Goal: Task Accomplishment & Management: Use online tool/utility

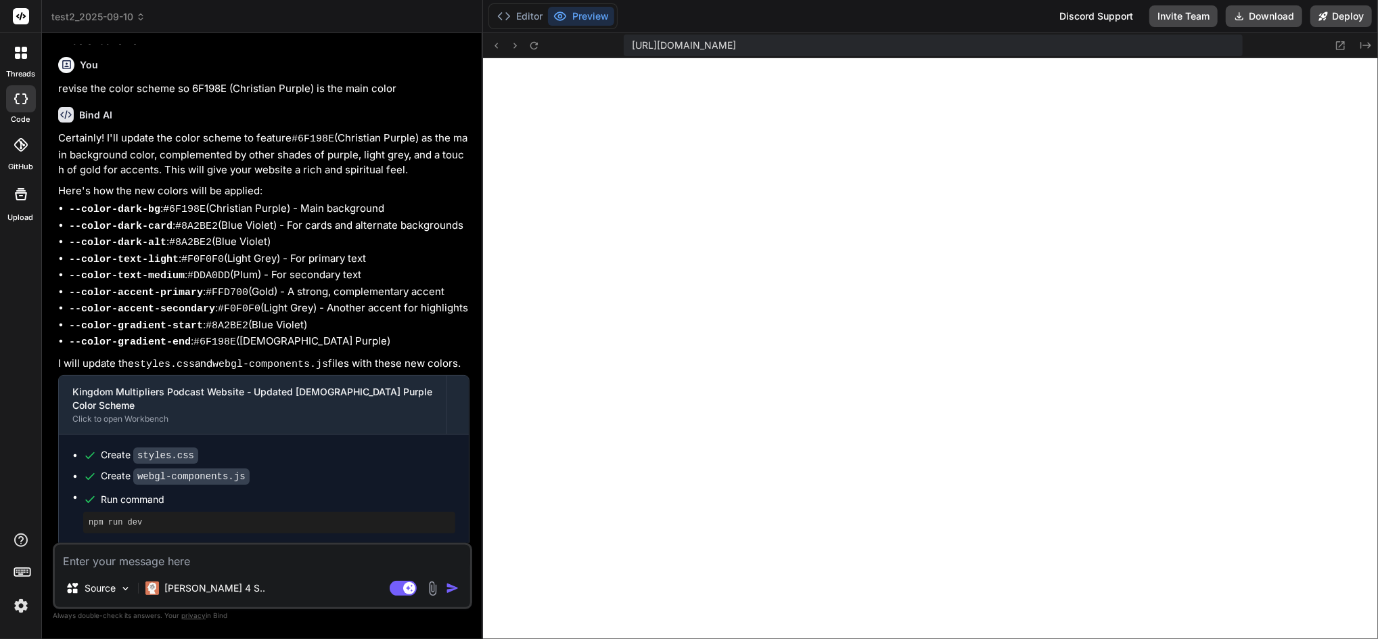
click at [141, 14] on icon at bounding box center [141, 15] width 4 height 2
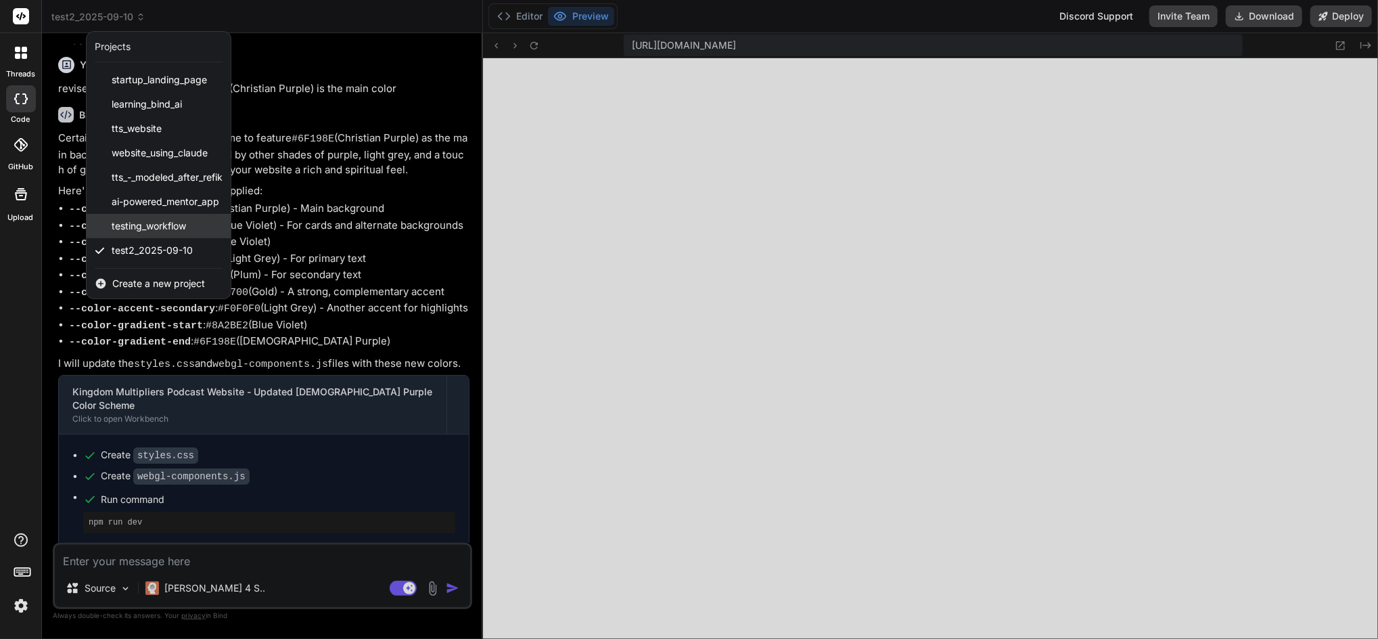
click at [201, 227] on div "testing_workflow" at bounding box center [159, 226] width 144 height 24
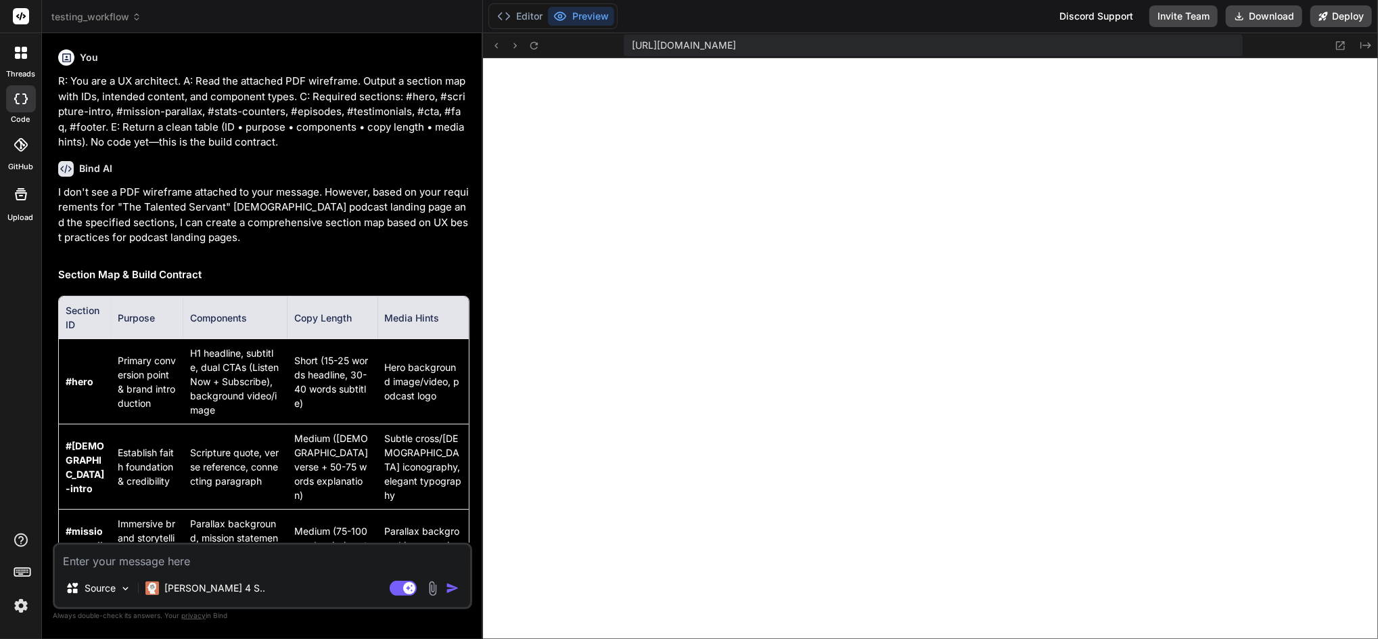
scroll to position [1117, 0]
click at [16, 13] on rect at bounding box center [21, 16] width 16 height 16
click at [20, 16] on icon at bounding box center [21, 16] width 10 height 8
click at [19, 51] on icon at bounding box center [17, 49] width 5 height 5
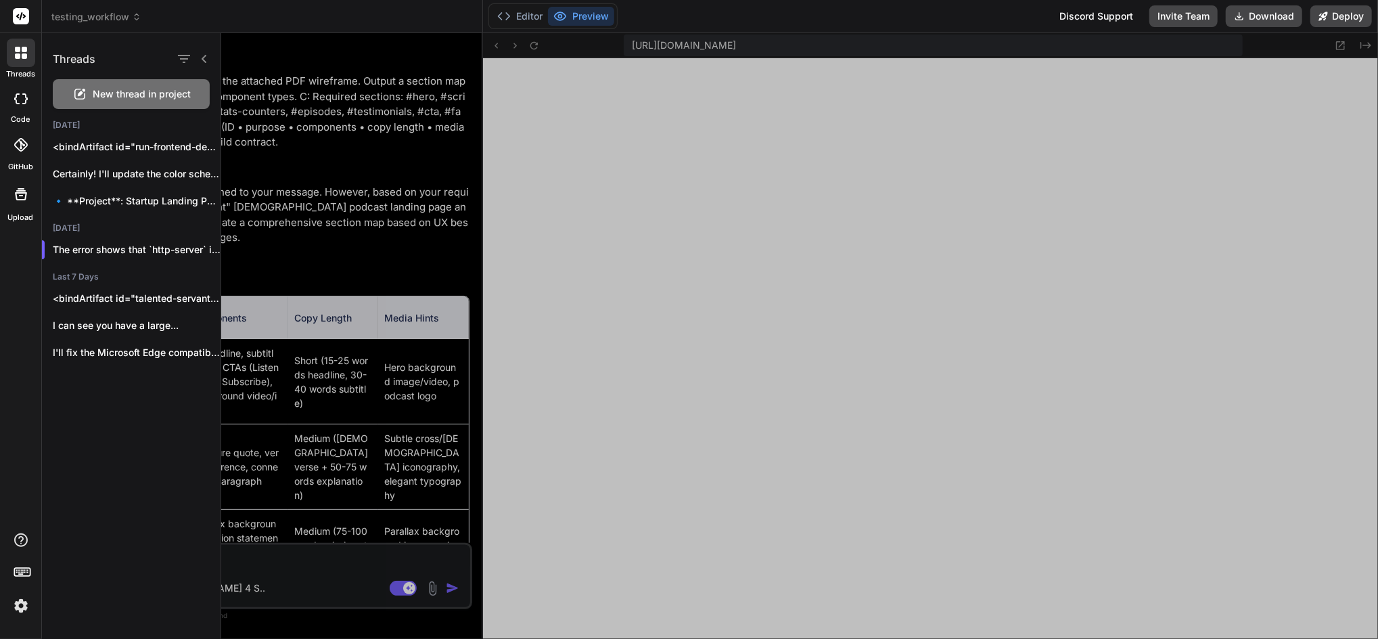
click at [24, 142] on icon at bounding box center [21, 145] width 14 height 14
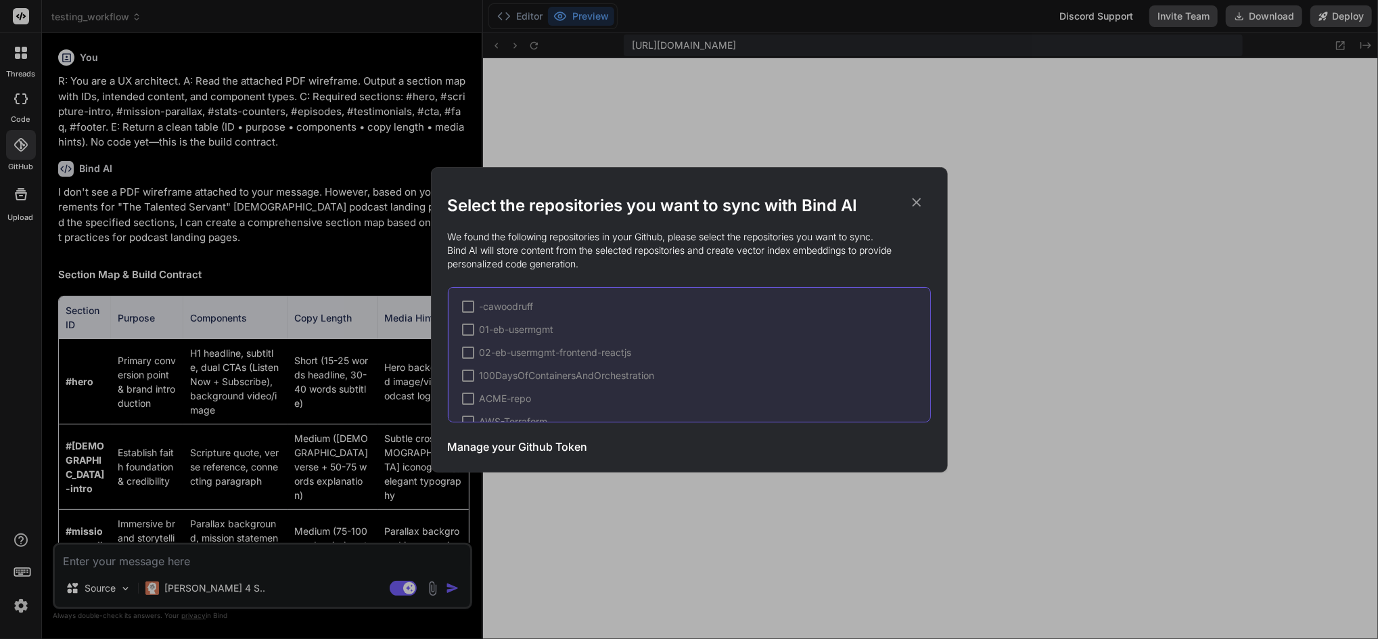
click at [910, 195] on icon at bounding box center [916, 202] width 15 height 15
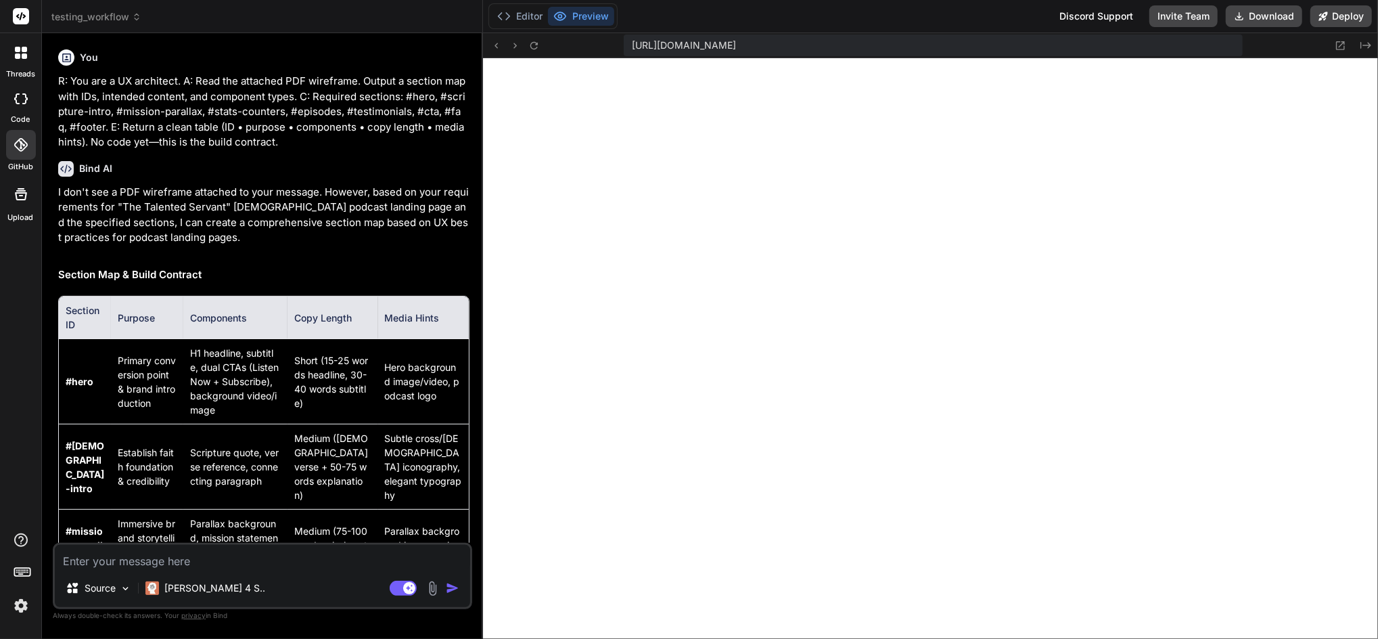
click at [25, 98] on icon at bounding box center [21, 98] width 14 height 11
click at [18, 93] on icon at bounding box center [21, 98] width 14 height 11
click at [18, 533] on icon at bounding box center [21, 540] width 16 height 16
click at [95, 504] on label "Documentation" at bounding box center [96, 509] width 67 height 14
click at [14, 55] on div at bounding box center [21, 53] width 28 height 28
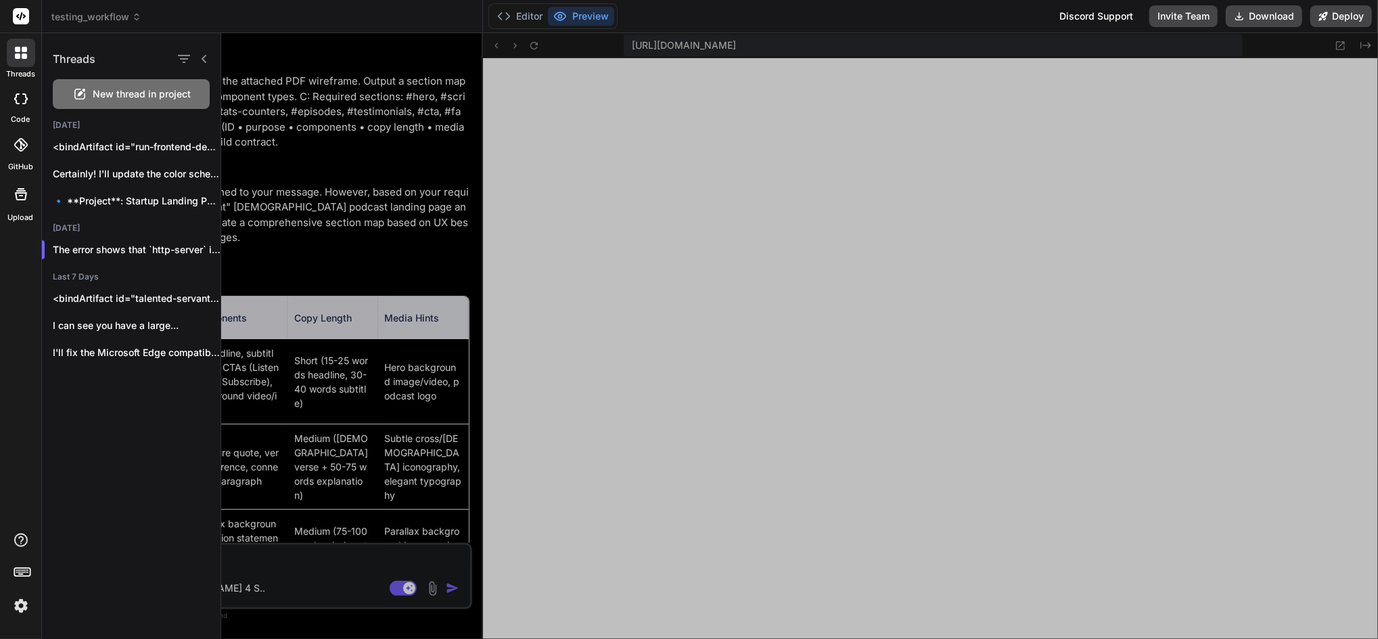
click at [298, 550] on div at bounding box center [799, 336] width 1157 height 606
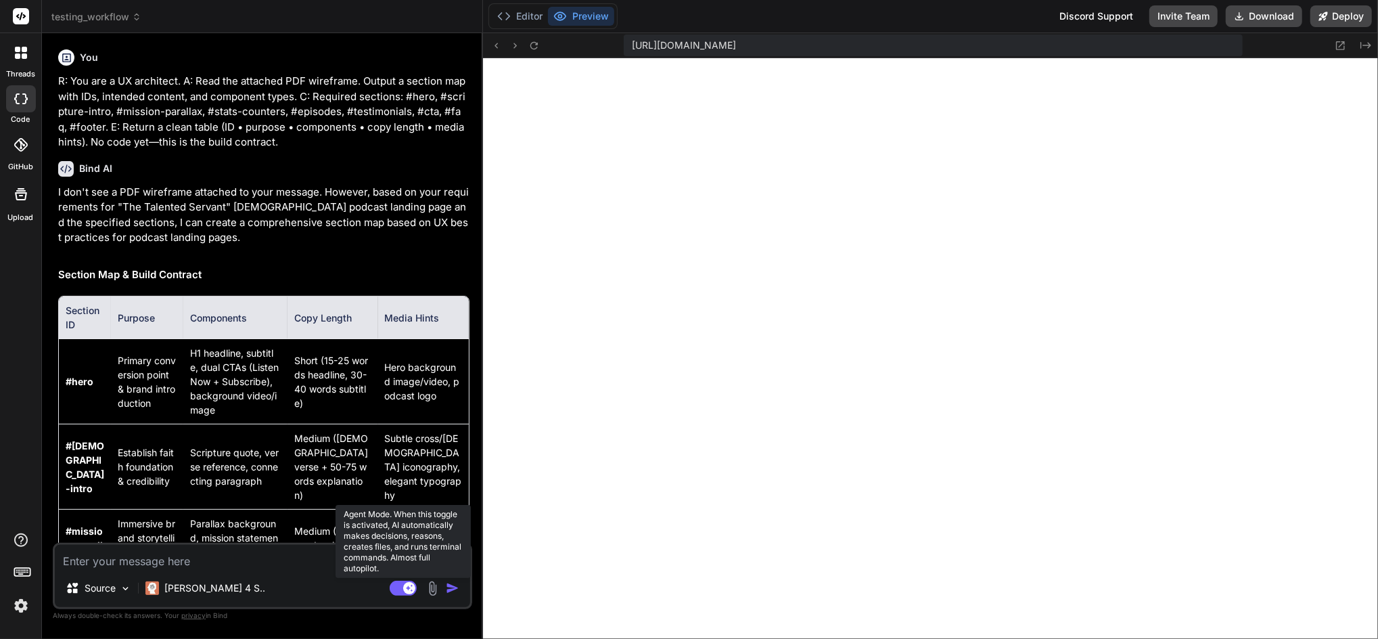
click at [397, 585] on rect at bounding box center [403, 588] width 27 height 15
type textarea "x"
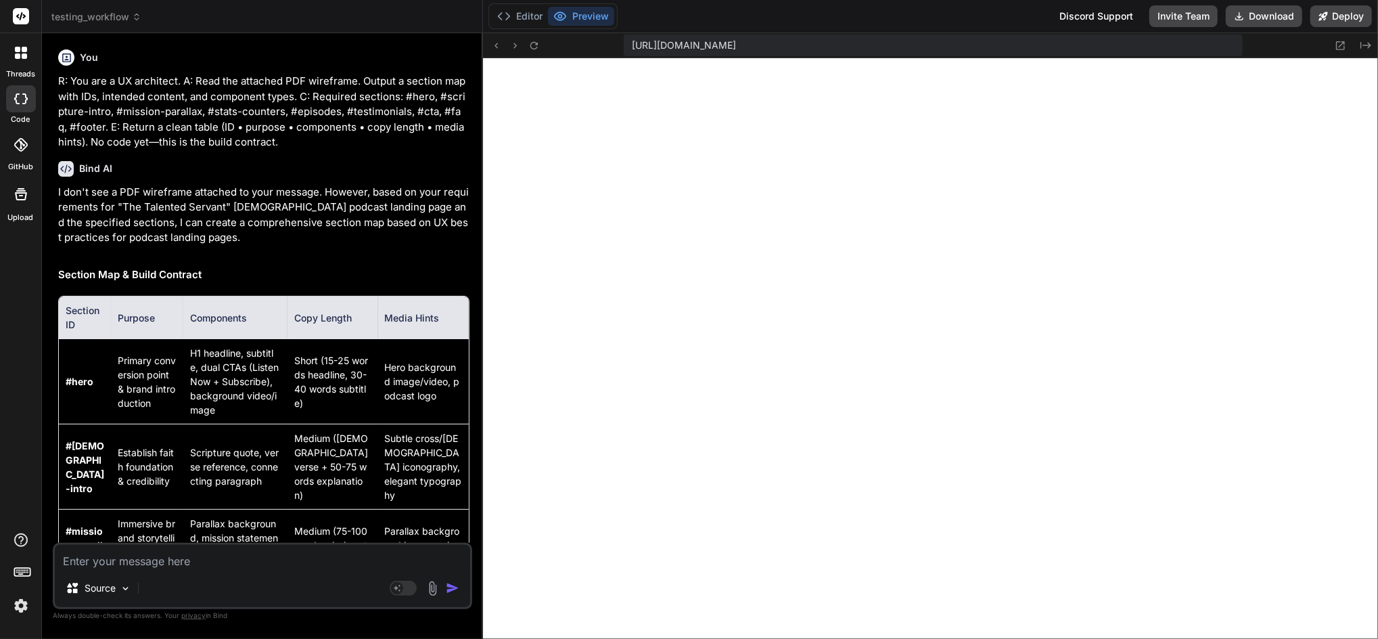
click at [297, 548] on textarea at bounding box center [262, 557] width 415 height 24
type textarea "i"
type textarea "x"
type textarea "in"
type textarea "x"
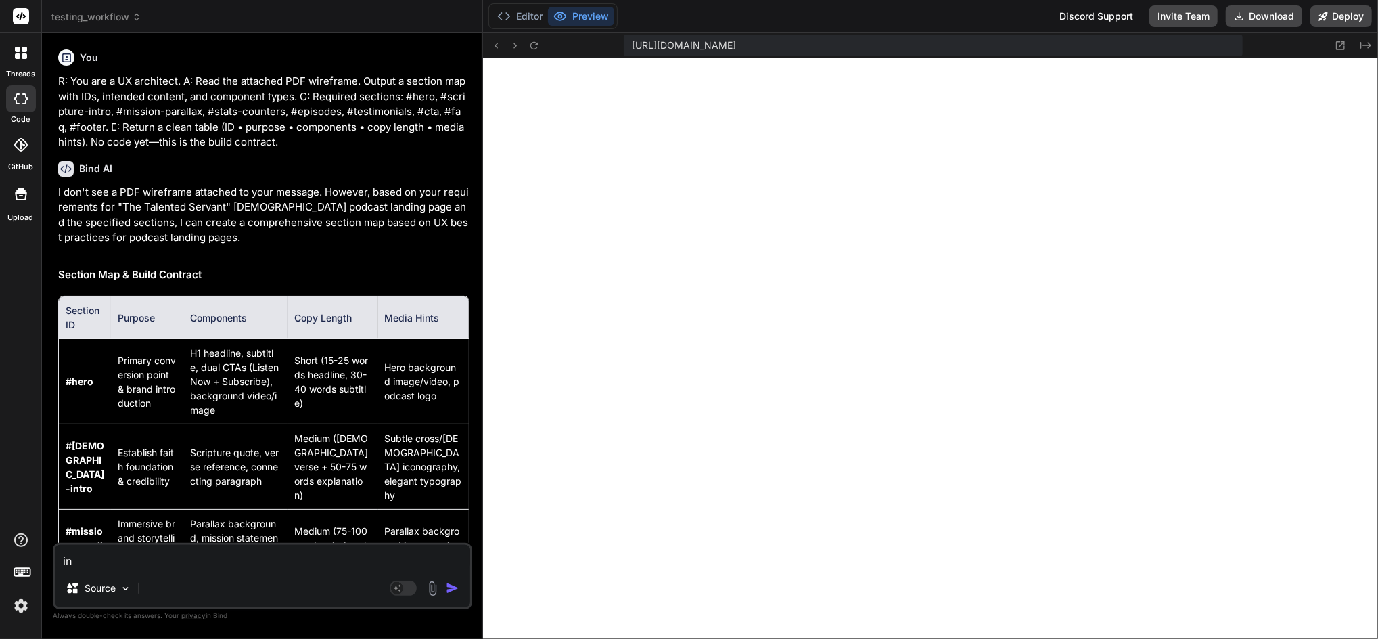
type textarea "in"
type textarea "x"
type textarea "in B"
type textarea "x"
type textarea "in BI"
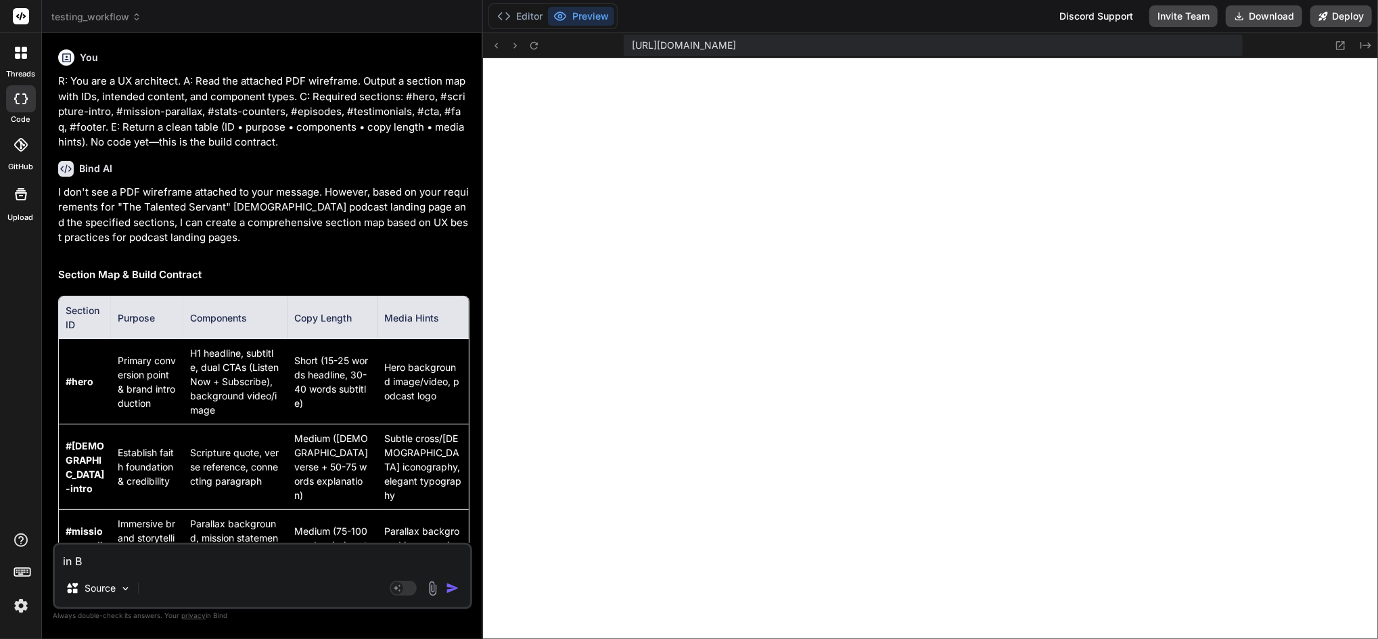
type textarea "x"
type textarea "in [GEOGRAPHIC_DATA]"
type textarea "x"
type textarea "in [GEOGRAPHIC_DATA]"
type textarea "x"
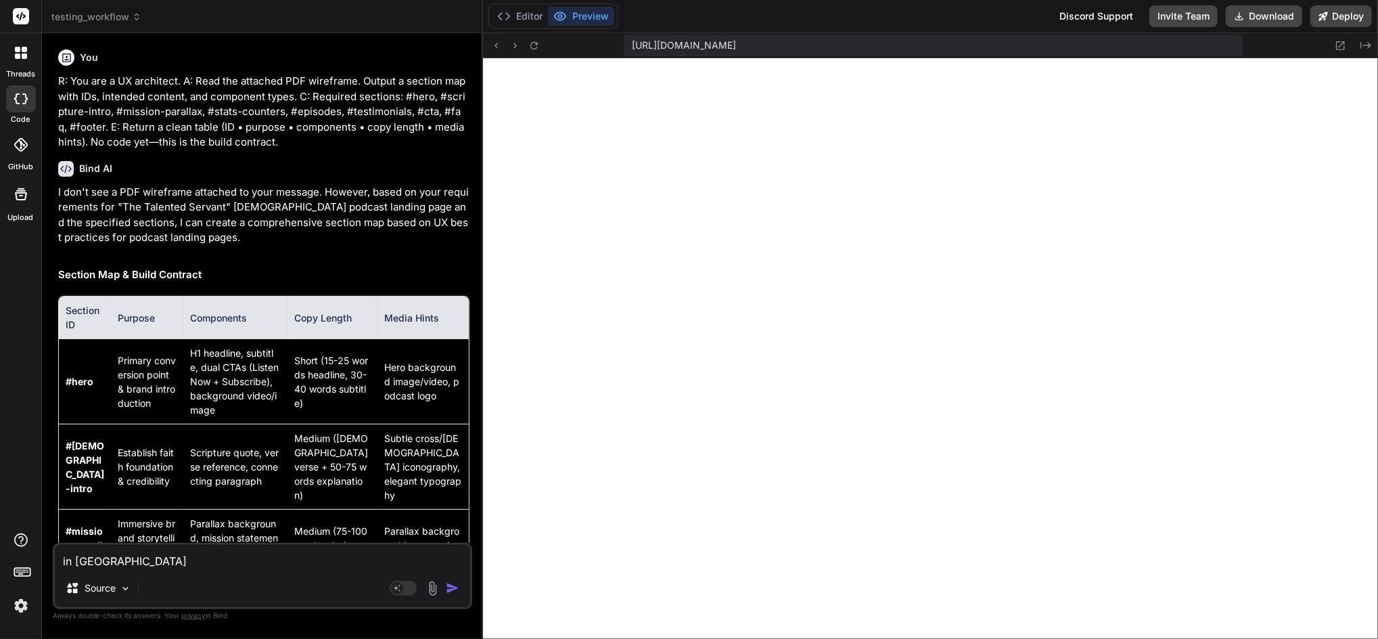
type textarea "in [GEOGRAPHIC_DATA]"
type textarea "x"
type textarea "in [GEOGRAPHIC_DATA] A"
type textarea "x"
type textarea "in BInd AI"
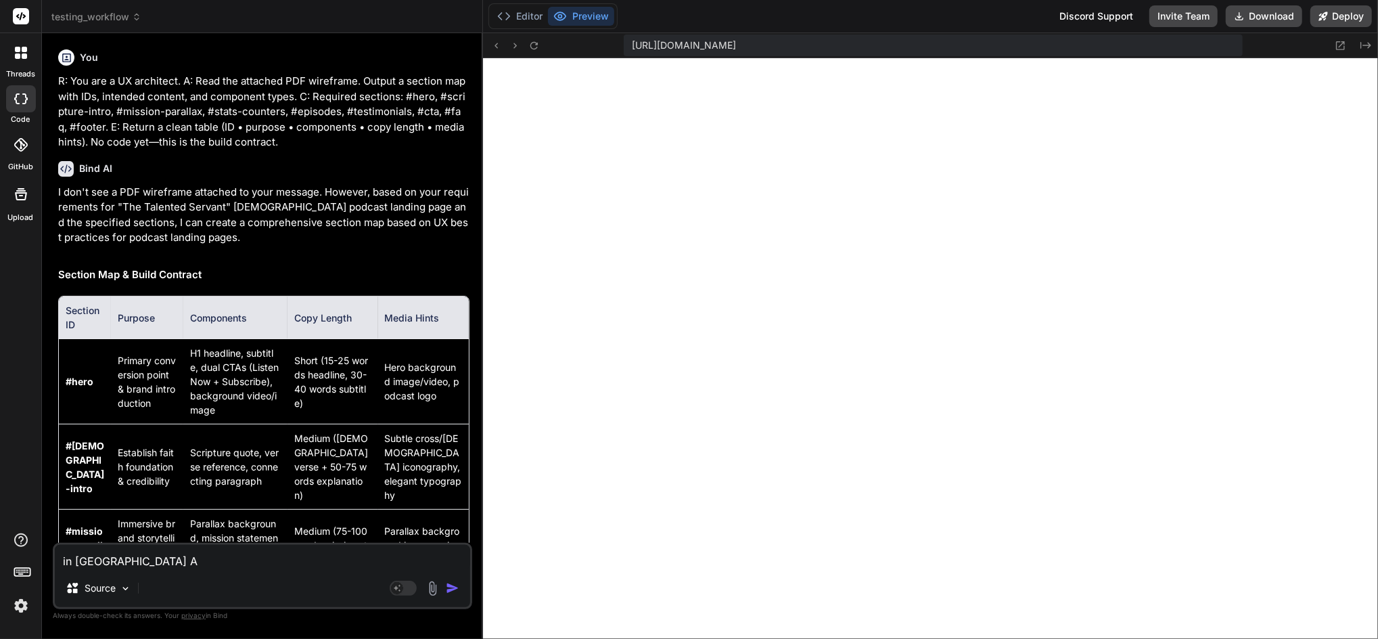
type textarea "x"
type textarea "in BInd AI,"
type textarea "x"
type textarea "in BInd AI,"
type textarea "x"
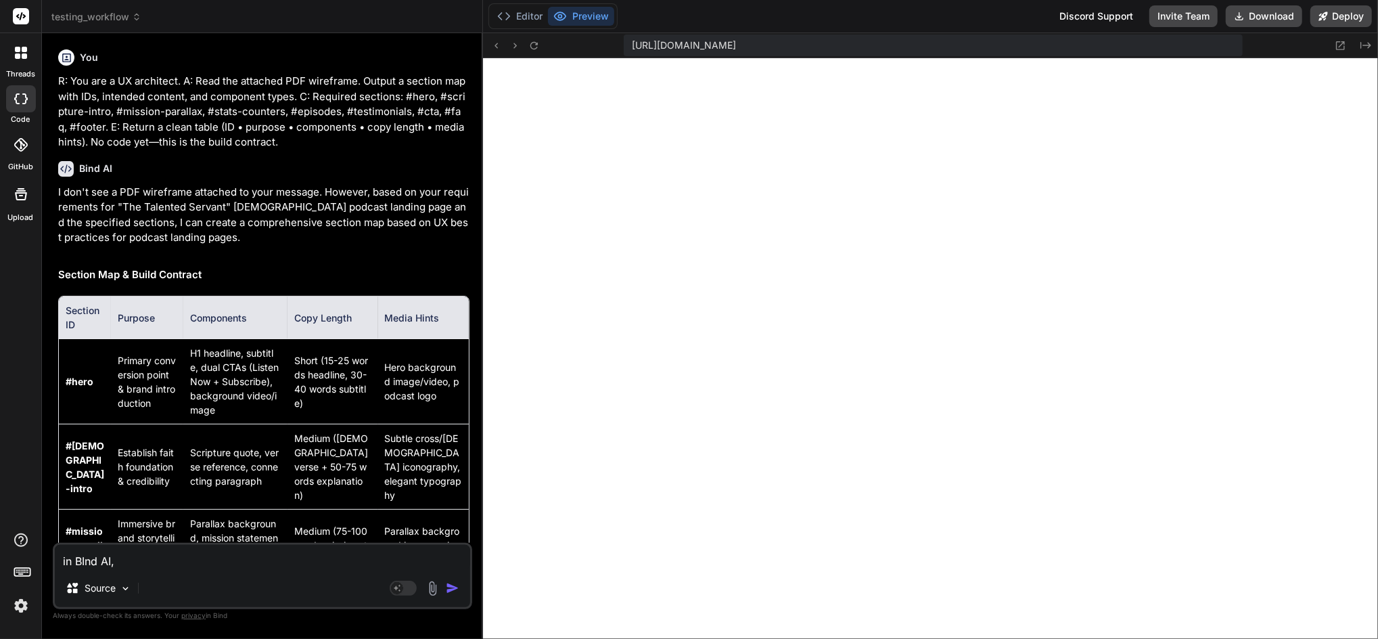
type textarea "in BInd AI, h"
type textarea "x"
type textarea "in BInd AI, ho"
type textarea "x"
type textarea "in BInd AI, how"
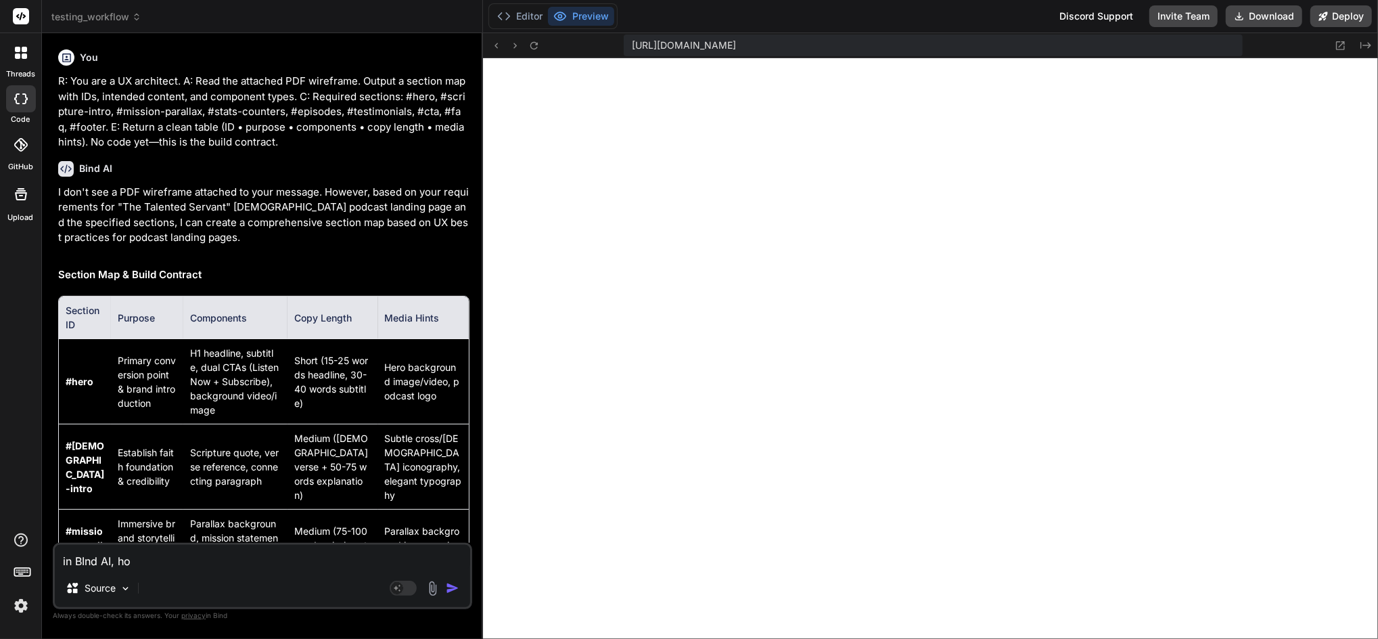
type textarea "x"
type textarea "in BInd AI, how"
type textarea "x"
type textarea "in BInd AI, how d"
type textarea "x"
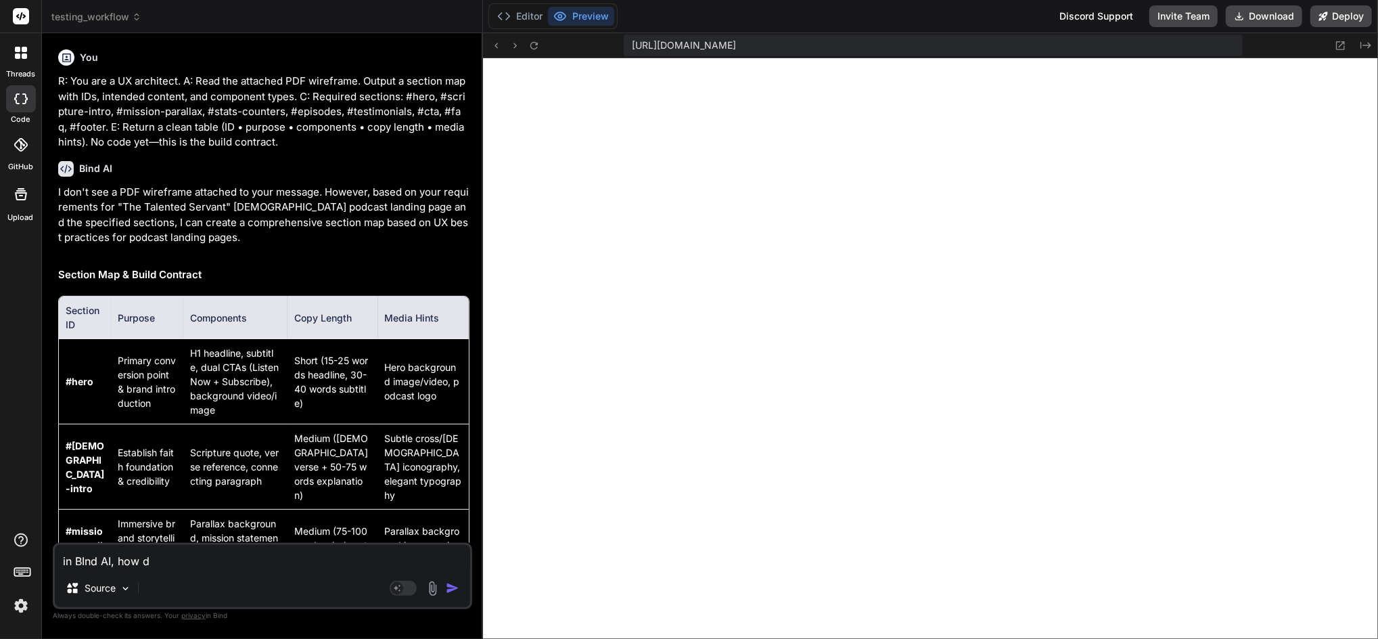
type textarea "in [GEOGRAPHIC_DATA] AI, how do"
type textarea "x"
type textarea "in [GEOGRAPHIC_DATA] AI, how do"
type textarea "x"
type textarea "in BInd AI, how do I"
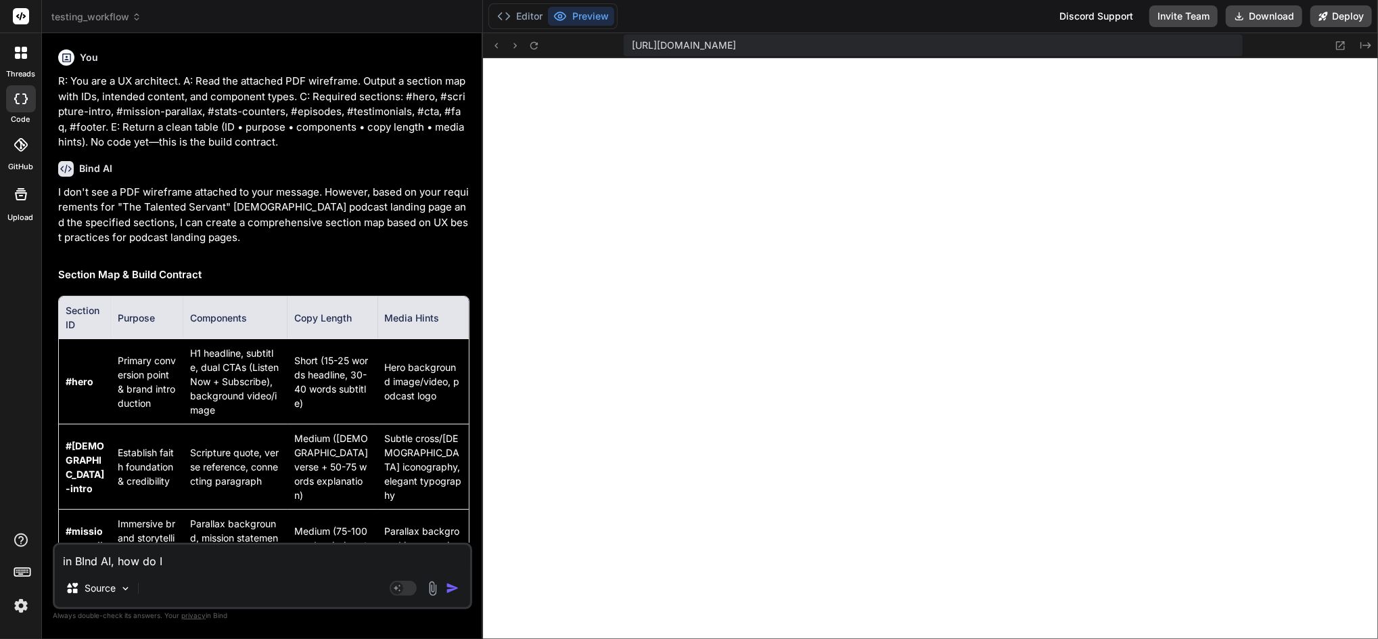
type textarea "x"
type textarea "in BInd AI, how do I"
type textarea "x"
type textarea "in BInd AI, how do I d"
type textarea "x"
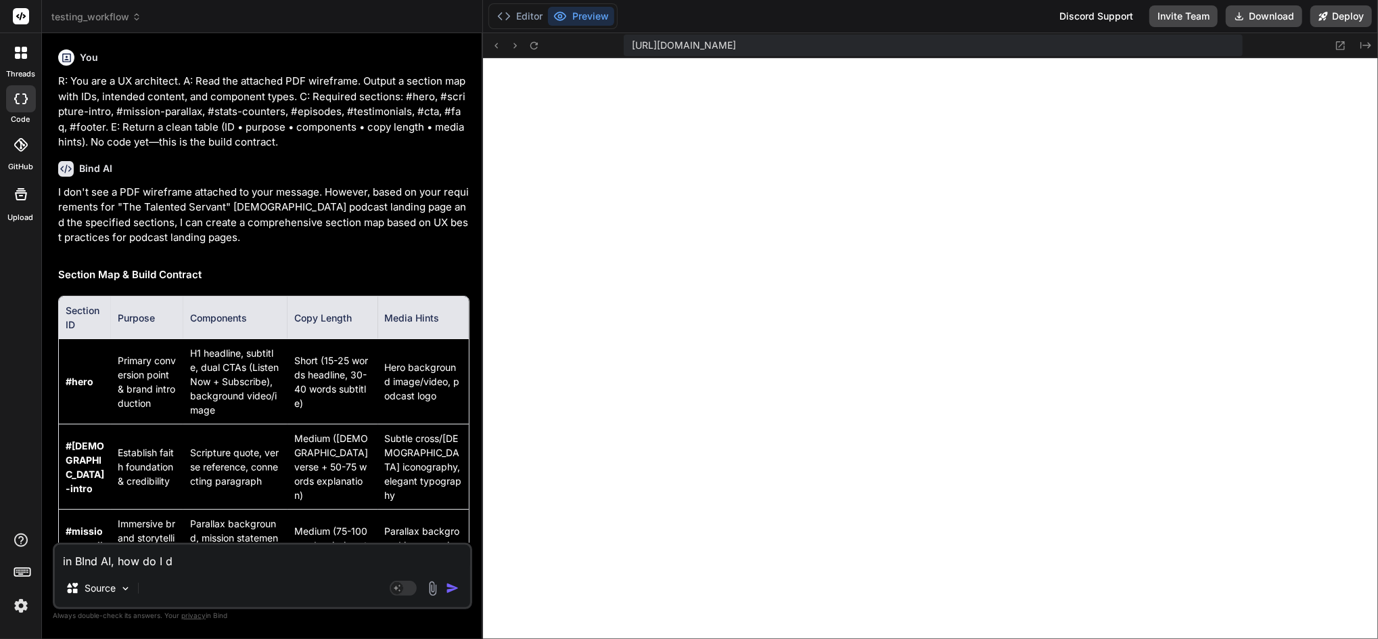
type textarea "in BInd AI, how do I de"
type textarea "x"
type textarea "in BInd AI, how do I del"
type textarea "x"
type textarea "in BInd AI, how do I dele"
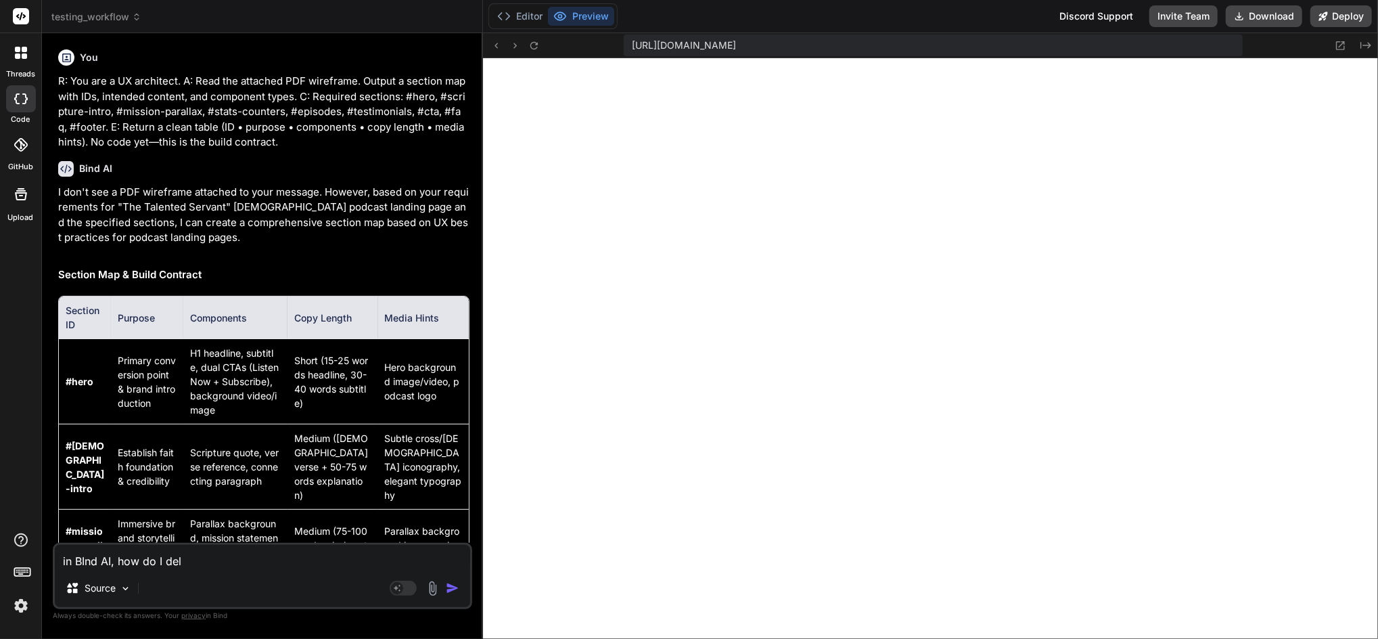
type textarea "x"
type textarea "in BInd AI, how do I delet"
type textarea "x"
type textarea "in BInd AI, how do I delete"
type textarea "x"
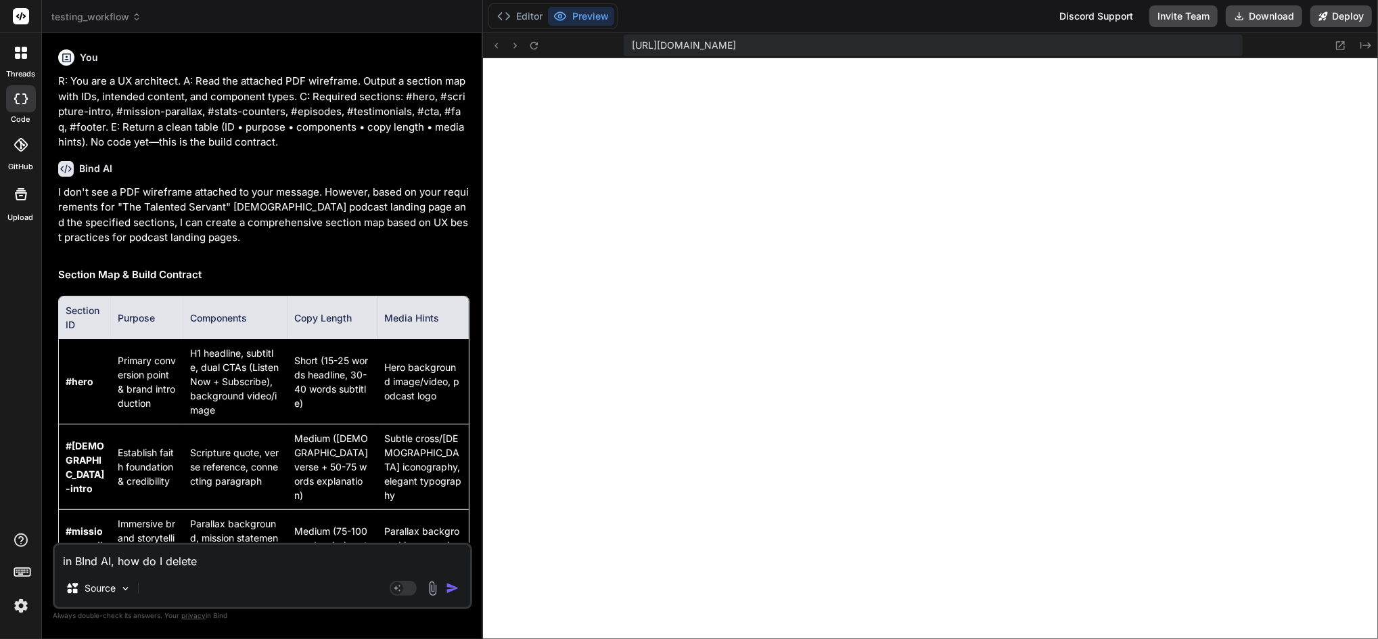
type textarea "in BInd AI, how do I delete"
type textarea "x"
type textarea "in BInd AI, how do I delete p"
type textarea "x"
type textarea "in BInd AI, how do I delete pr"
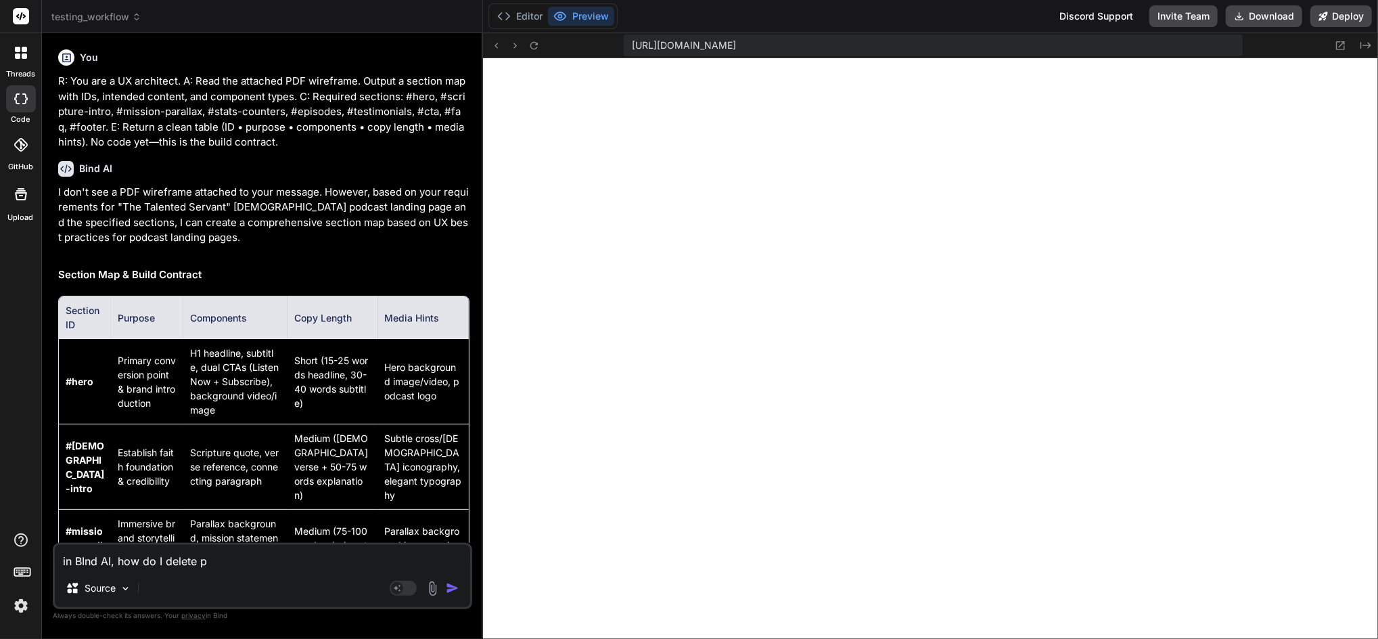
type textarea "x"
type textarea "in BInd AI, how do I delete pro"
type textarea "x"
type textarea "in BInd AI, how do I delete proj"
type textarea "x"
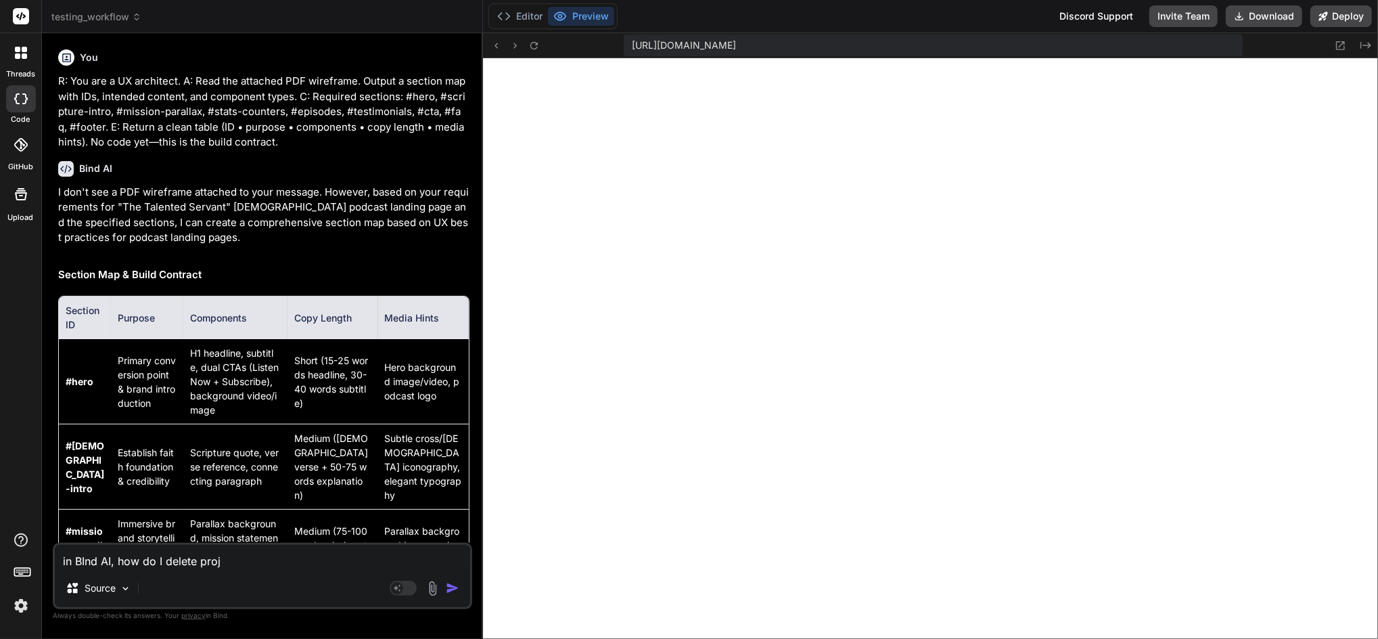
type textarea "in BInd AI, how do I delete proje"
type textarea "x"
type textarea "in BInd AI, how do I delete projec"
type textarea "x"
type textarea "in [GEOGRAPHIC_DATA] AI, how do I delete project"
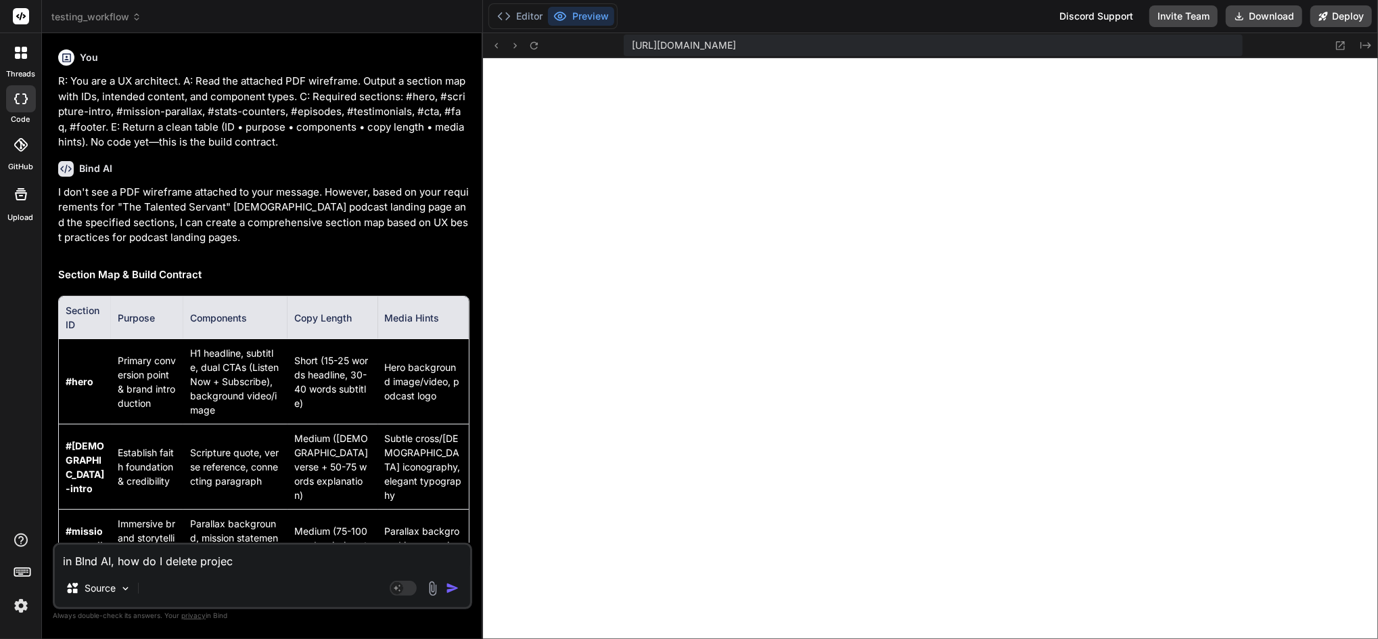
type textarea "x"
type textarea "in BInd AI, how do I delete projects"
type textarea "x"
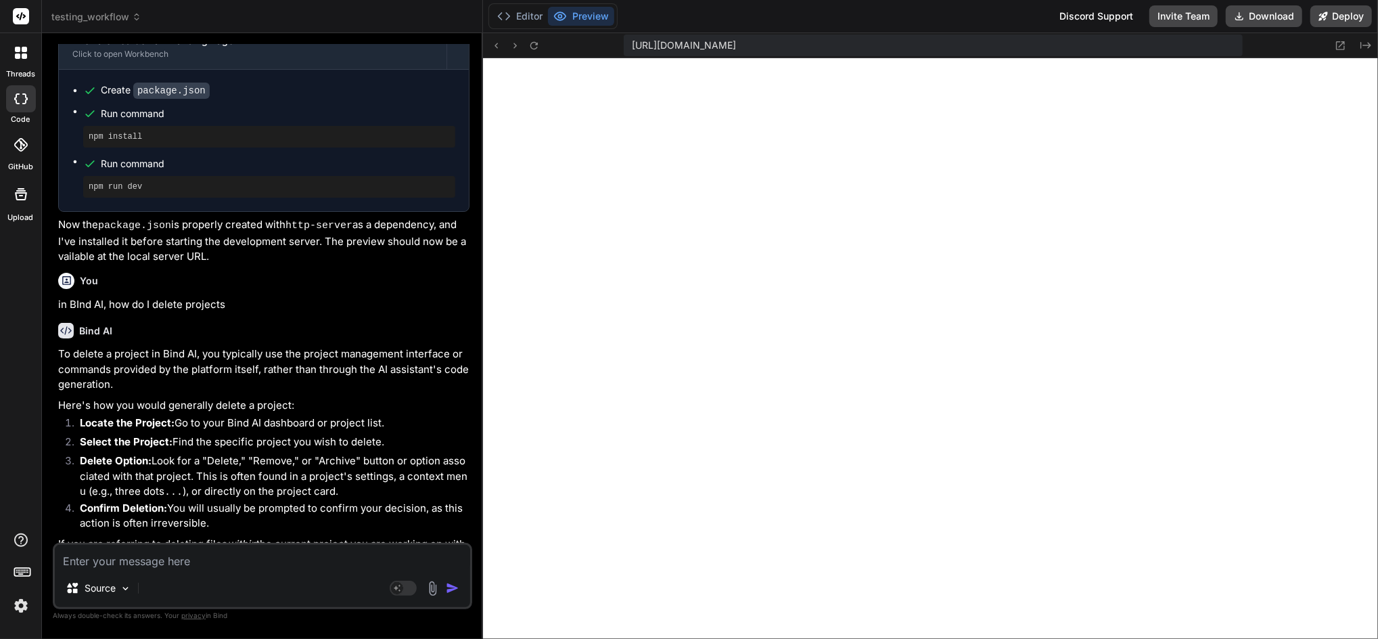
scroll to position [3448, 0]
click at [518, 14] on button "Editor" at bounding box center [520, 16] width 56 height 19
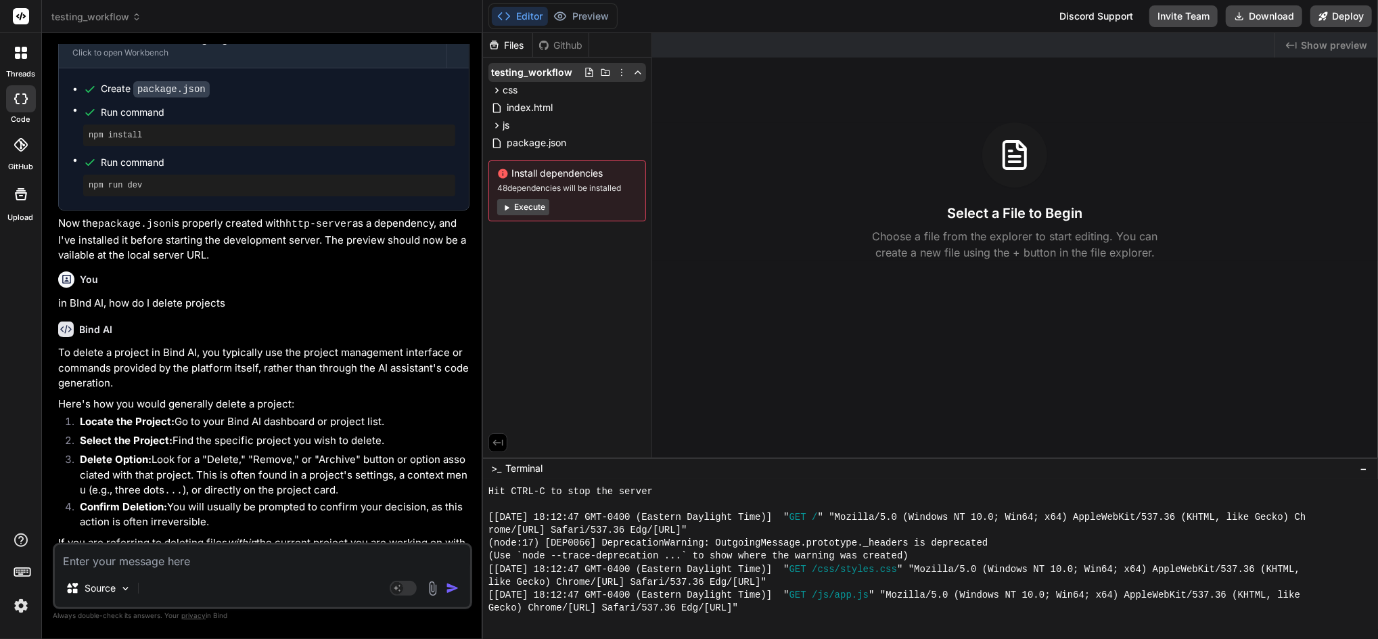
click at [621, 72] on icon at bounding box center [621, 72] width 11 height 11
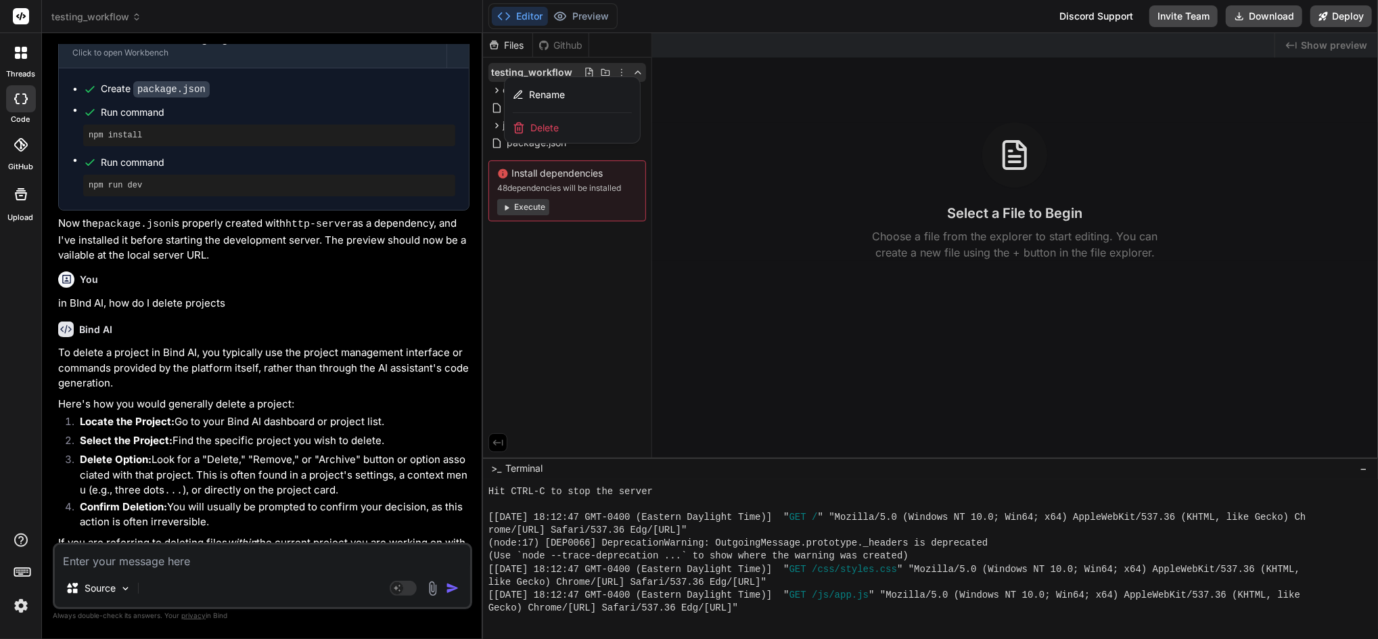
click at [598, 125] on div "Delete" at bounding box center [572, 128] width 135 height 30
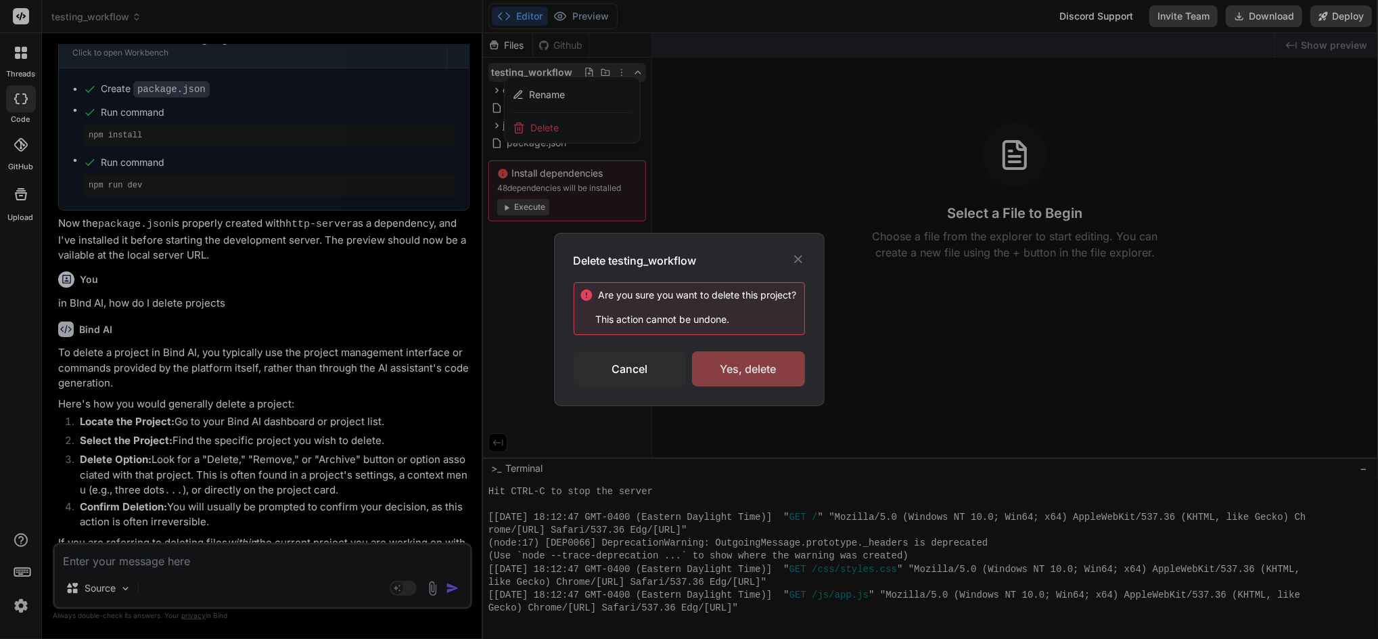
click at [742, 365] on div "Yes, delete" at bounding box center [748, 368] width 113 height 35
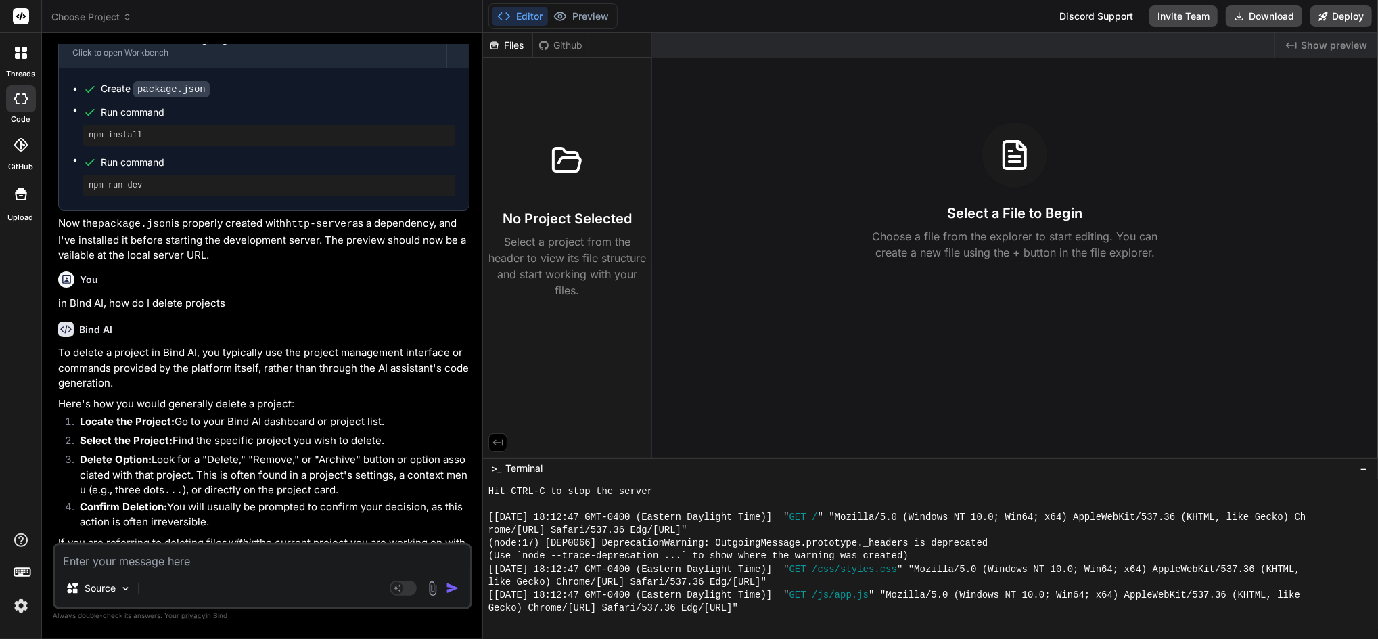
click at [123, 14] on icon at bounding box center [126, 16] width 9 height 9
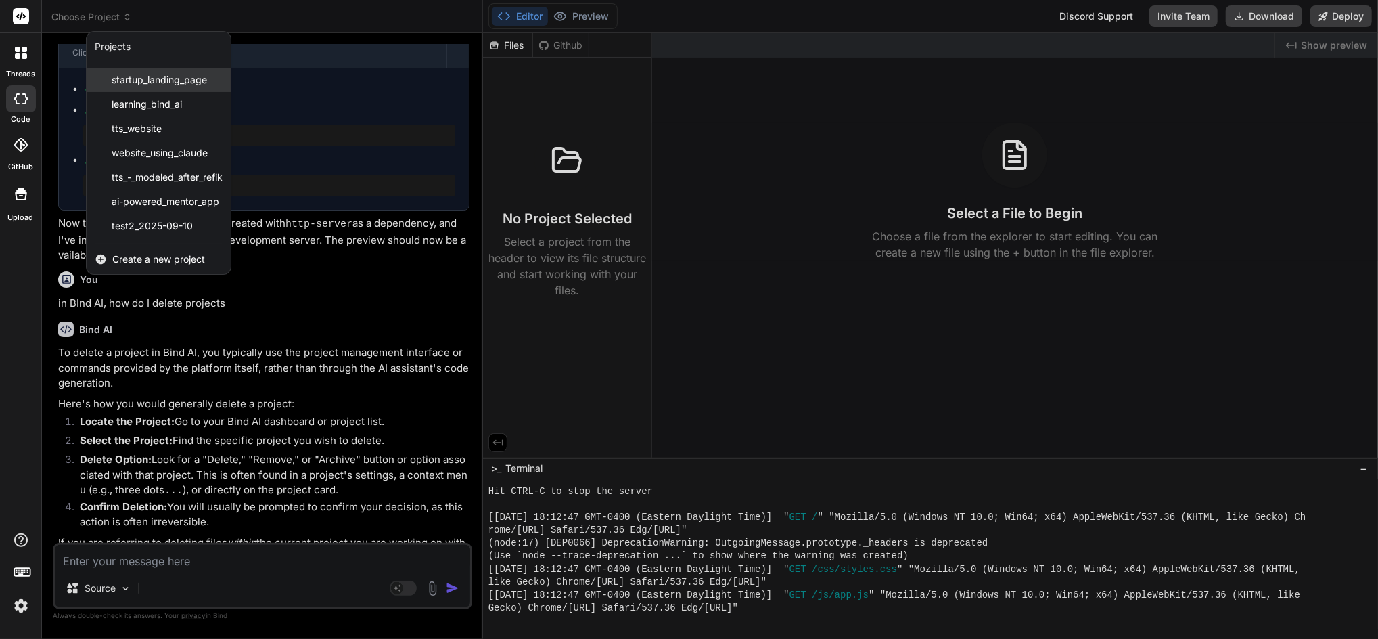
click at [158, 74] on span "startup_landing_page" at bounding box center [159, 80] width 95 height 14
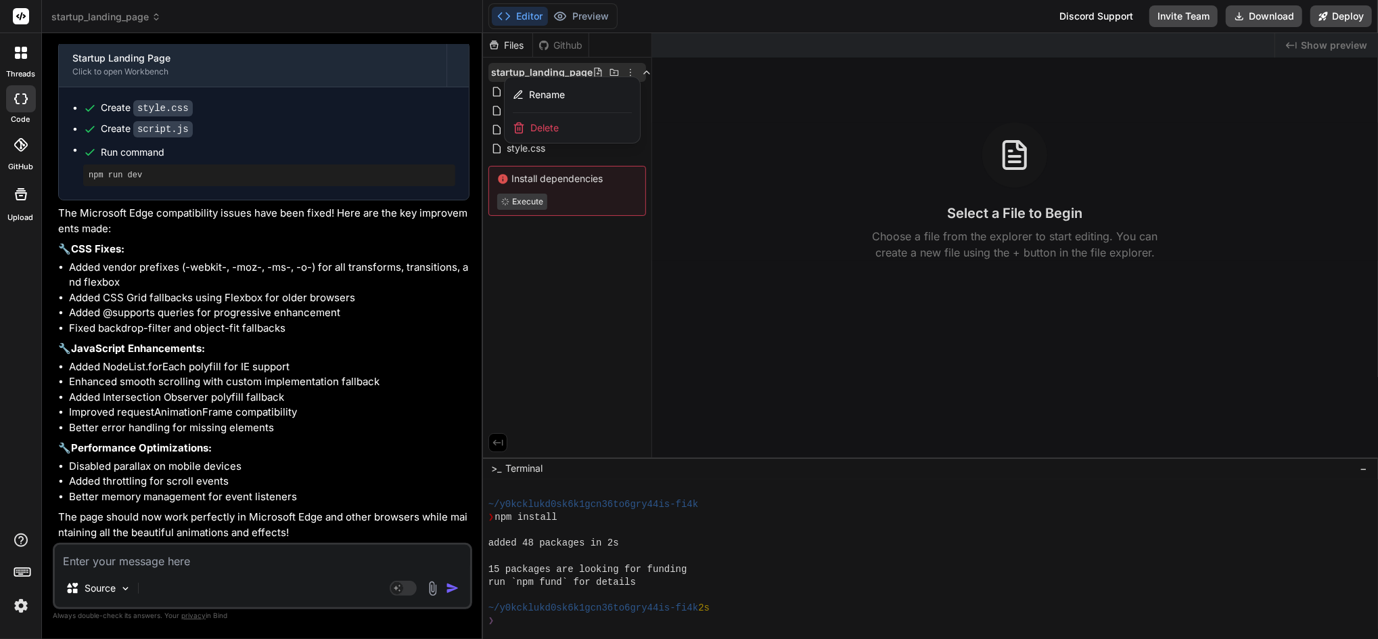
scroll to position [1338, 0]
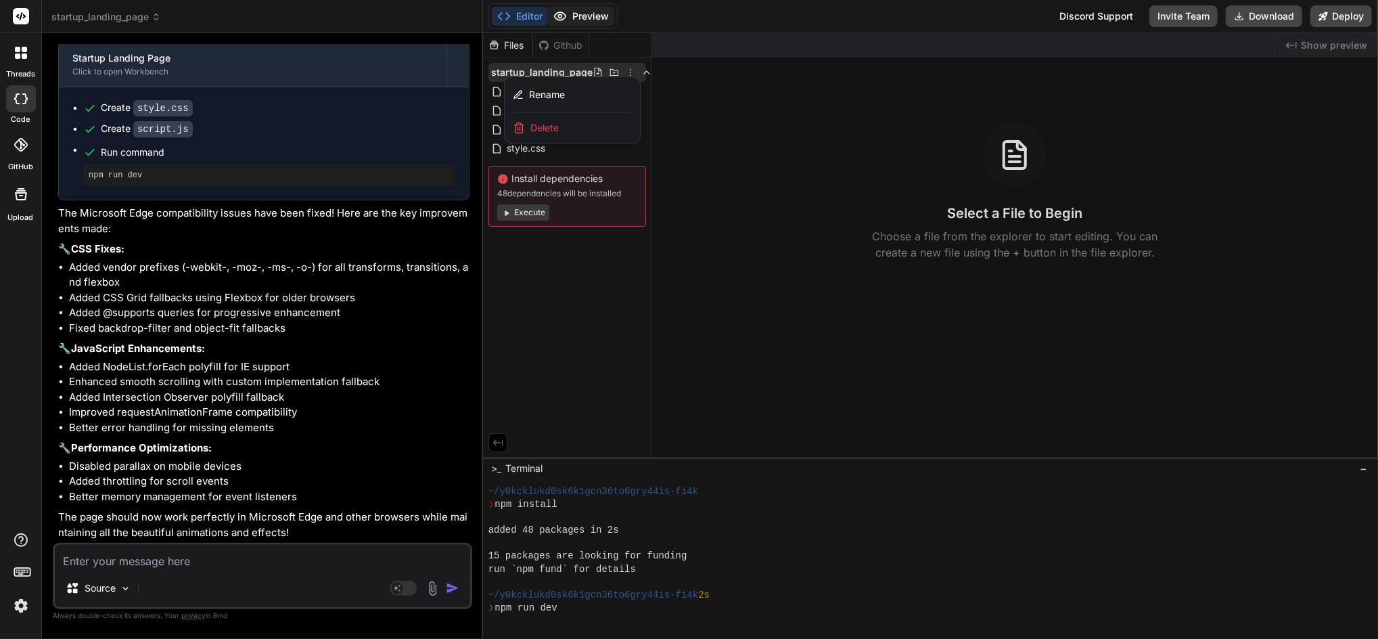
click at [575, 7] on button "Preview" at bounding box center [581, 16] width 66 height 19
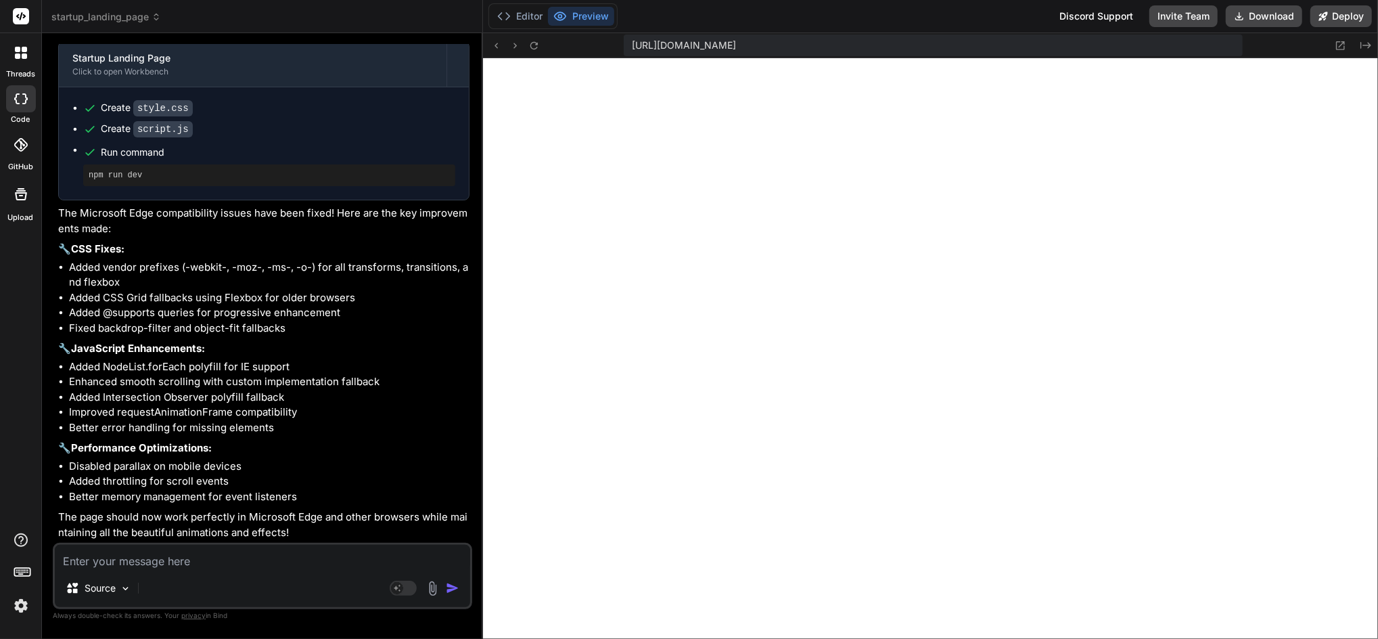
scroll to position [1740, 0]
drag, startPoint x: 522, startPoint y: 13, endPoint x: 529, endPoint y: 15, distance: 7.1
click at [522, 13] on button "Editor" at bounding box center [520, 16] width 56 height 19
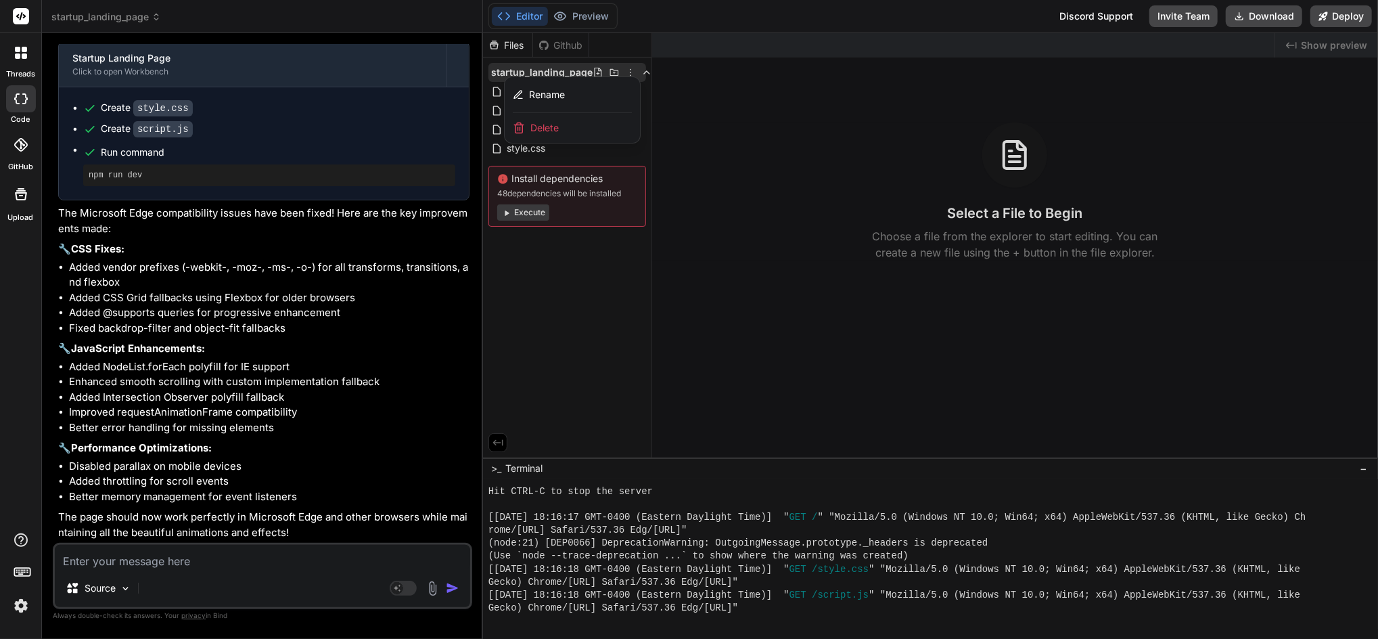
click at [625, 68] on div at bounding box center [930, 336] width 895 height 606
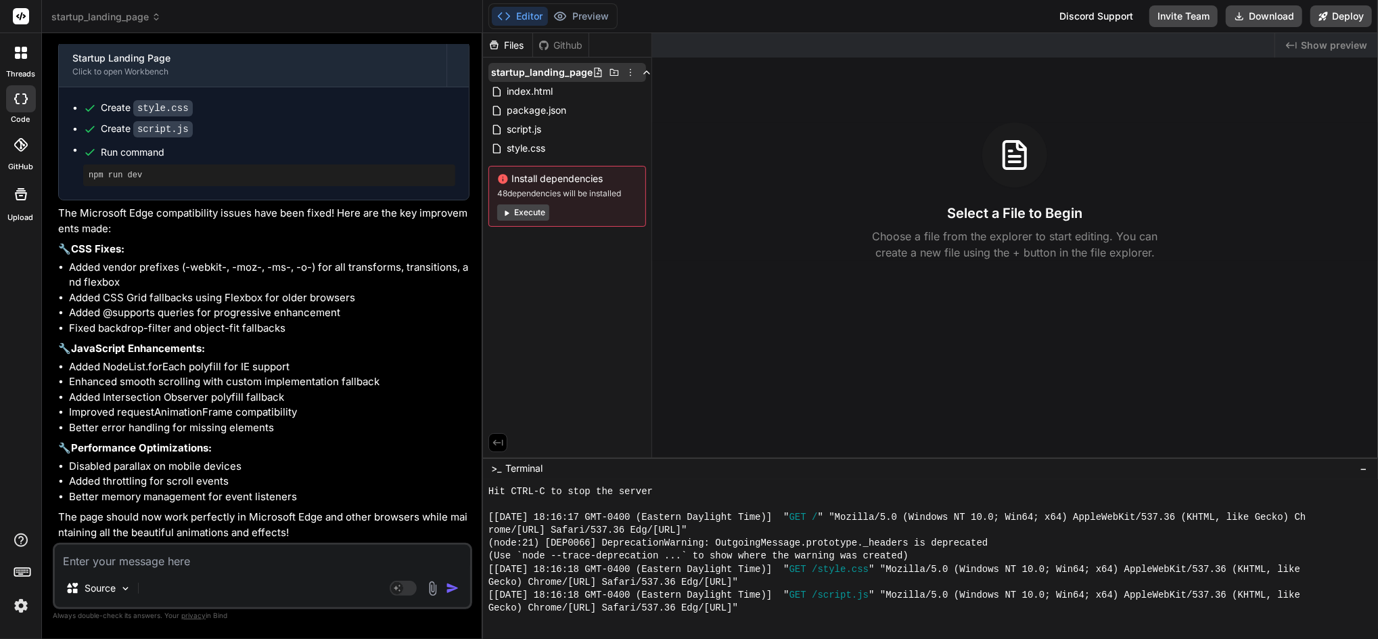
click at [629, 72] on icon at bounding box center [630, 72] width 11 height 11
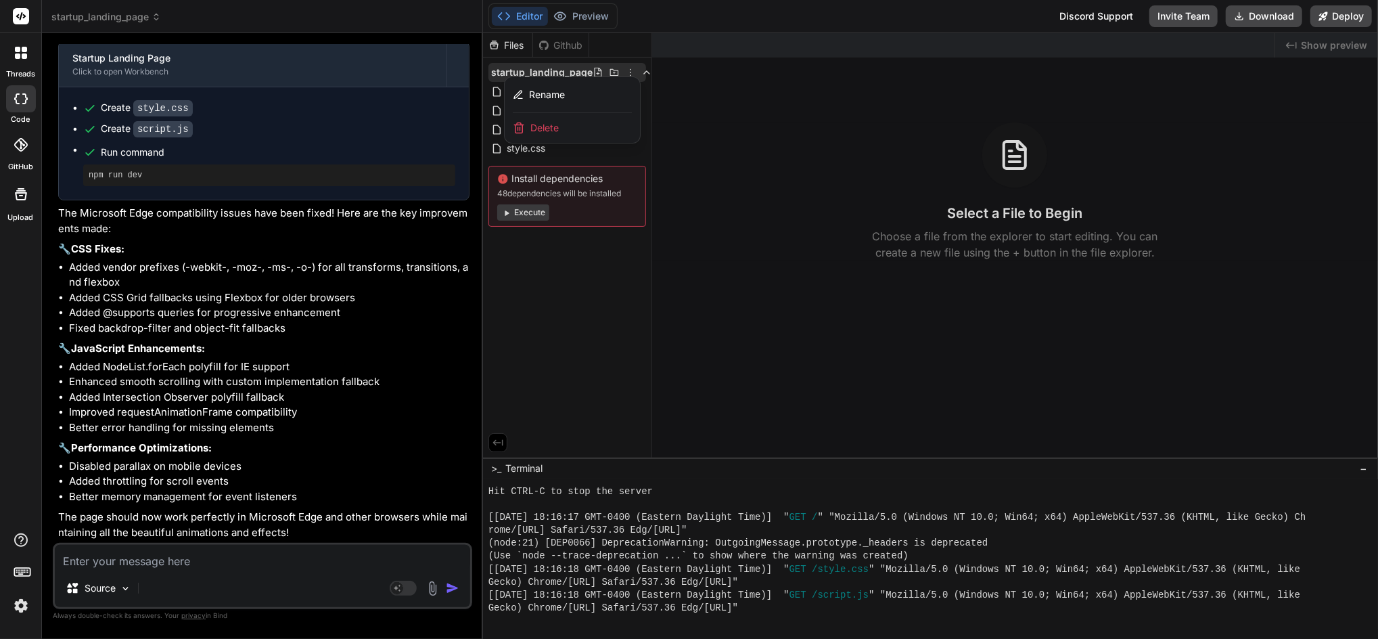
click at [601, 125] on div "Delete" at bounding box center [572, 128] width 135 height 30
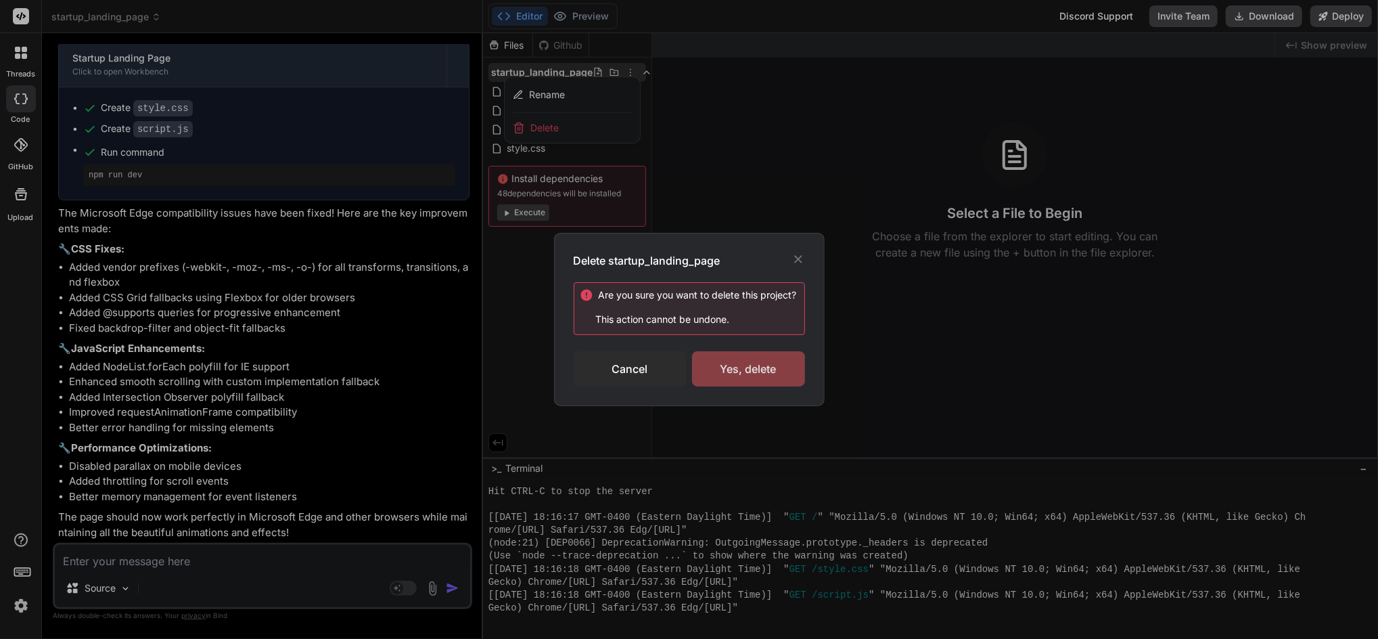
click at [740, 359] on div "Yes, delete" at bounding box center [748, 368] width 113 height 35
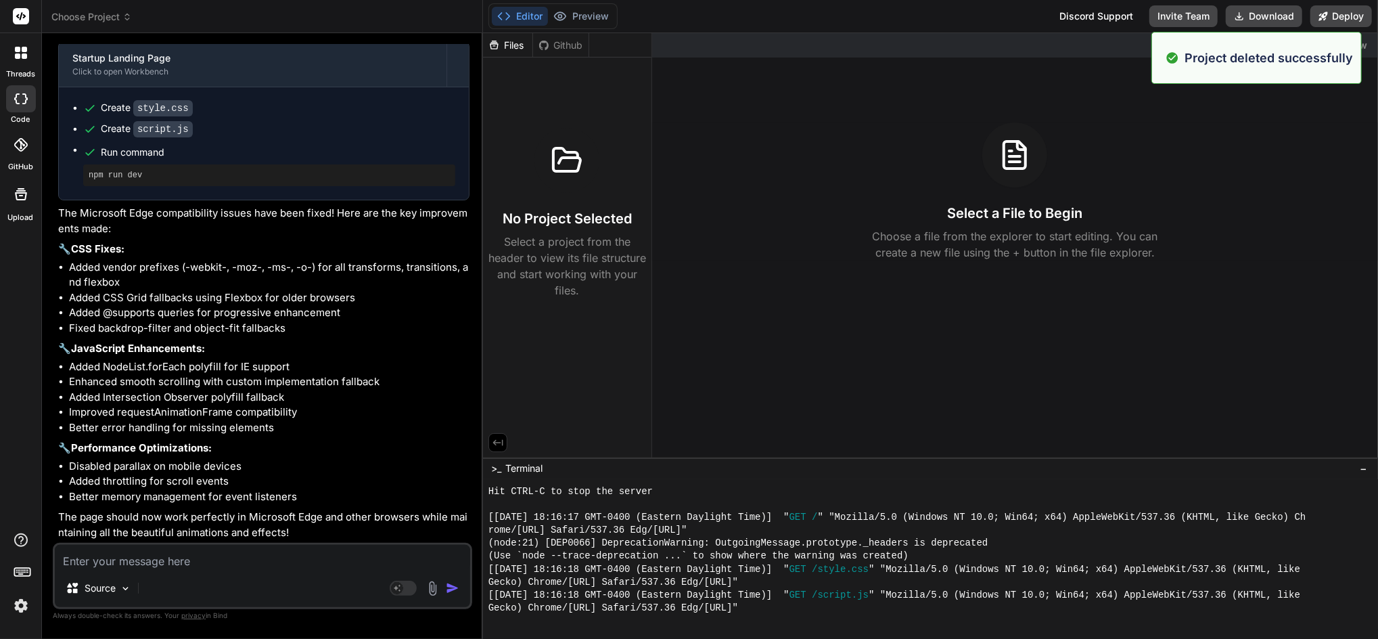
click at [125, 12] on icon at bounding box center [126, 16] width 9 height 9
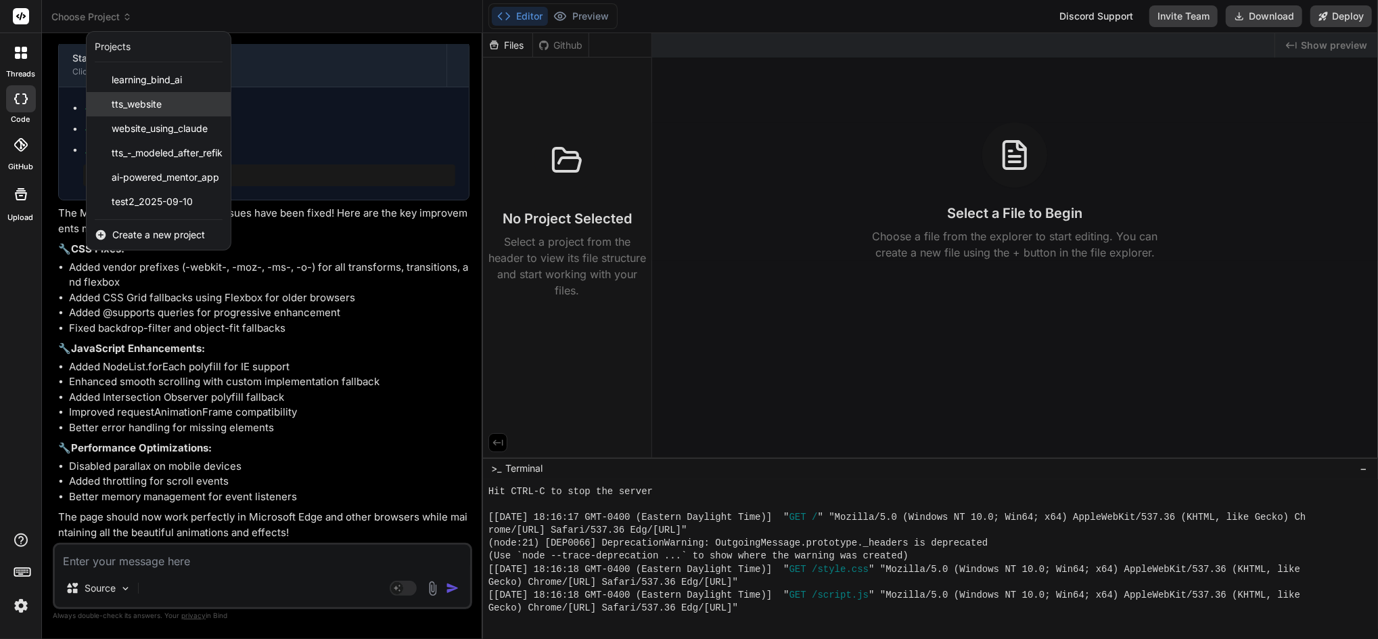
click at [164, 99] on div "tts_website" at bounding box center [159, 104] width 144 height 24
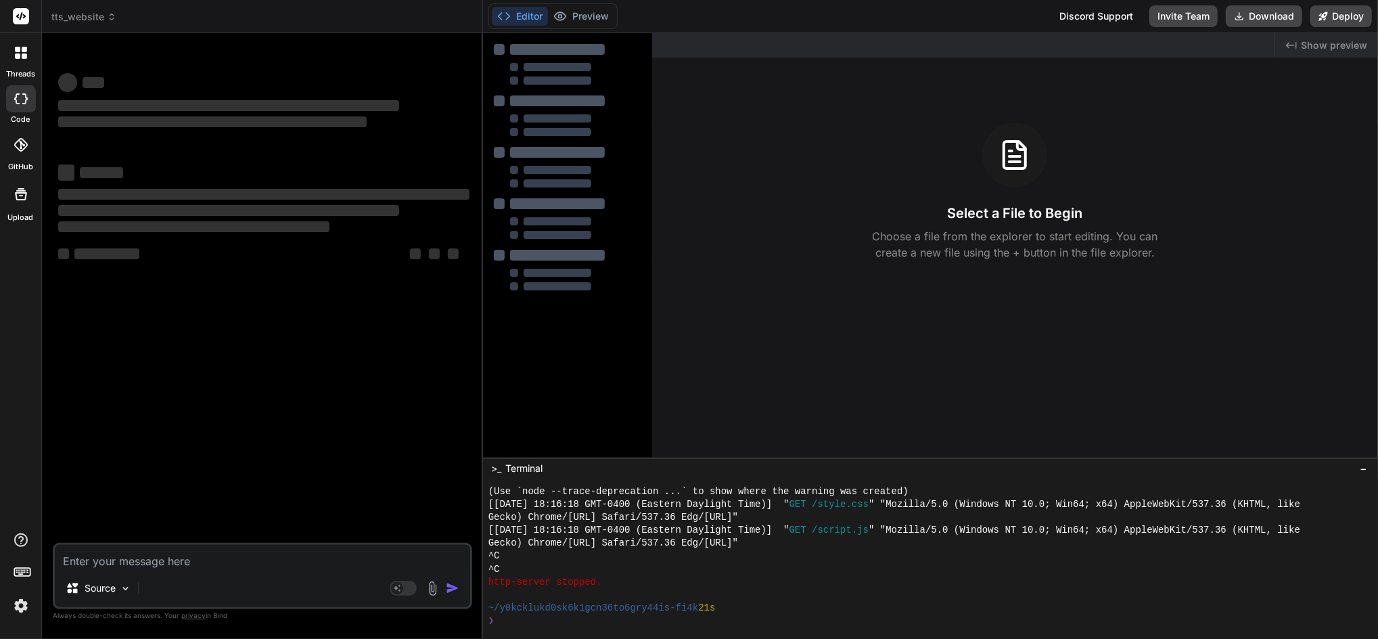
scroll to position [1805, 0]
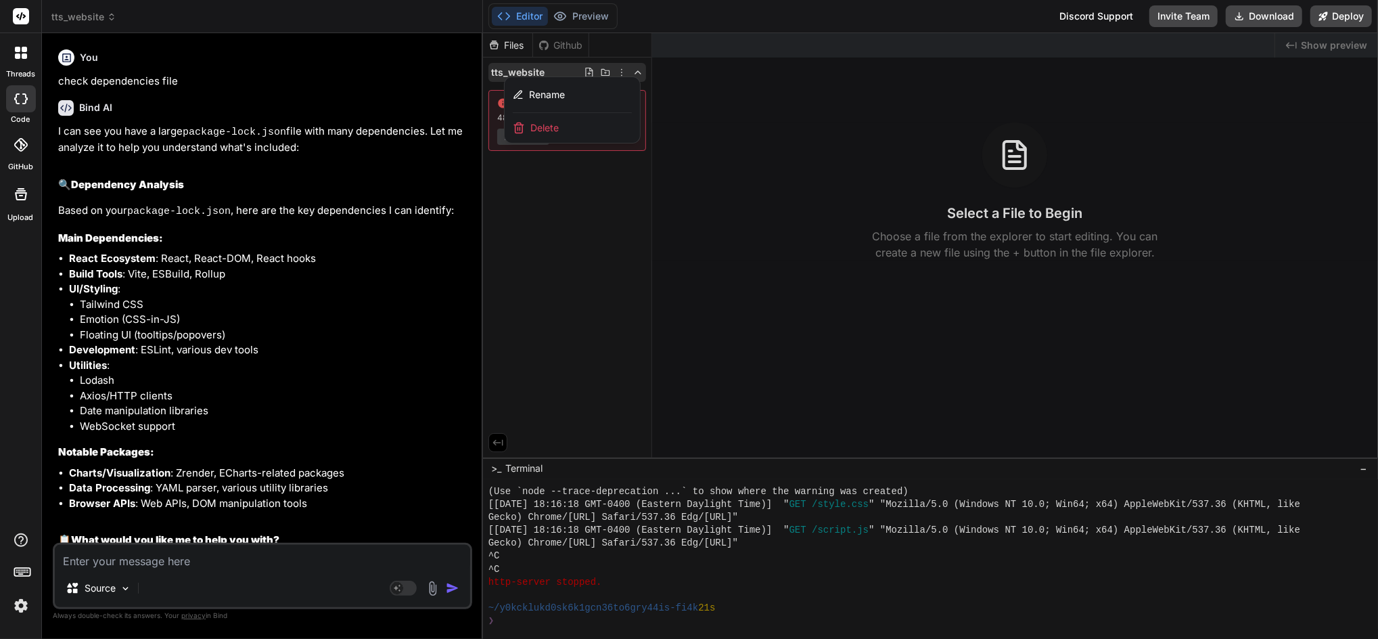
click at [706, 260] on div at bounding box center [930, 336] width 895 height 606
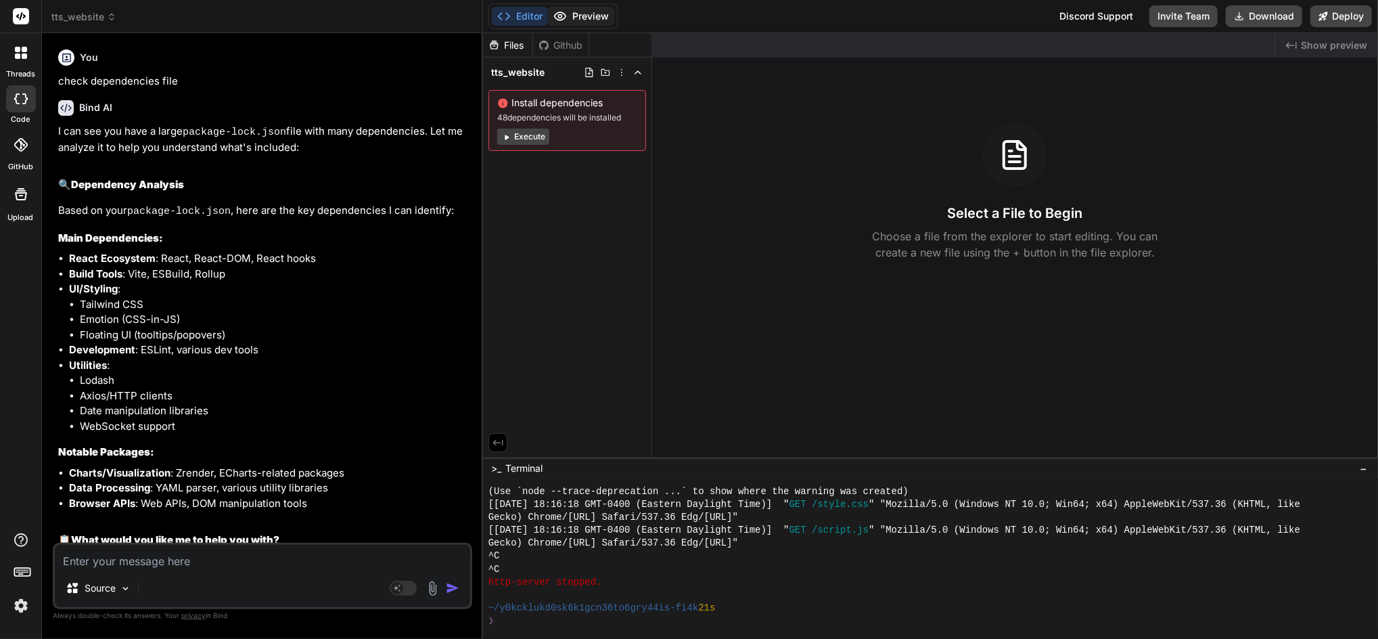
click at [593, 12] on button "Preview" at bounding box center [581, 16] width 66 height 19
click at [620, 72] on icon at bounding box center [621, 72] width 11 height 11
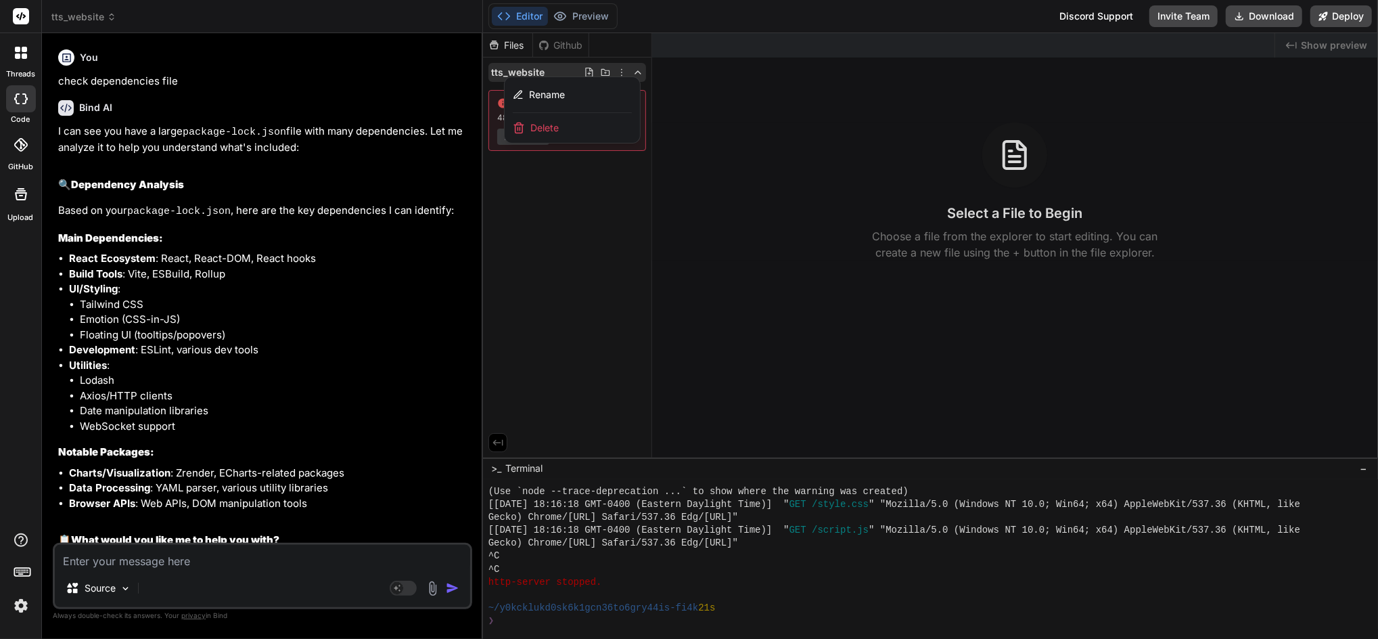
click at [579, 128] on div "Delete" at bounding box center [572, 128] width 135 height 30
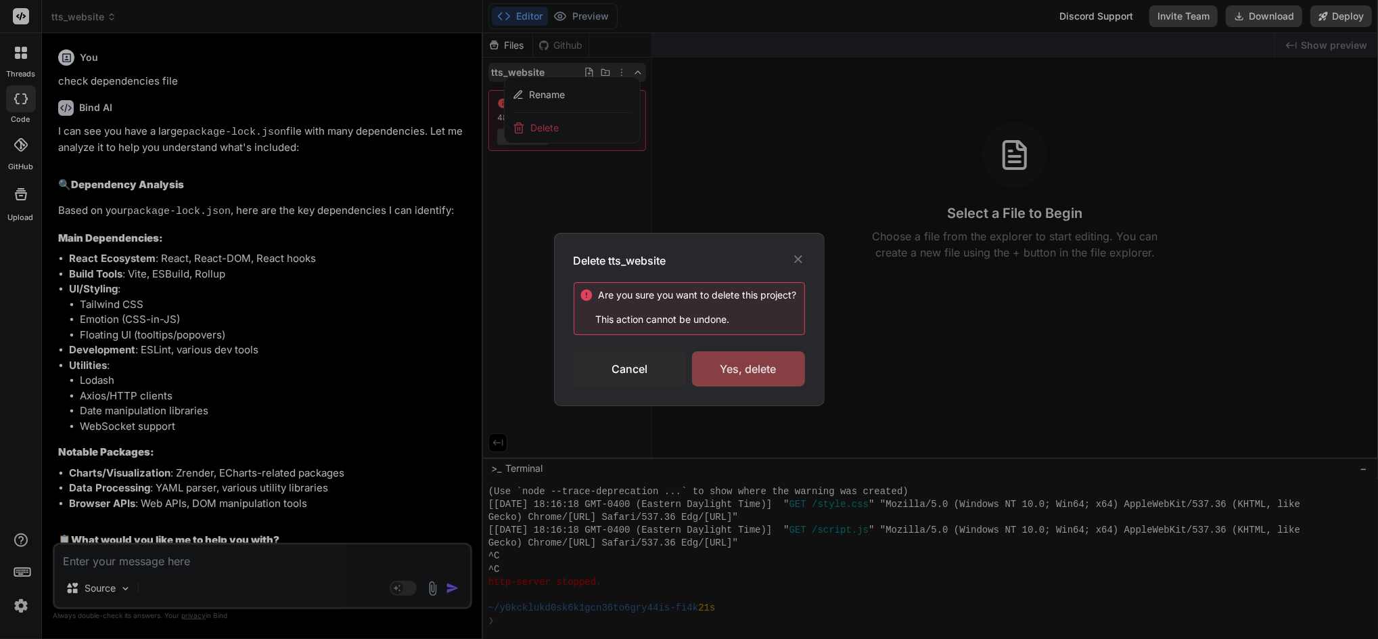
drag, startPoint x: 766, startPoint y: 355, endPoint x: 781, endPoint y: 353, distance: 14.9
click at [769, 355] on div "Yes, delete" at bounding box center [748, 368] width 113 height 35
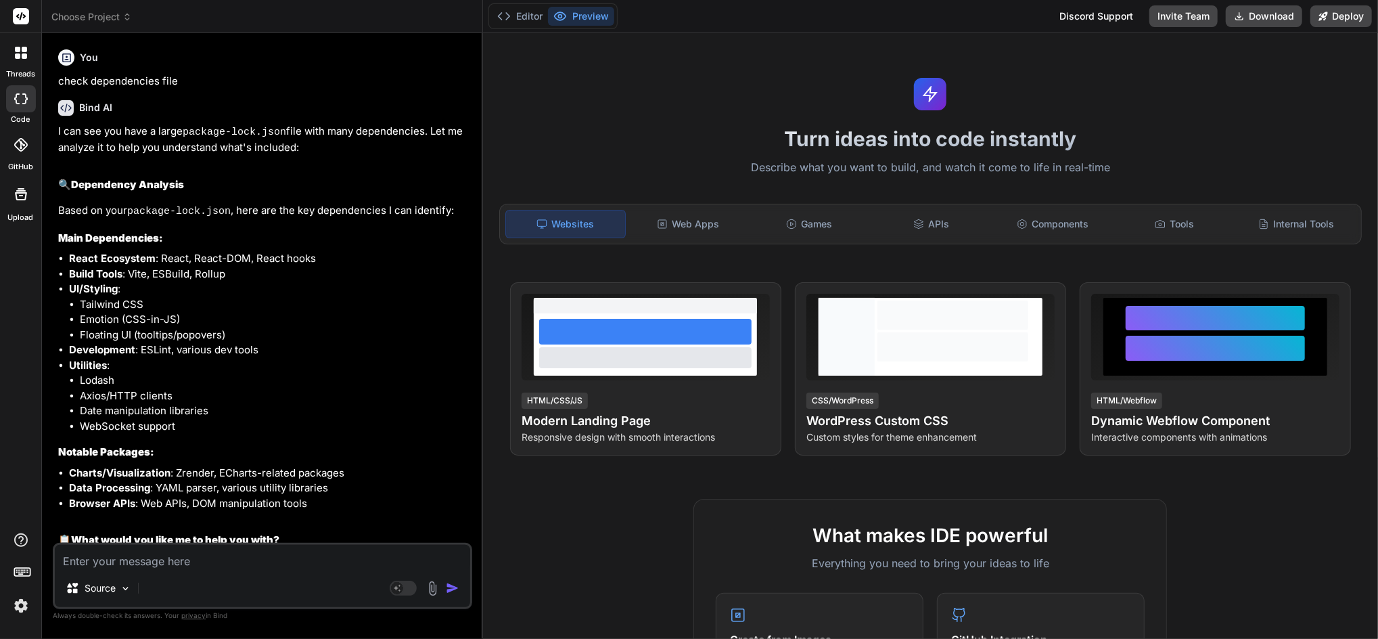
scroll to position [0, 0]
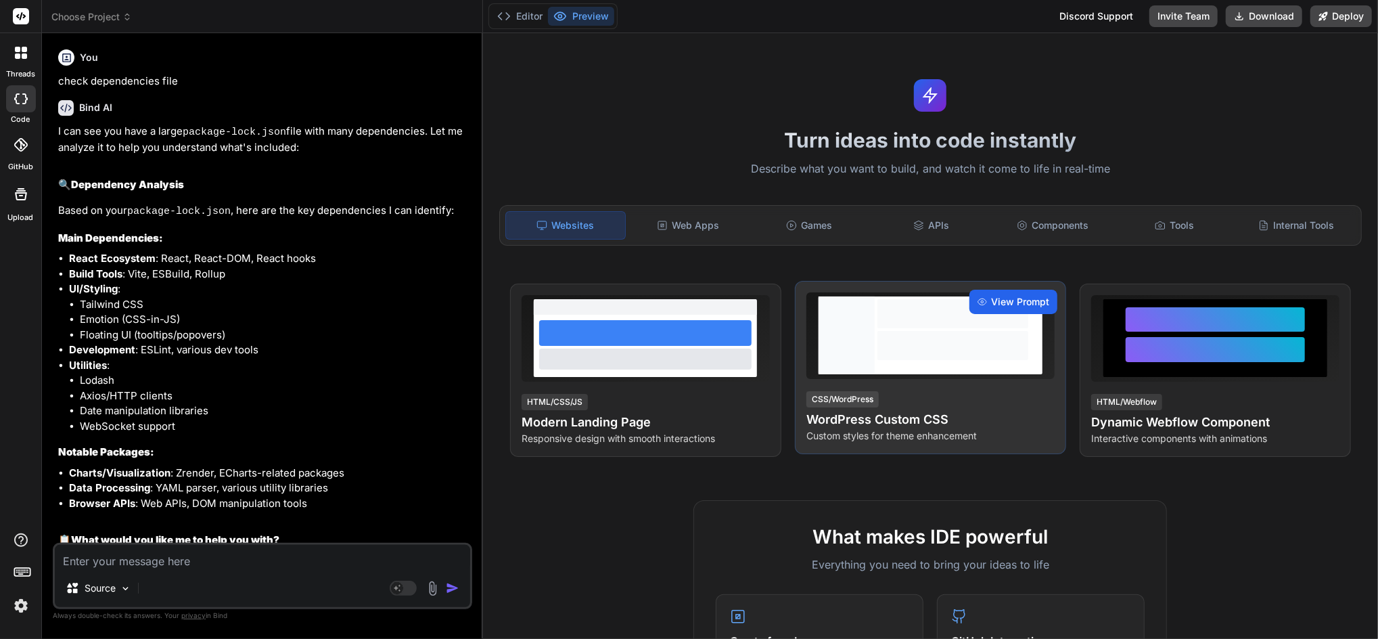
click at [1015, 303] on span "View Prompt" at bounding box center [1020, 302] width 58 height 14
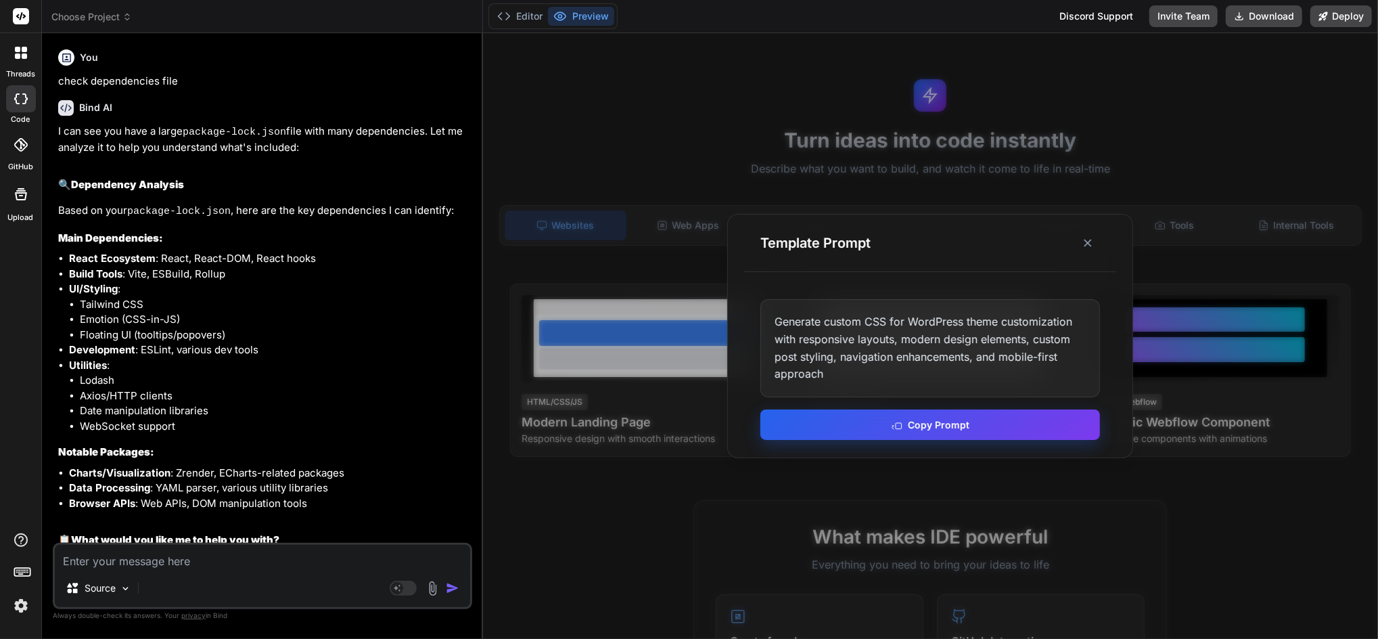
click at [914, 423] on button "Copy Prompt" at bounding box center [931, 424] width 340 height 30
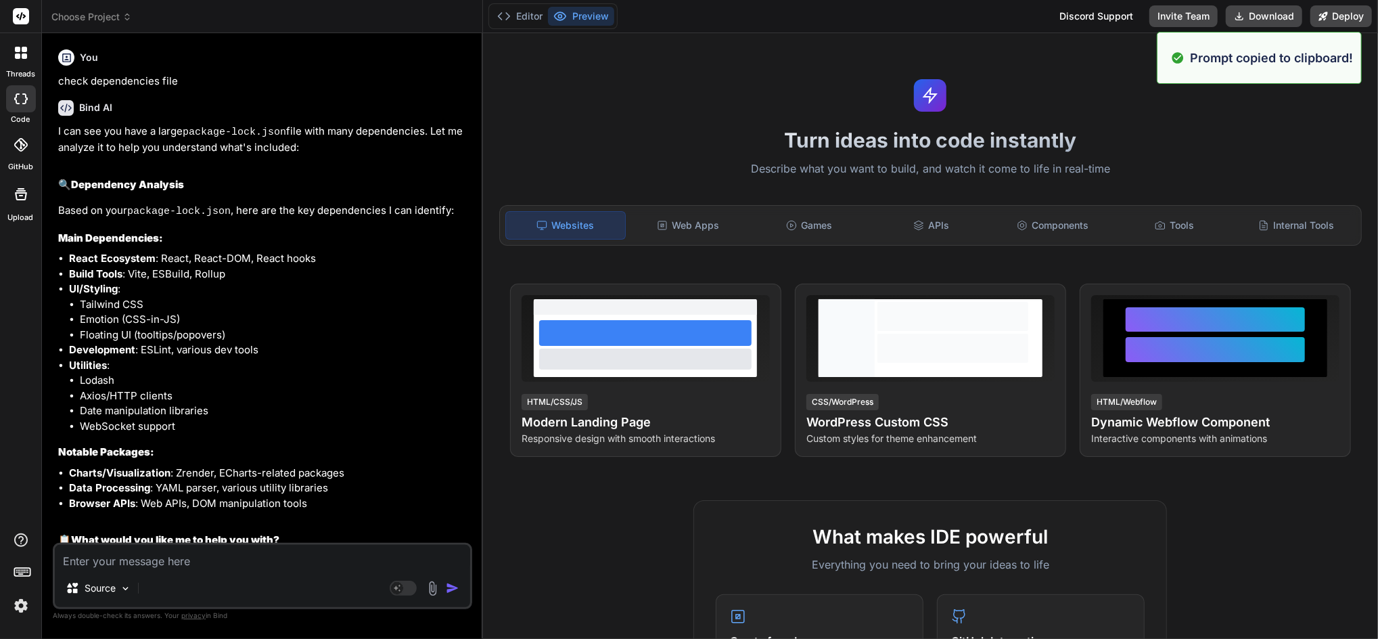
click at [20, 57] on icon at bounding box center [21, 53] width 12 height 12
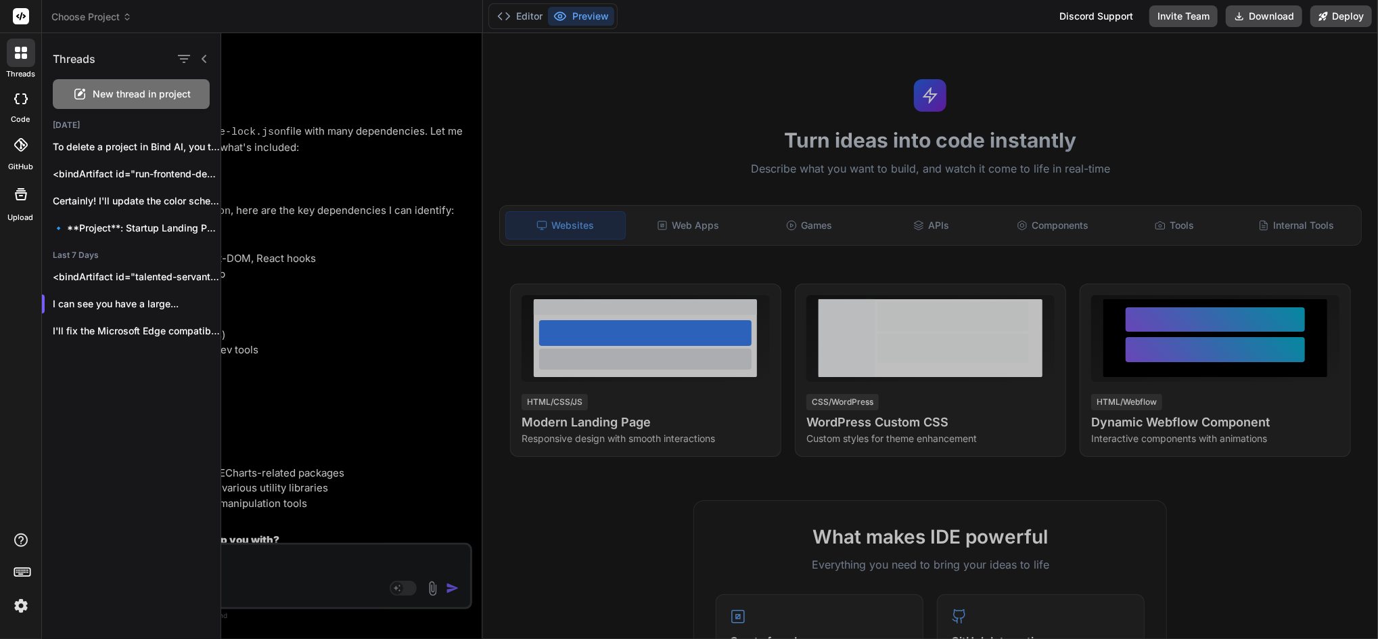
click at [12, 99] on div at bounding box center [21, 98] width 30 height 27
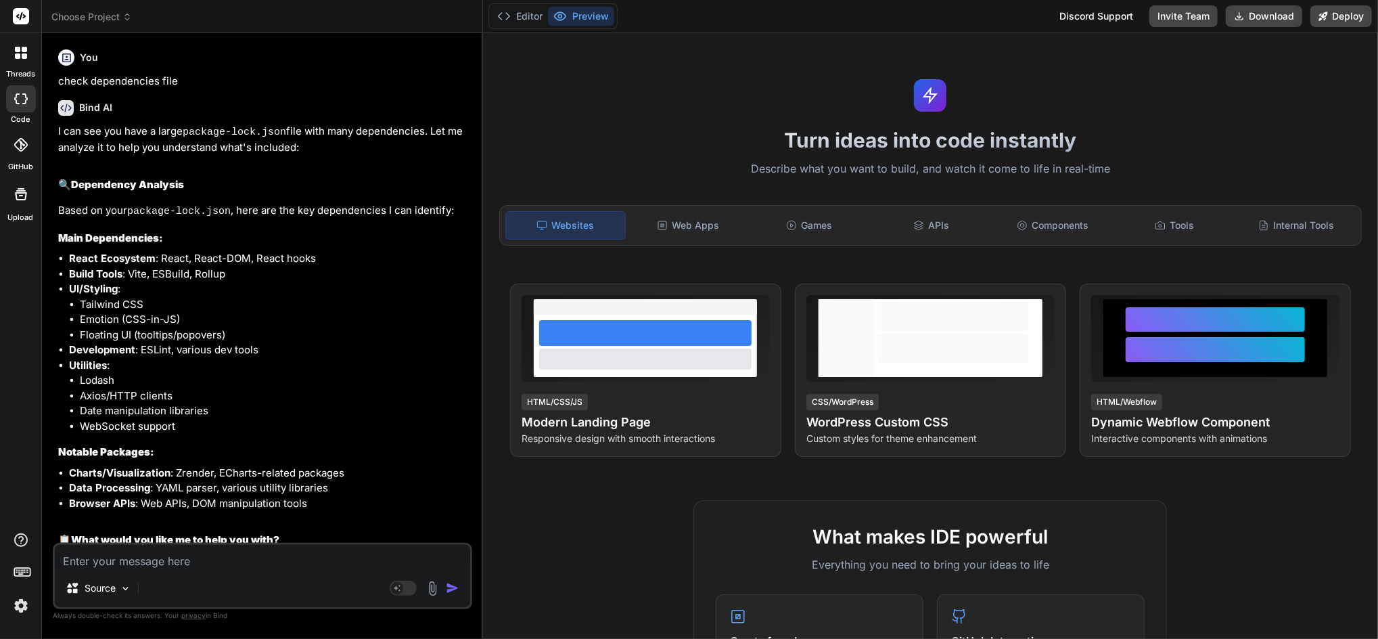
click at [14, 95] on div at bounding box center [21, 98] width 30 height 27
type textarea "x"
click at [127, 11] on span "Choose Project" at bounding box center [91, 17] width 81 height 14
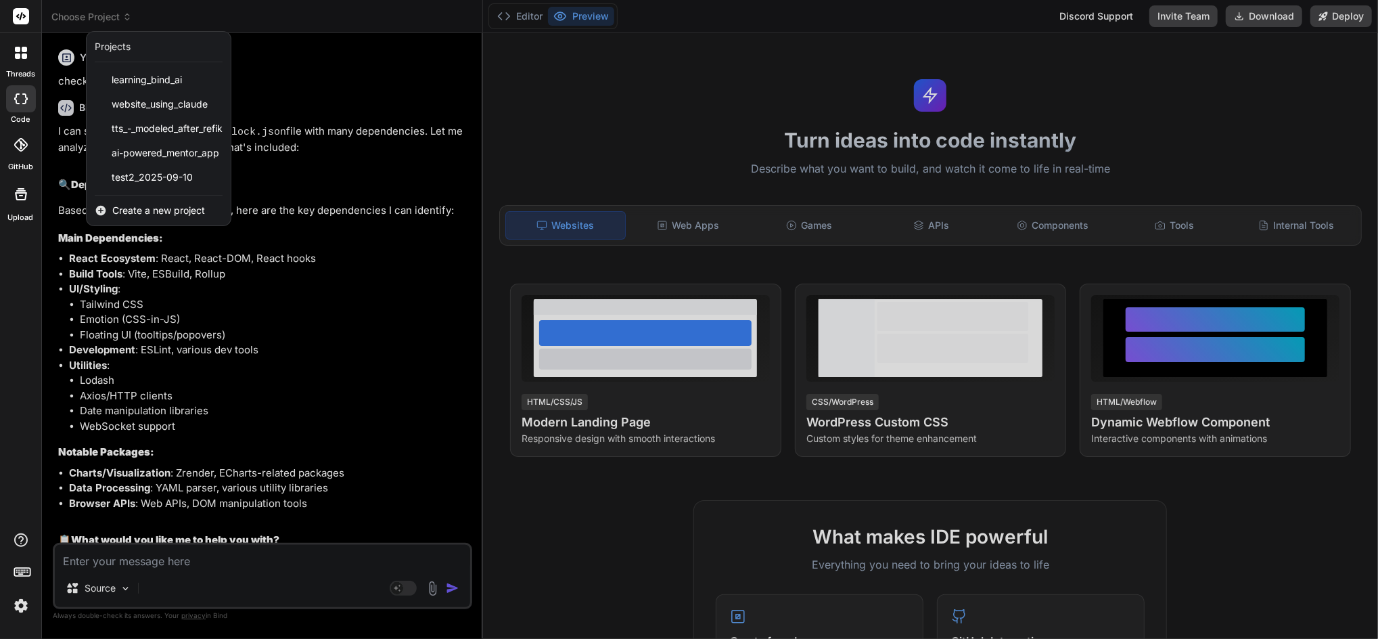
click at [144, 206] on span "Create a new project" at bounding box center [158, 211] width 93 height 14
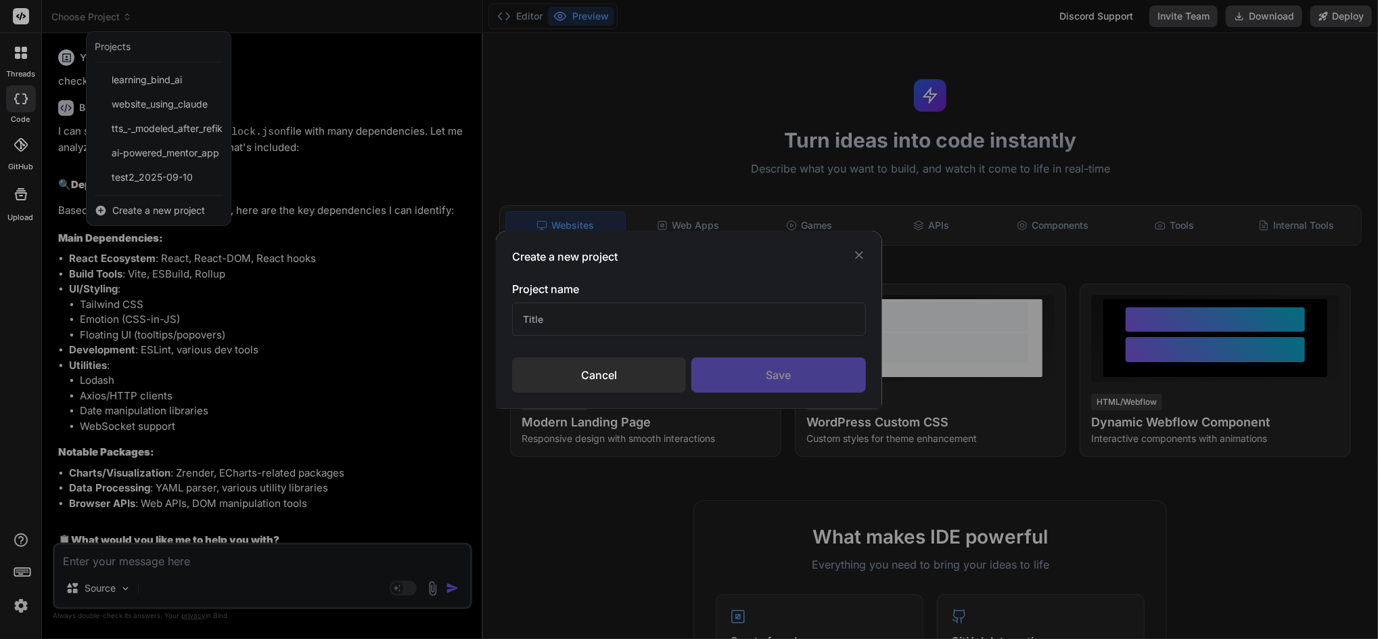
click at [158, 206] on div "Create a new project Project name Cancel Save" at bounding box center [689, 319] width 1378 height 639
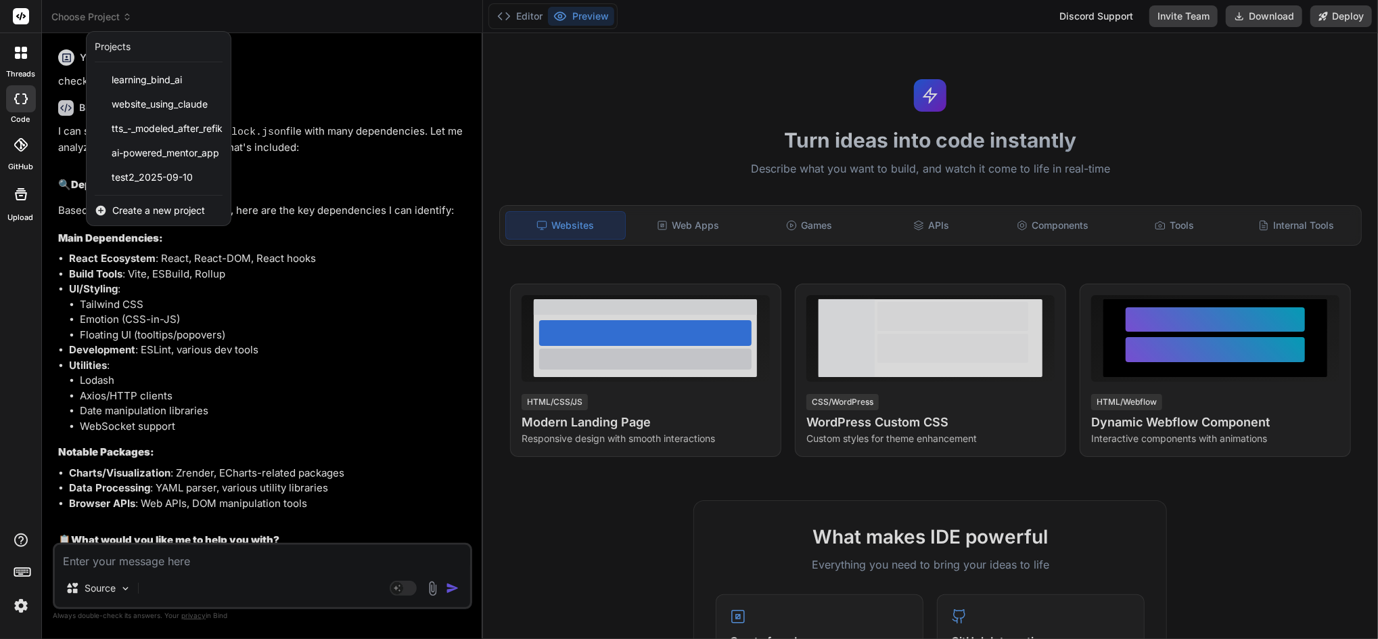
click at [159, 208] on span "Create a new project" at bounding box center [158, 211] width 93 height 14
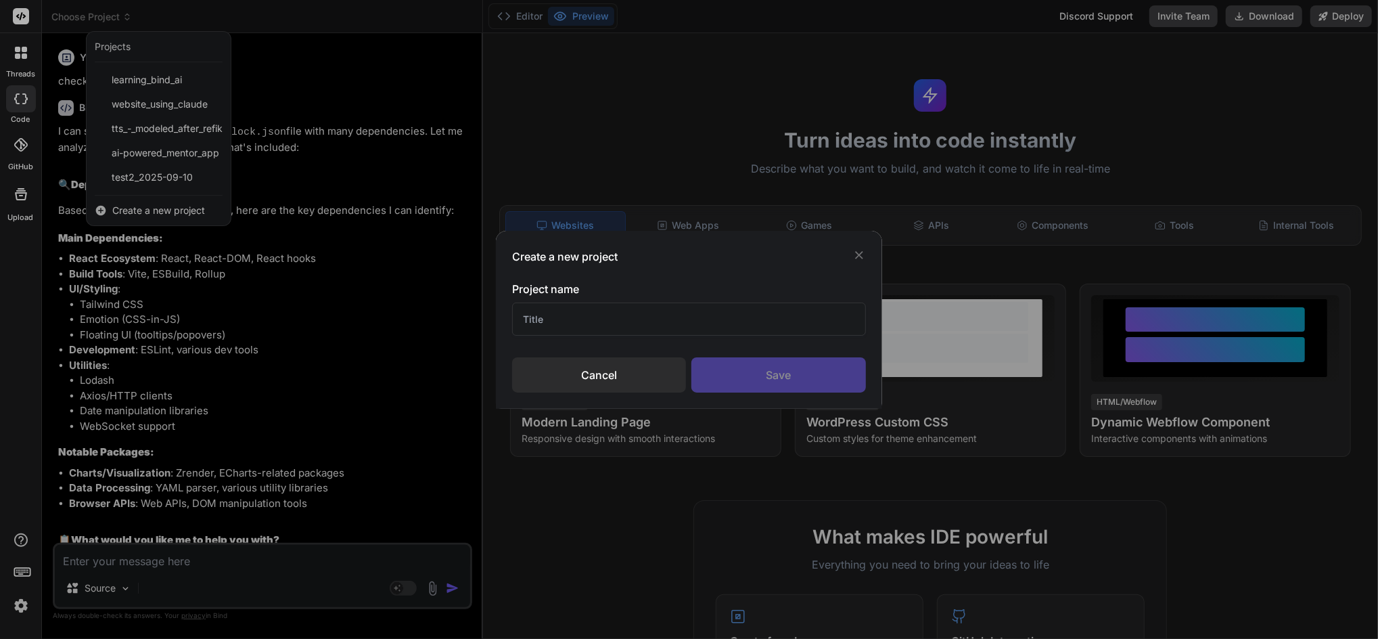
click at [585, 317] on input "text" at bounding box center [688, 318] width 353 height 33
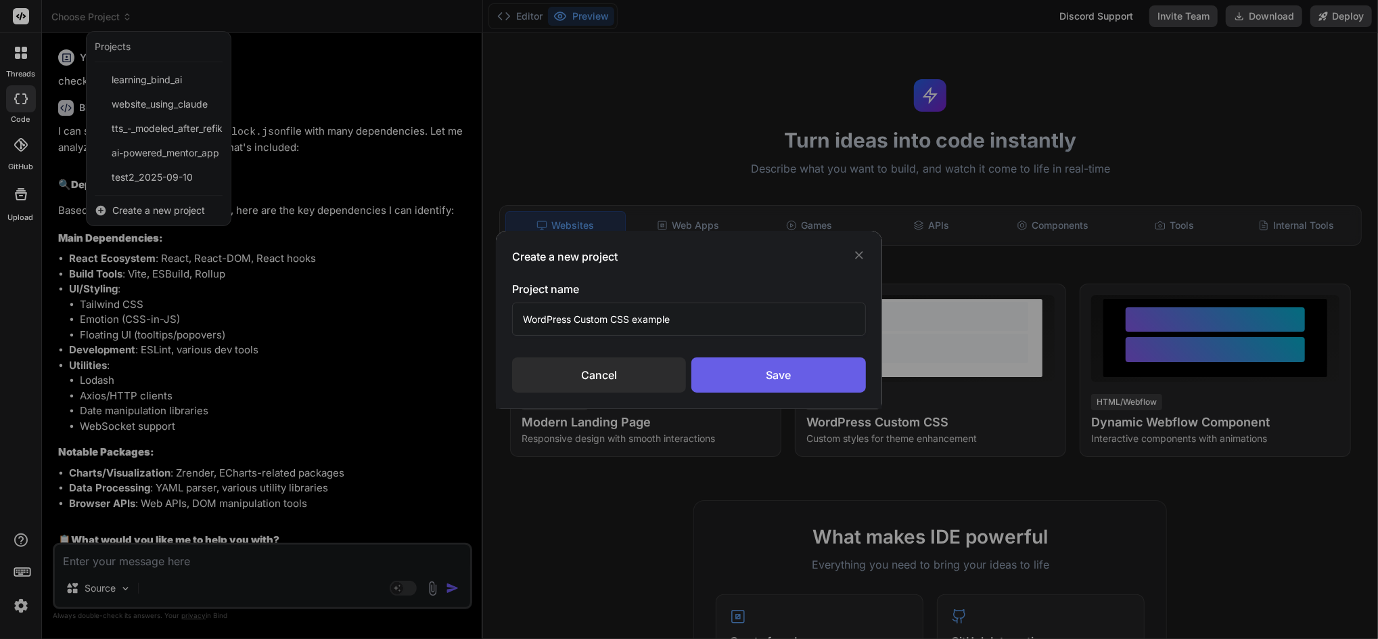
type input "WordPress Custom CSS example"
click at [754, 379] on div "Save" at bounding box center [779, 374] width 174 height 35
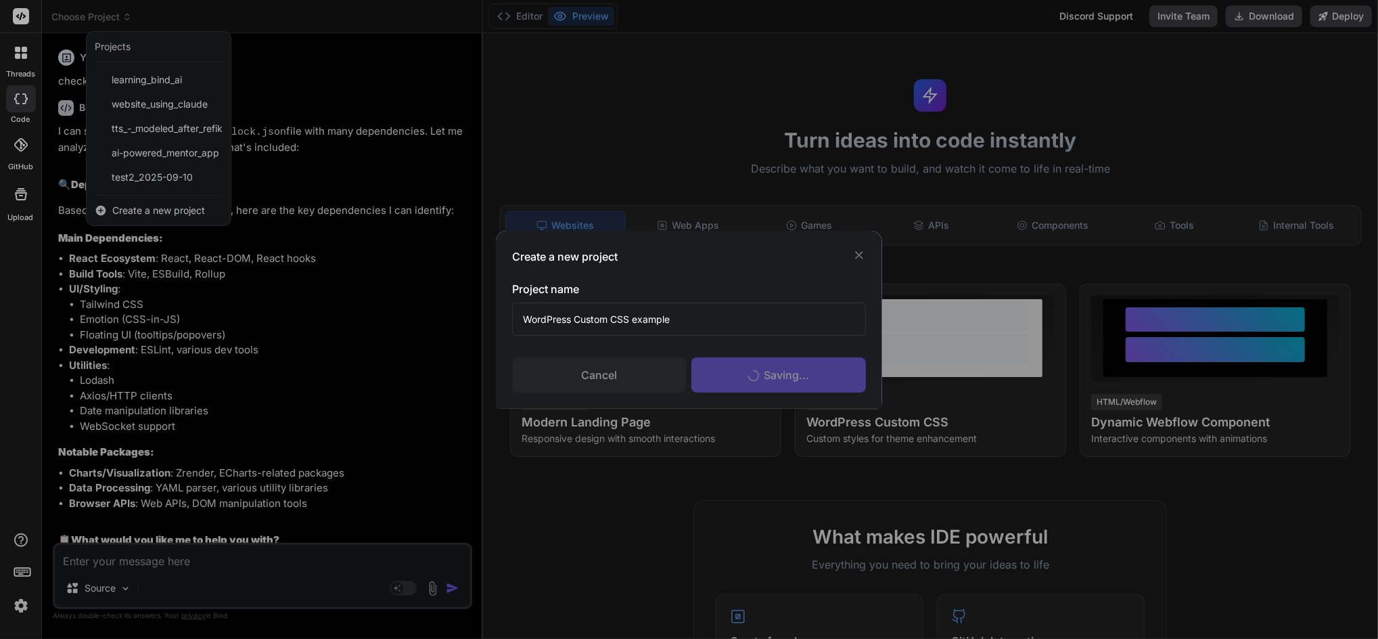
scroll to position [1858, 0]
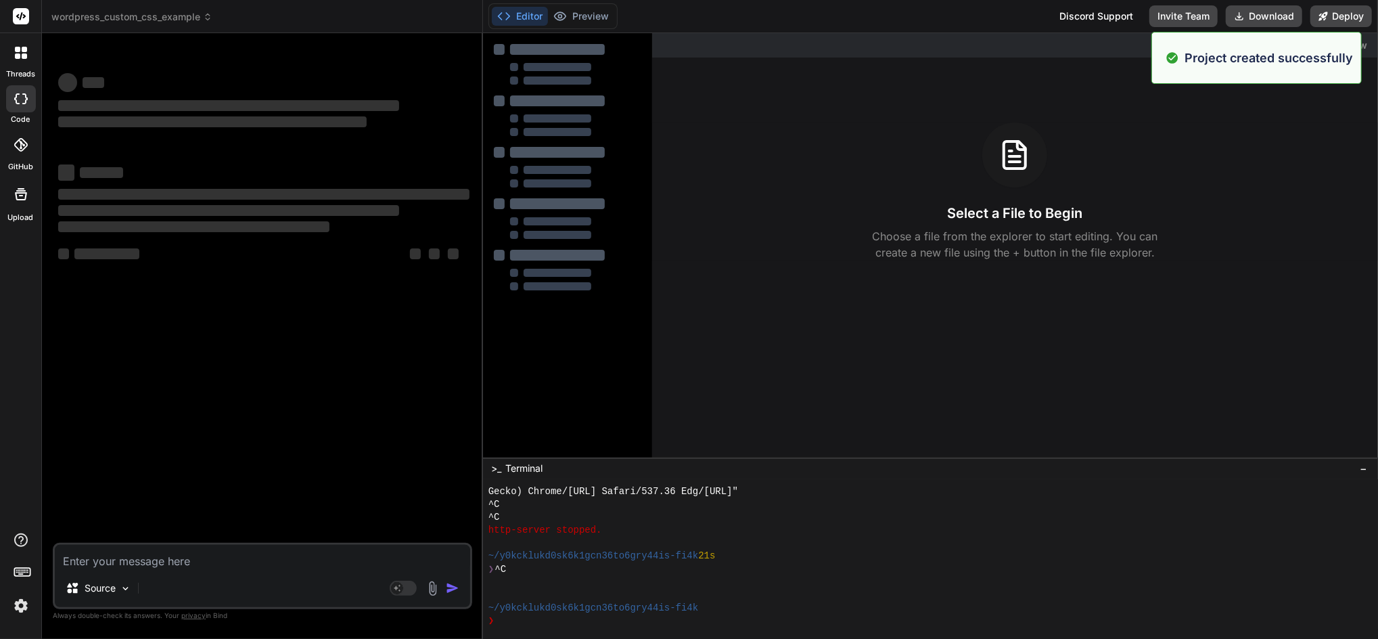
type textarea "x"
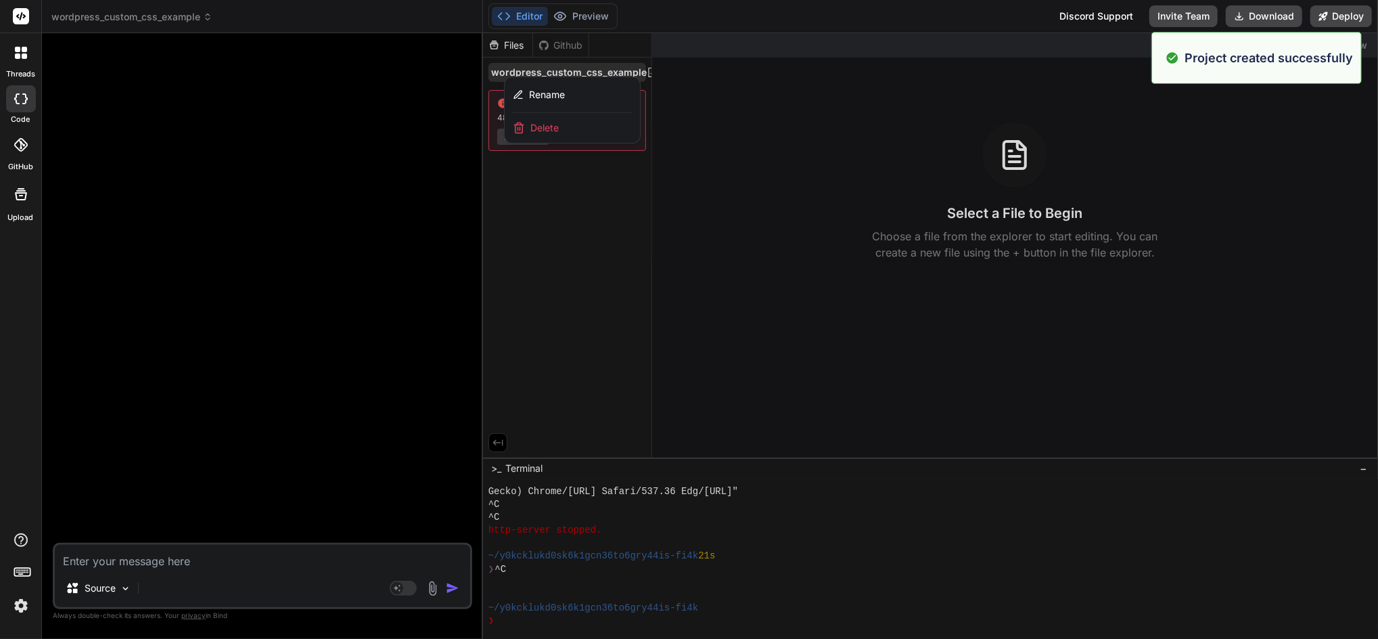
click at [116, 559] on textarea at bounding box center [262, 557] width 415 height 24
click at [559, 330] on div at bounding box center [930, 336] width 895 height 606
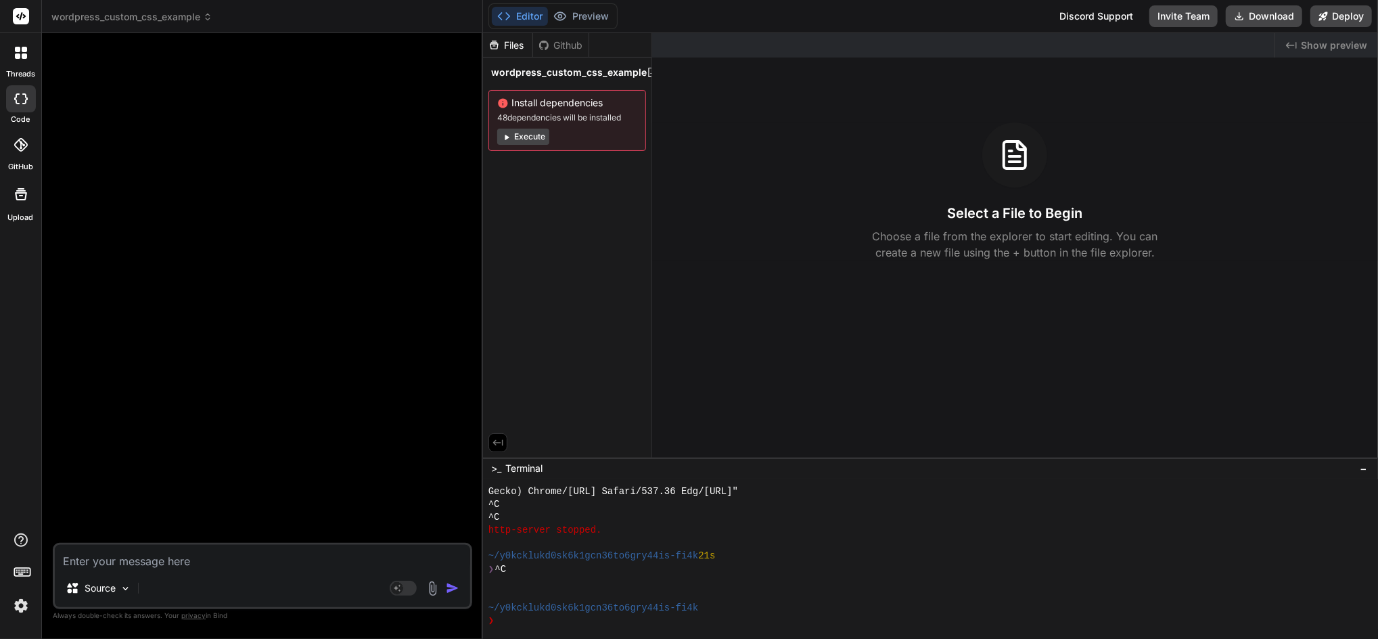
click at [112, 556] on textarea at bounding box center [262, 557] width 415 height 24
paste textarea "Generate custom CSS for WordPress theme customization with responsive layouts, …"
type textarea "Generate custom CSS for WordPress theme customization with responsive layouts, …"
type textarea "x"
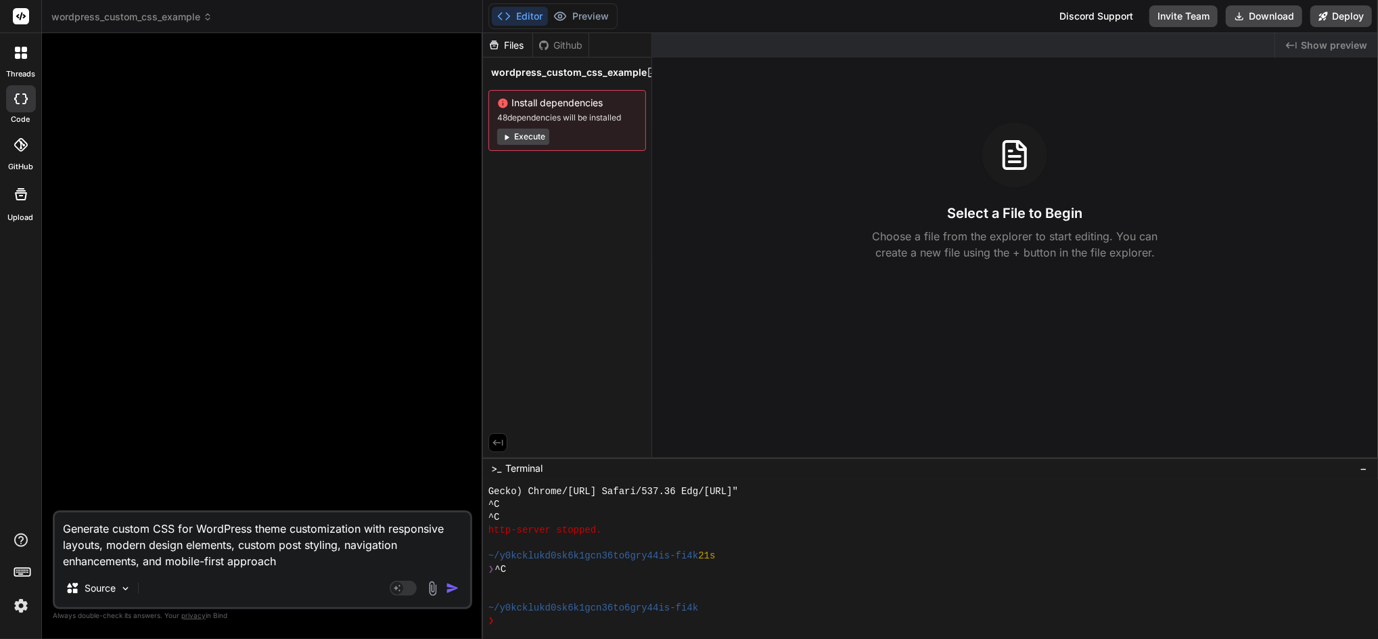
type textarea "Generate custom CSS for WordPress theme customization with responsive layouts, …"
click at [453, 588] on img "button" at bounding box center [453, 588] width 14 height 14
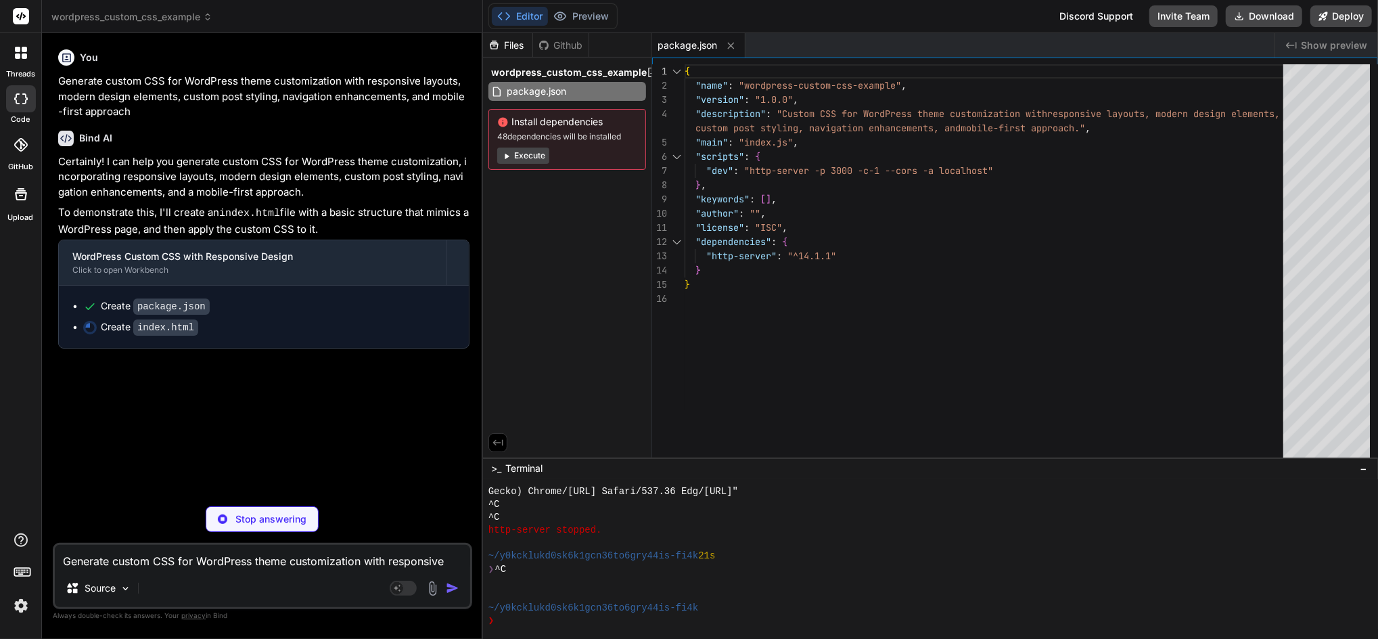
type textarea "x"
type textarea "</body> </html>"
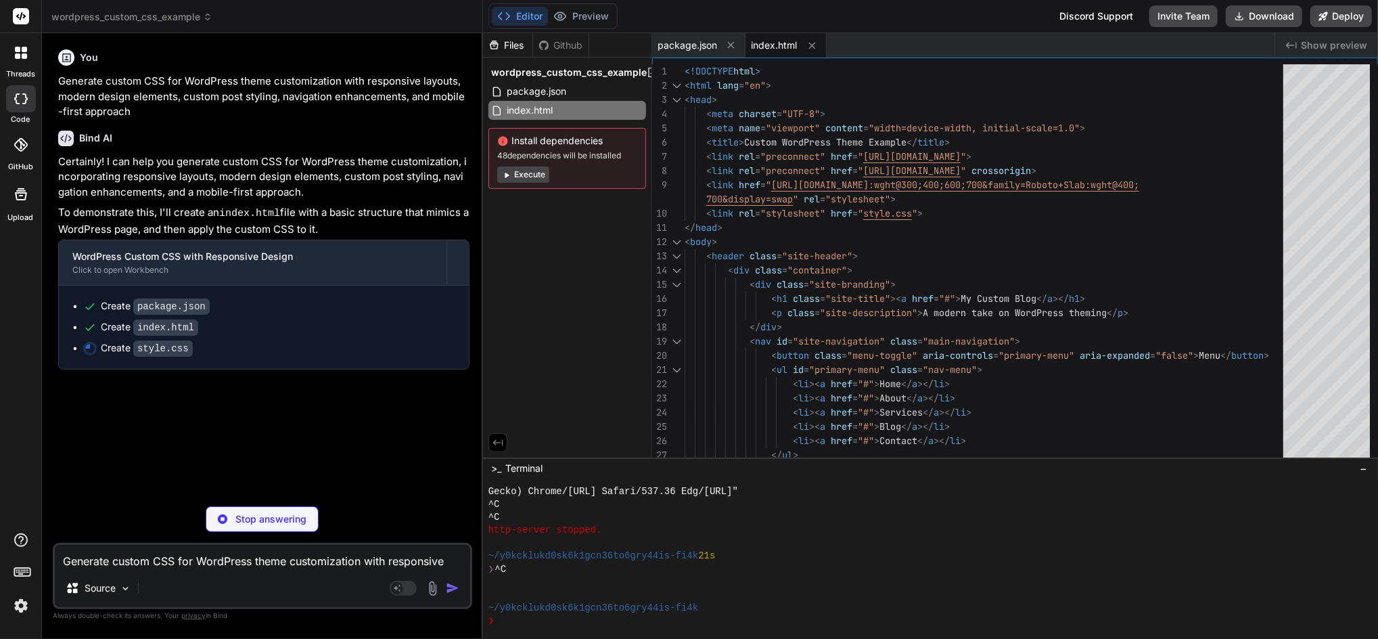
type textarea "x"
type textarea "} } /* Large Desktop (min-width: 1200px) */ @media (min-width: 1200px) { .conta…"
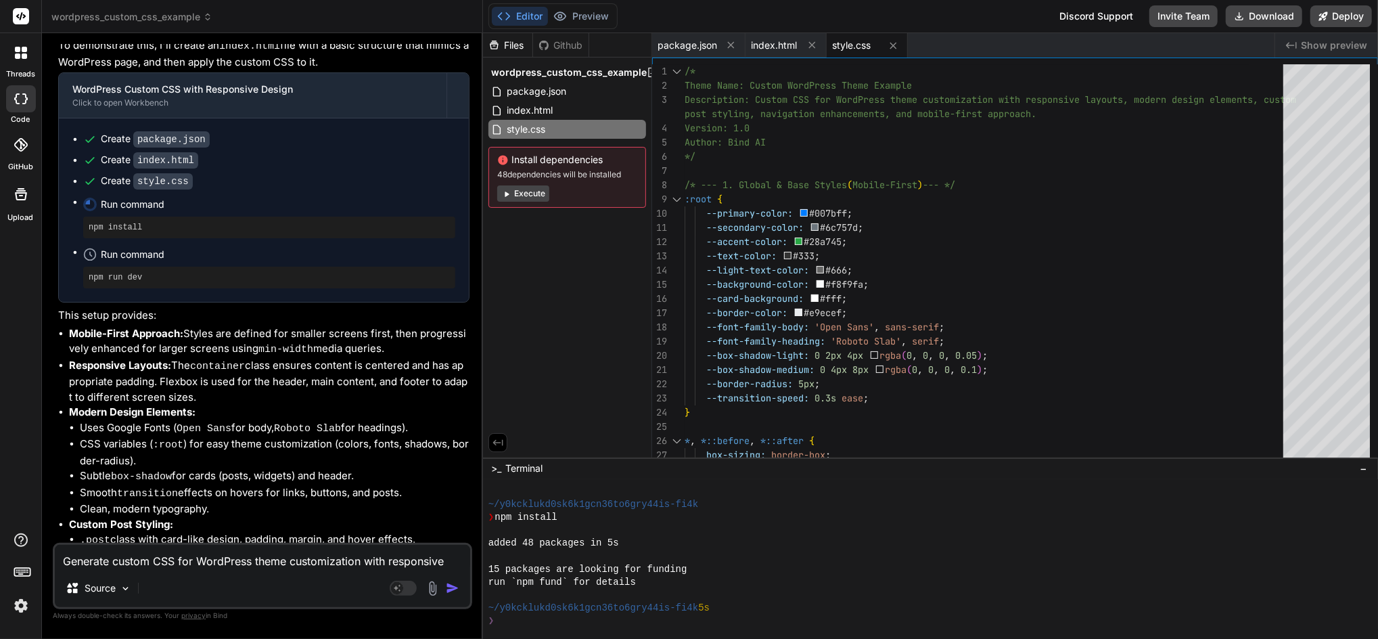
scroll to position [271, 0]
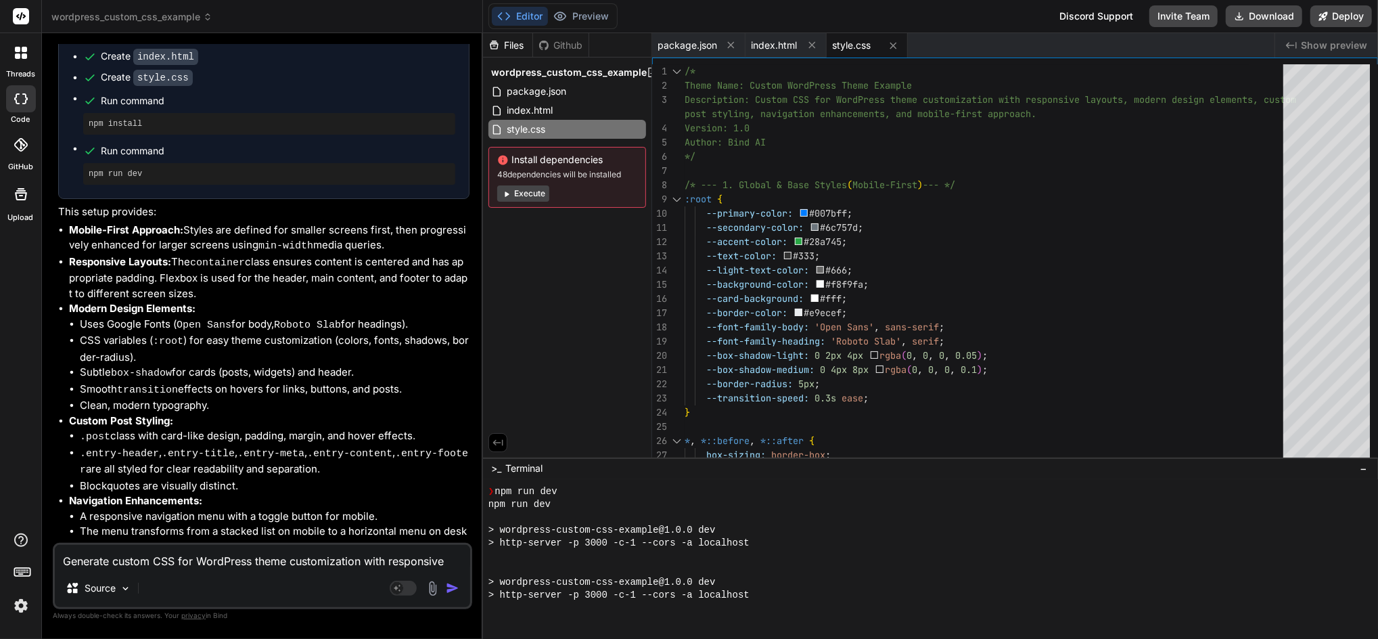
type textarea "x"
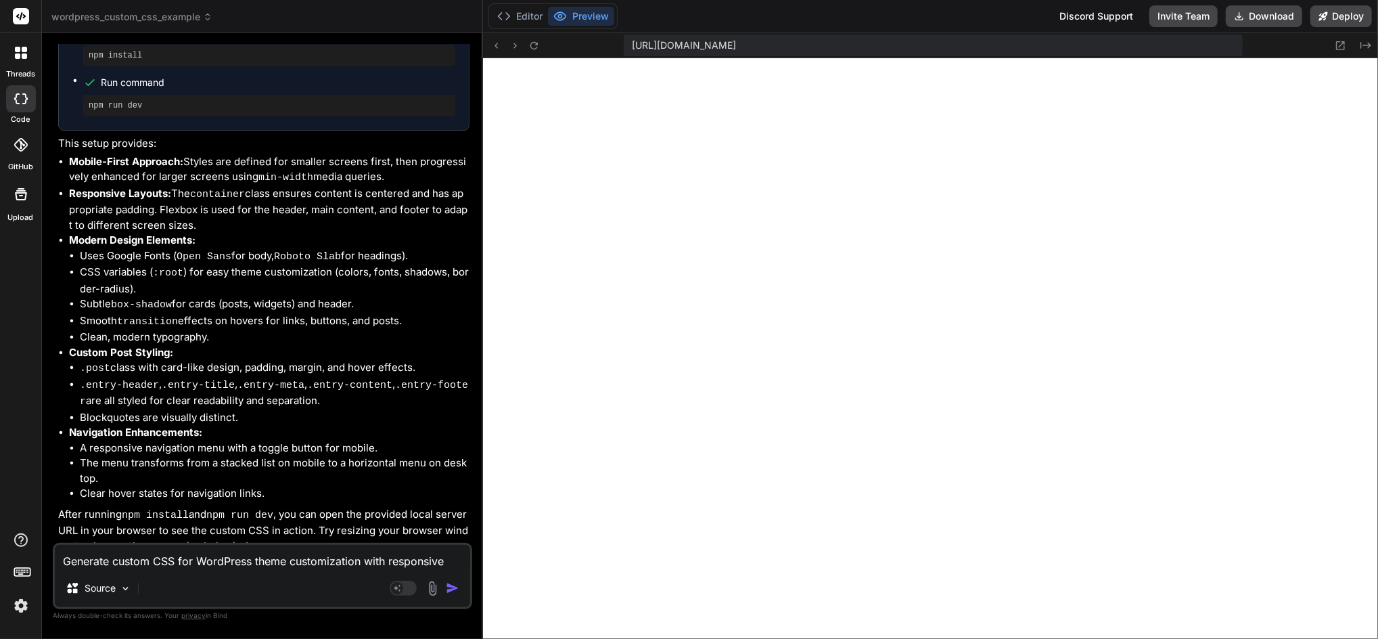
scroll to position [343, 0]
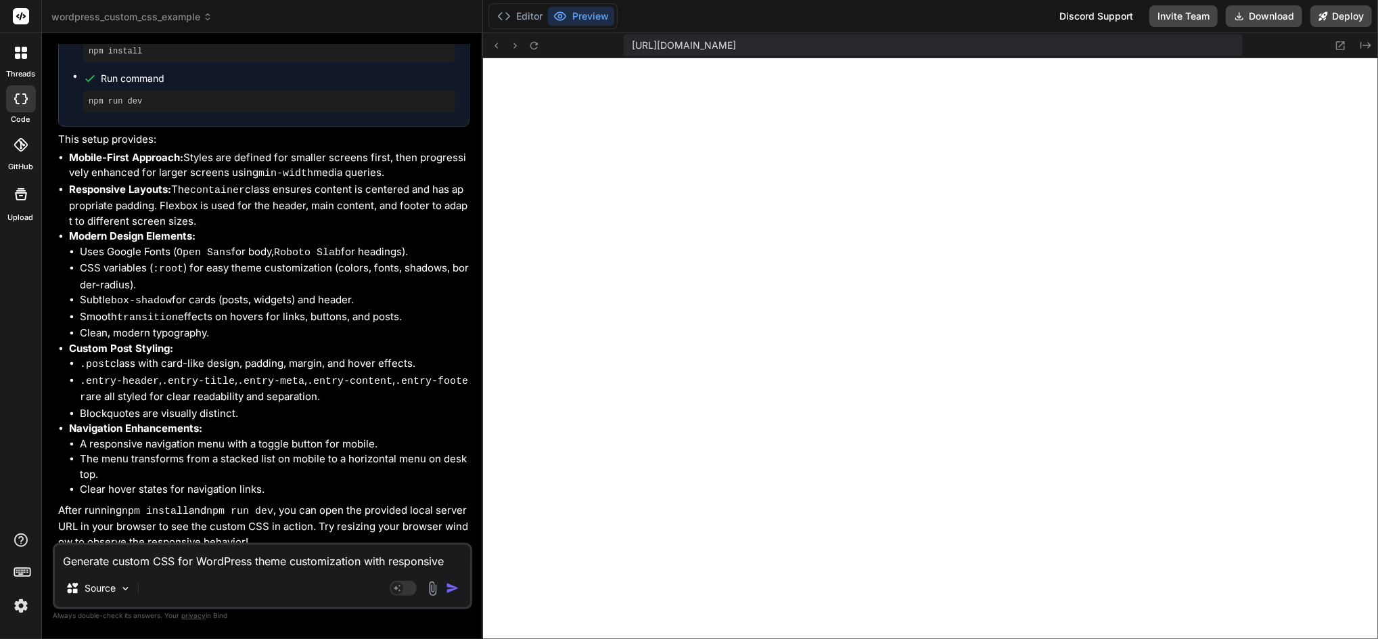
click at [167, 559] on textarea "Generate custom CSS for WordPress theme customization with responsive layouts, …" at bounding box center [262, 557] width 415 height 24
type textarea "u"
type textarea "x"
type textarea "up"
type textarea "x"
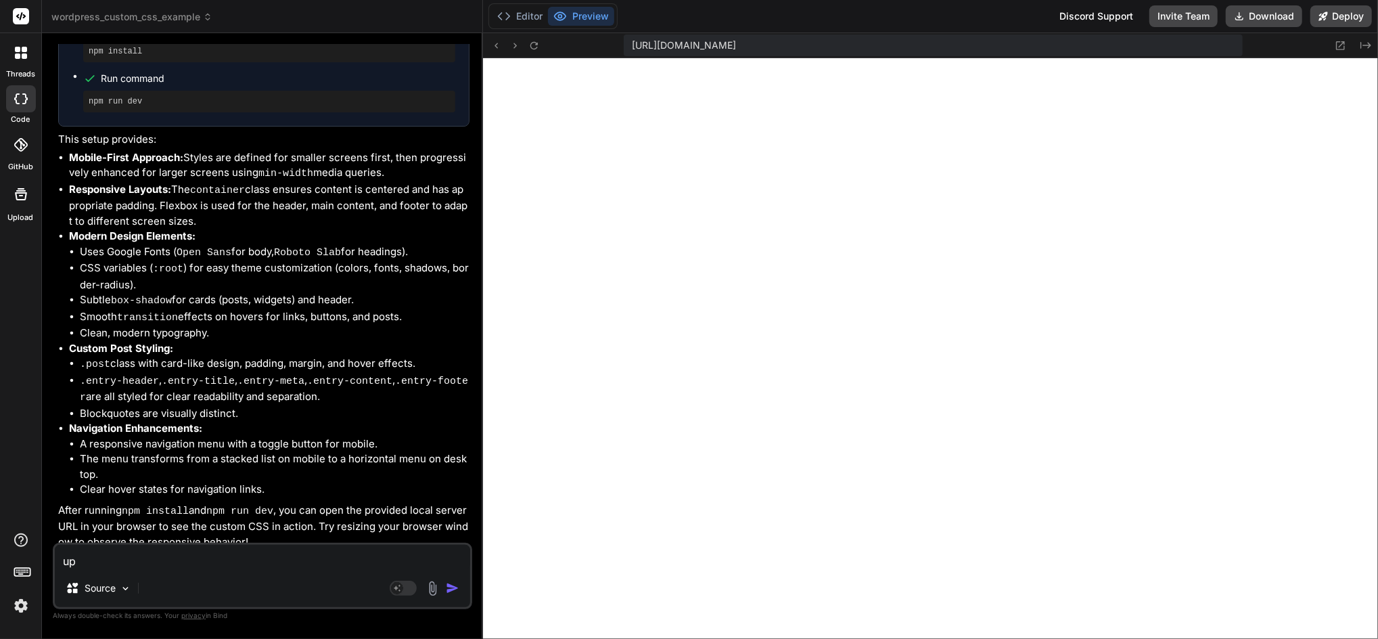
type textarea "upd"
type textarea "x"
type textarea "upda"
type textarea "x"
type textarea "updat"
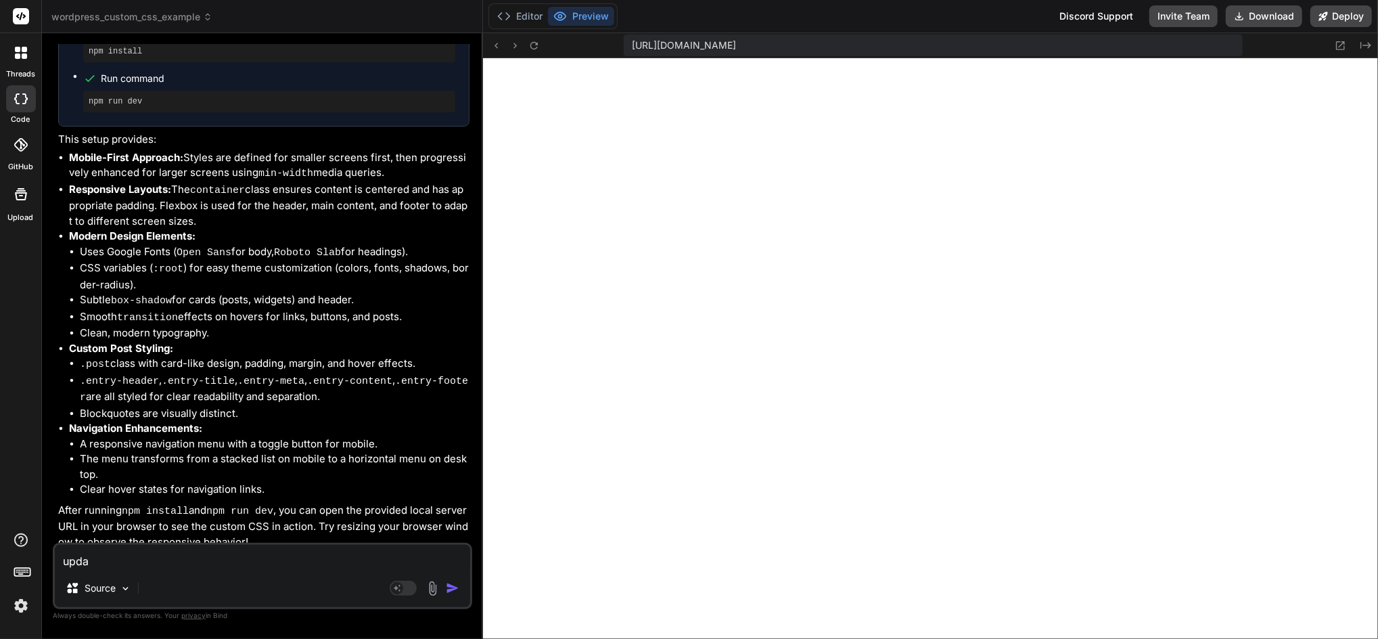
type textarea "x"
type textarea "update"
type textarea "x"
type textarea "update"
type textarea "x"
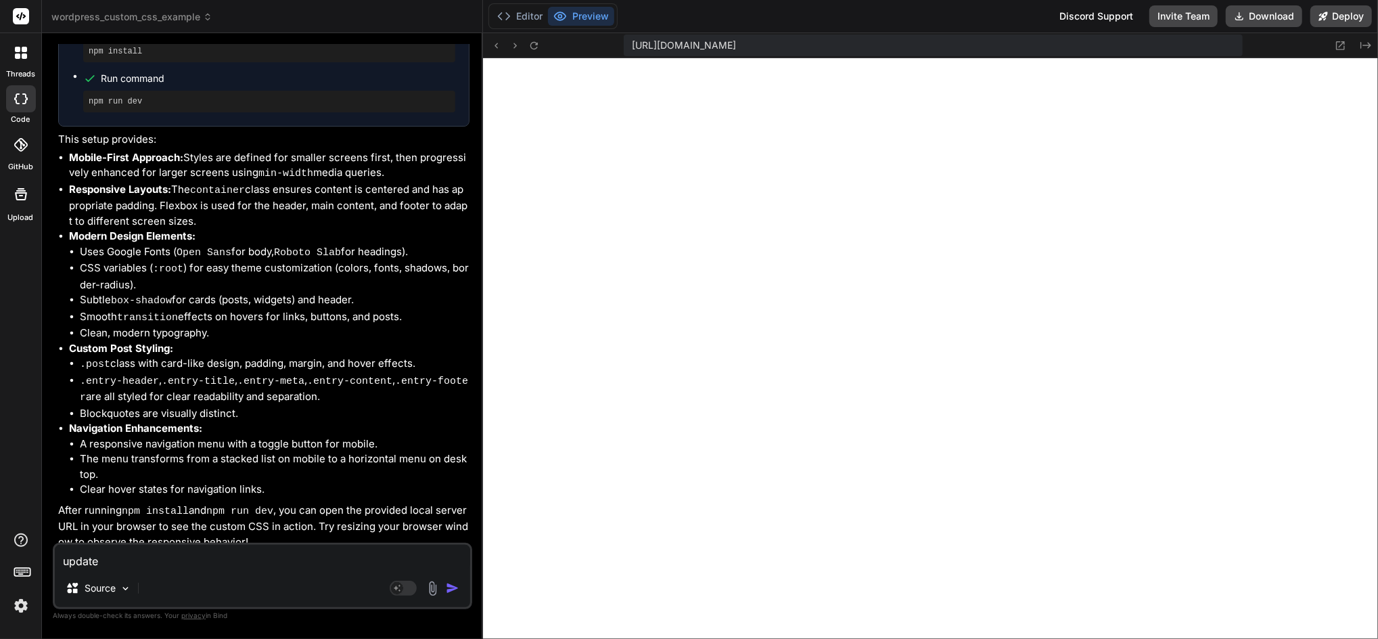
type textarea "update t"
type textarea "x"
type textarea "update th"
type textarea "x"
type textarea "update the"
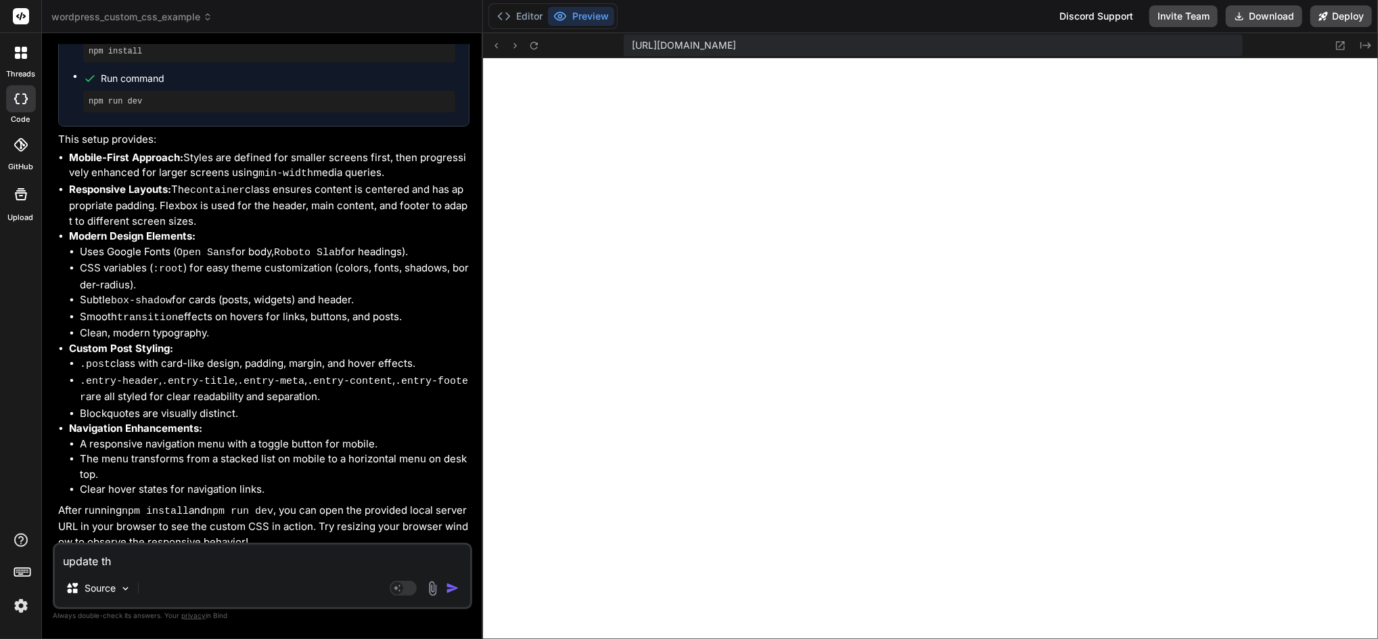
type textarea "x"
type textarea "update the"
type textarea "x"
type textarea "update the"
type textarea "x"
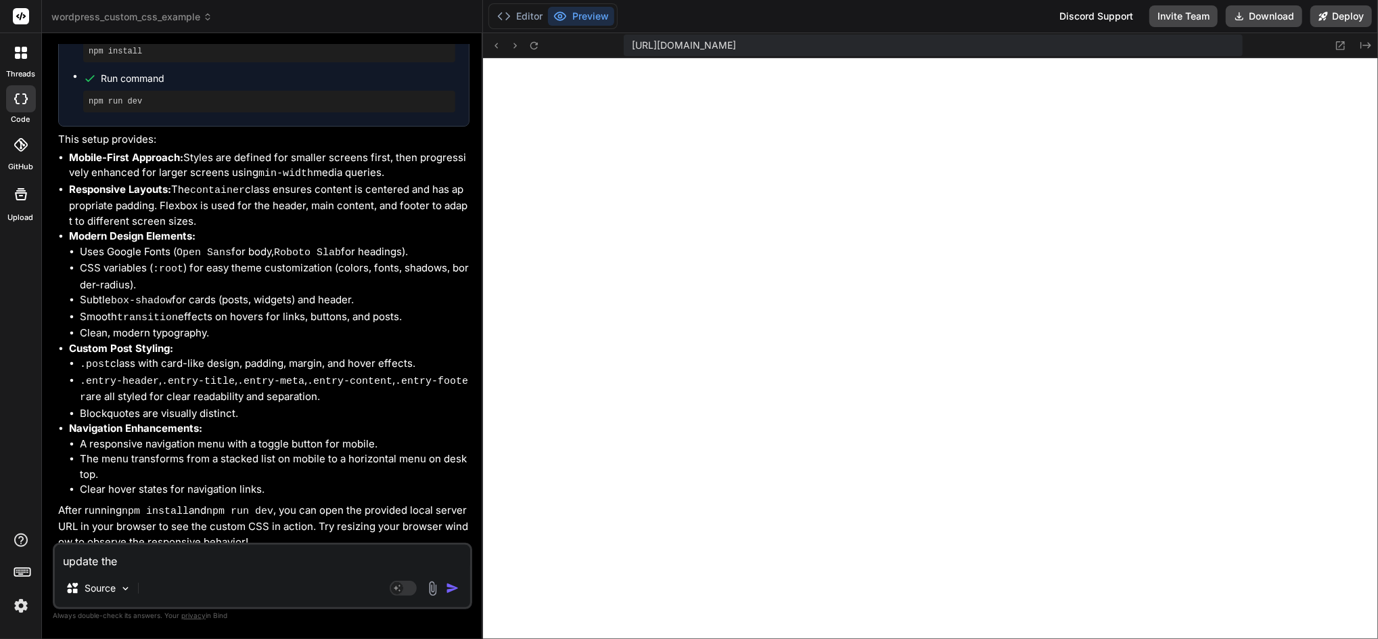
type textarea "update th"
type textarea "x"
type textarea "update t"
type textarea "x"
type textarea "update"
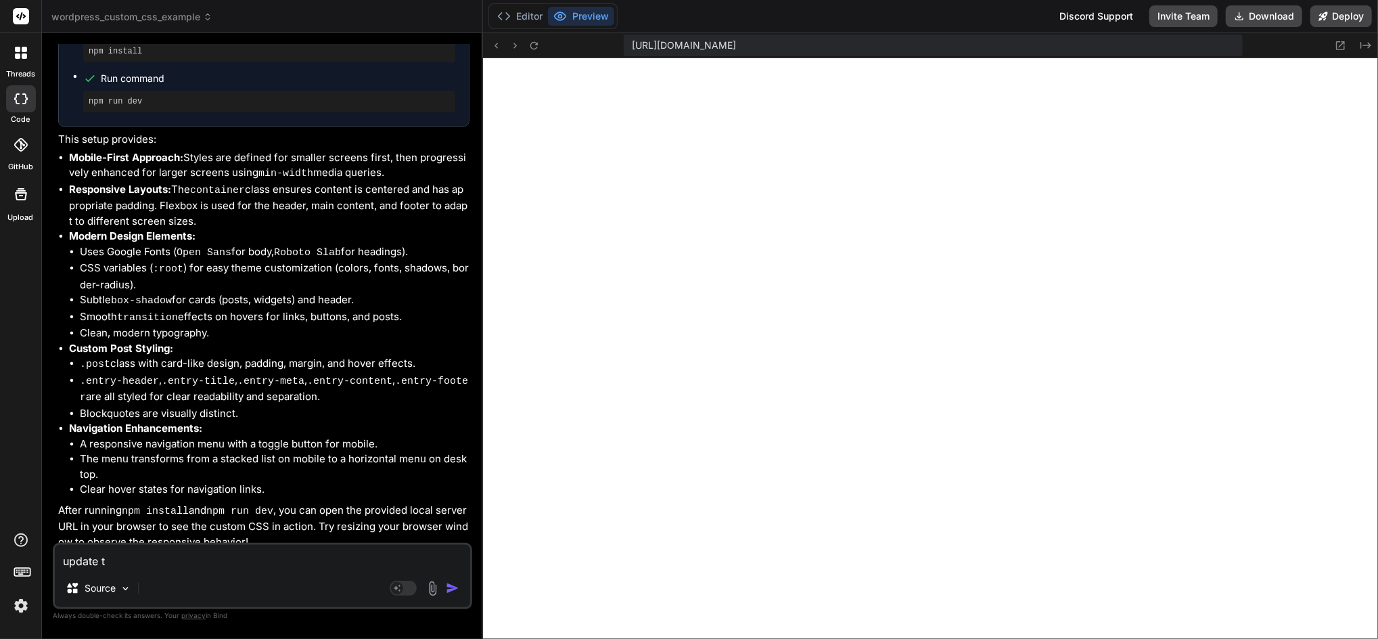
type textarea "x"
type textarea "update"
type textarea "x"
type textarea "updat"
type textarea "x"
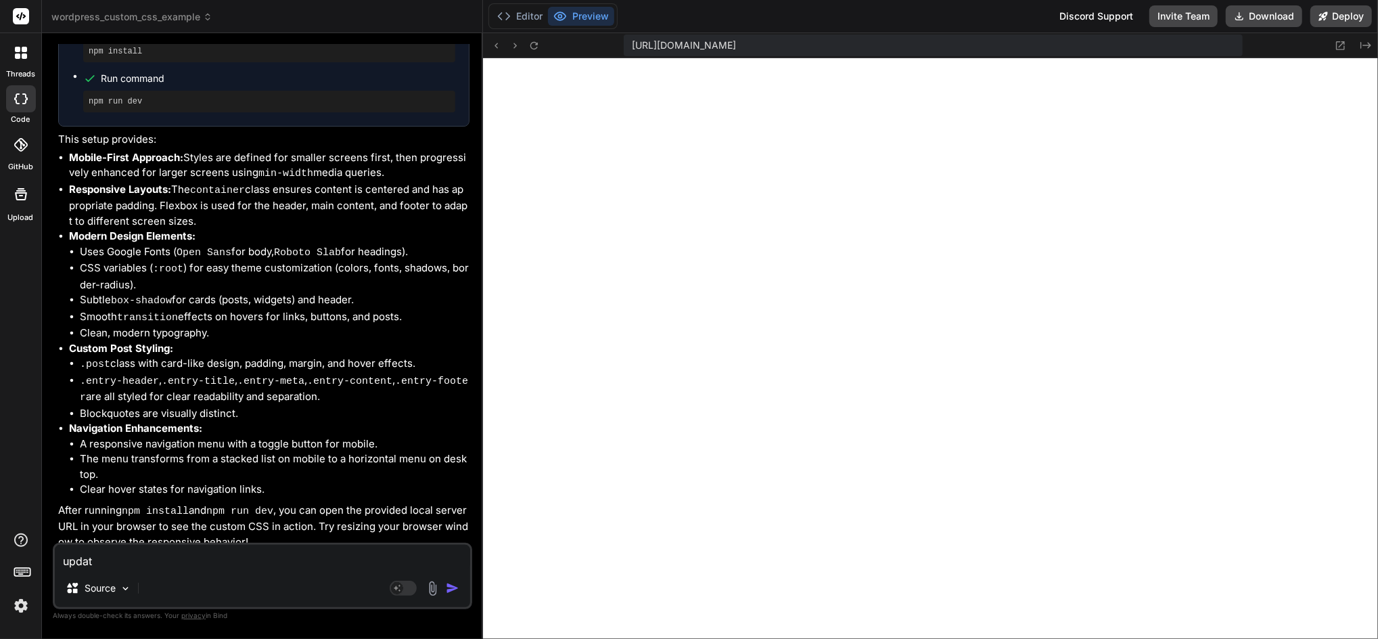
type textarea "upda"
type textarea "x"
type textarea "upd"
type textarea "x"
type textarea "up"
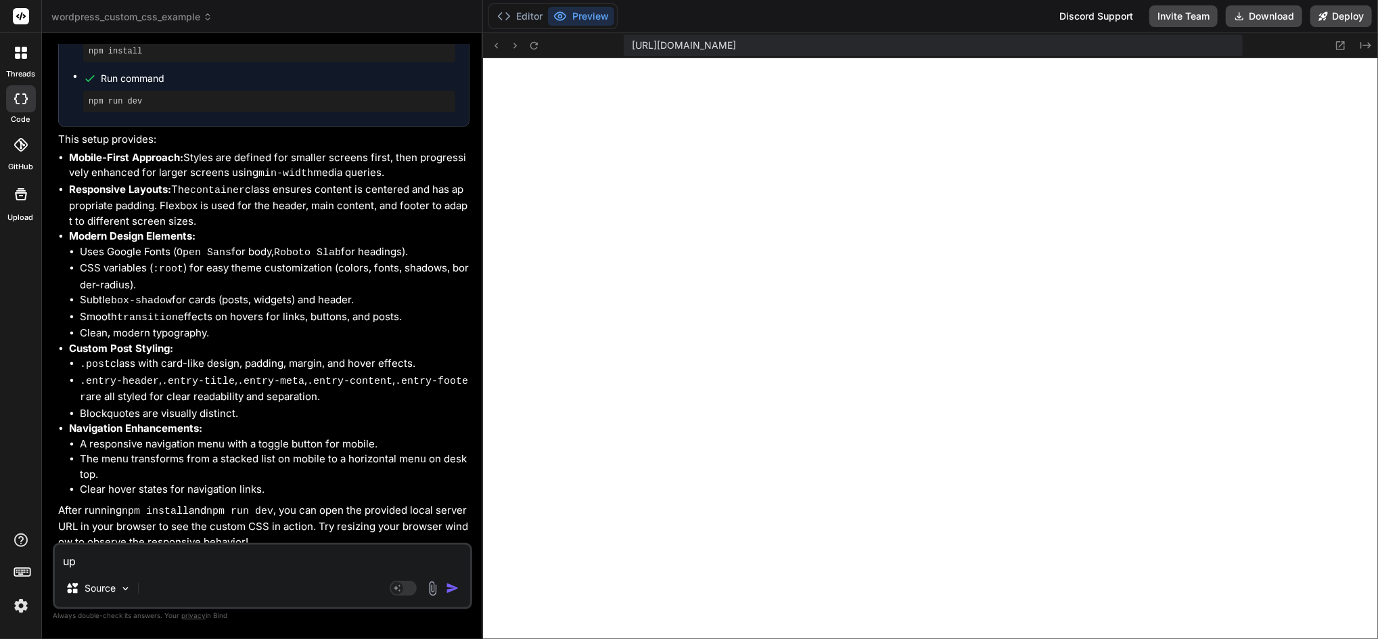
type textarea "x"
type textarea "u"
type textarea "x"
type textarea "a"
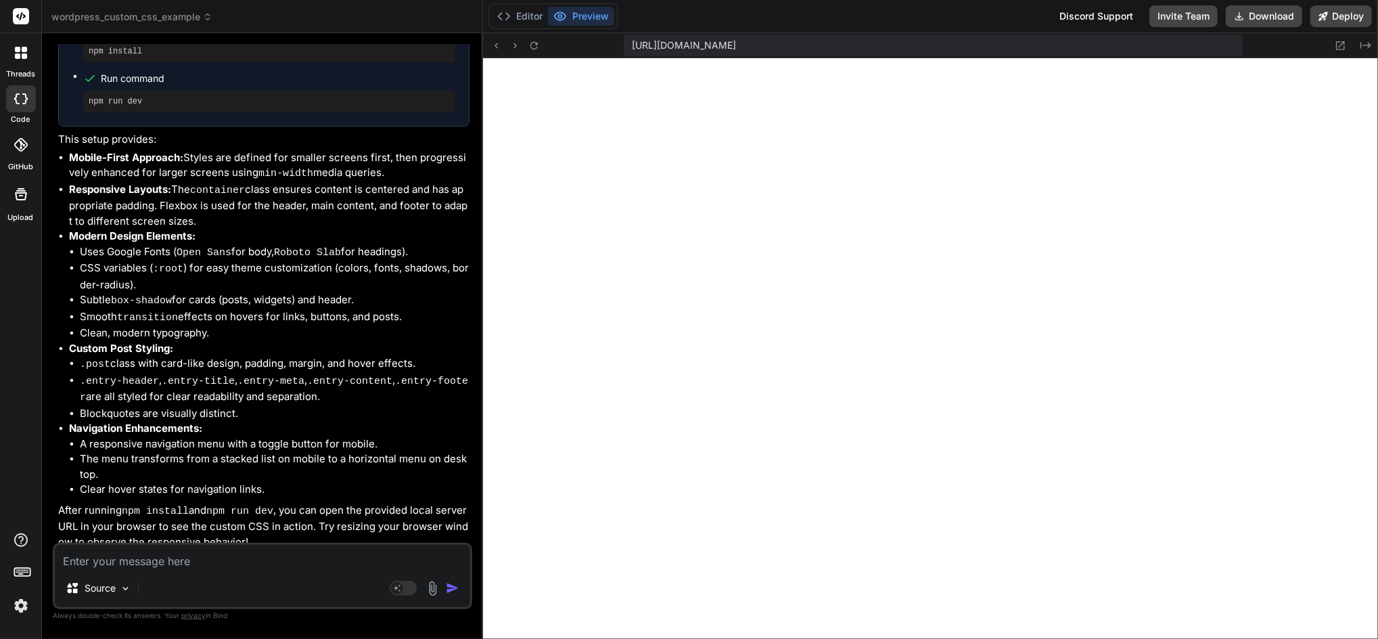
type textarea "x"
type textarea "ad"
type textarea "x"
type textarea "add"
type textarea "x"
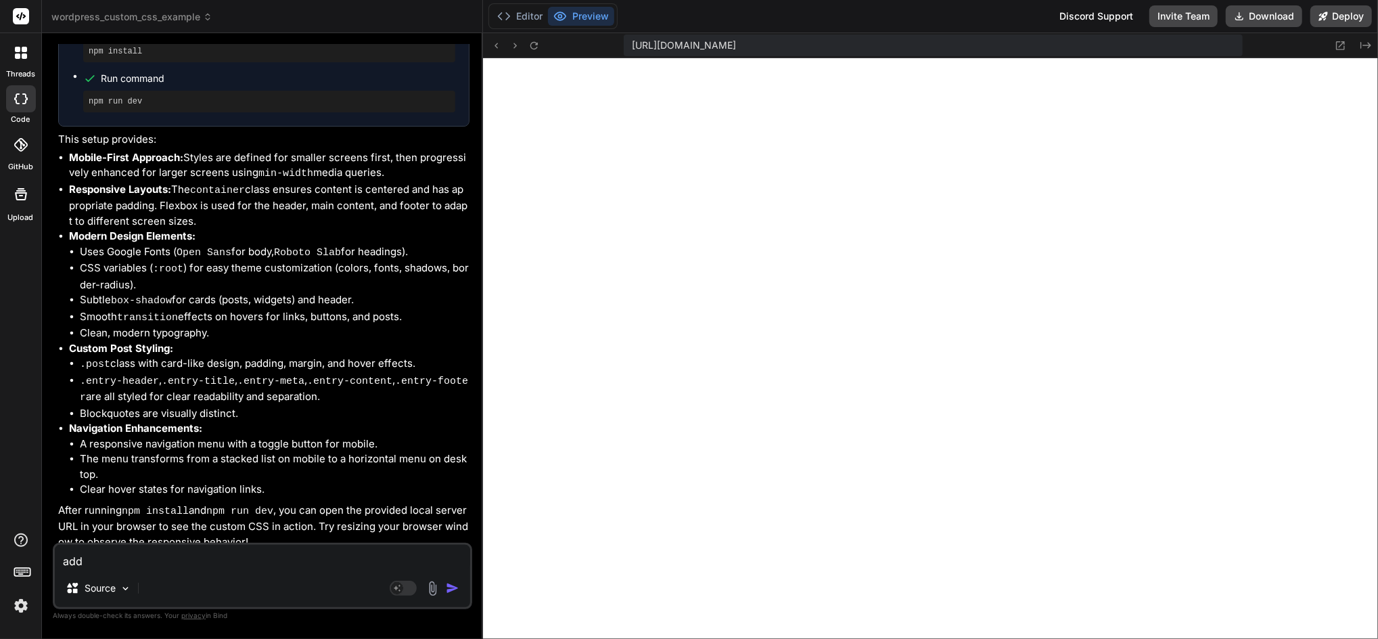
type textarea "add"
type textarea "x"
type textarea "add w"
type textarea "x"
type textarea "add we"
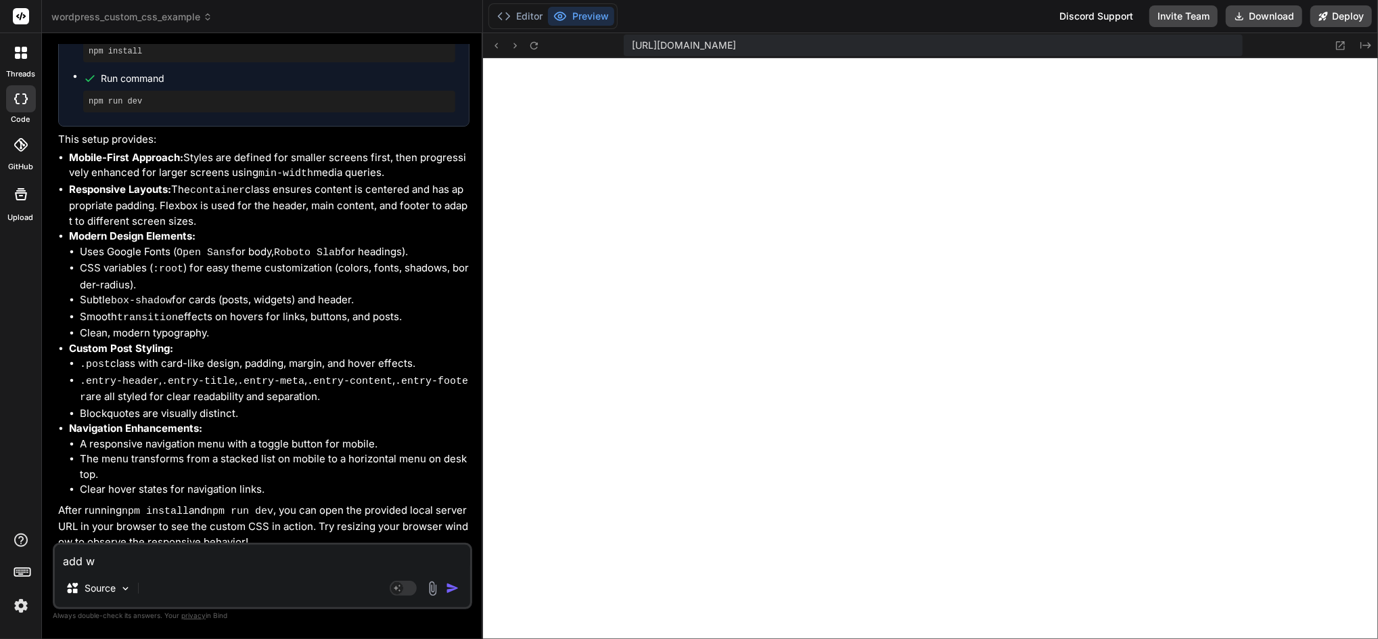
type textarea "x"
type textarea "add w"
type textarea "x"
type textarea "add we"
type textarea "x"
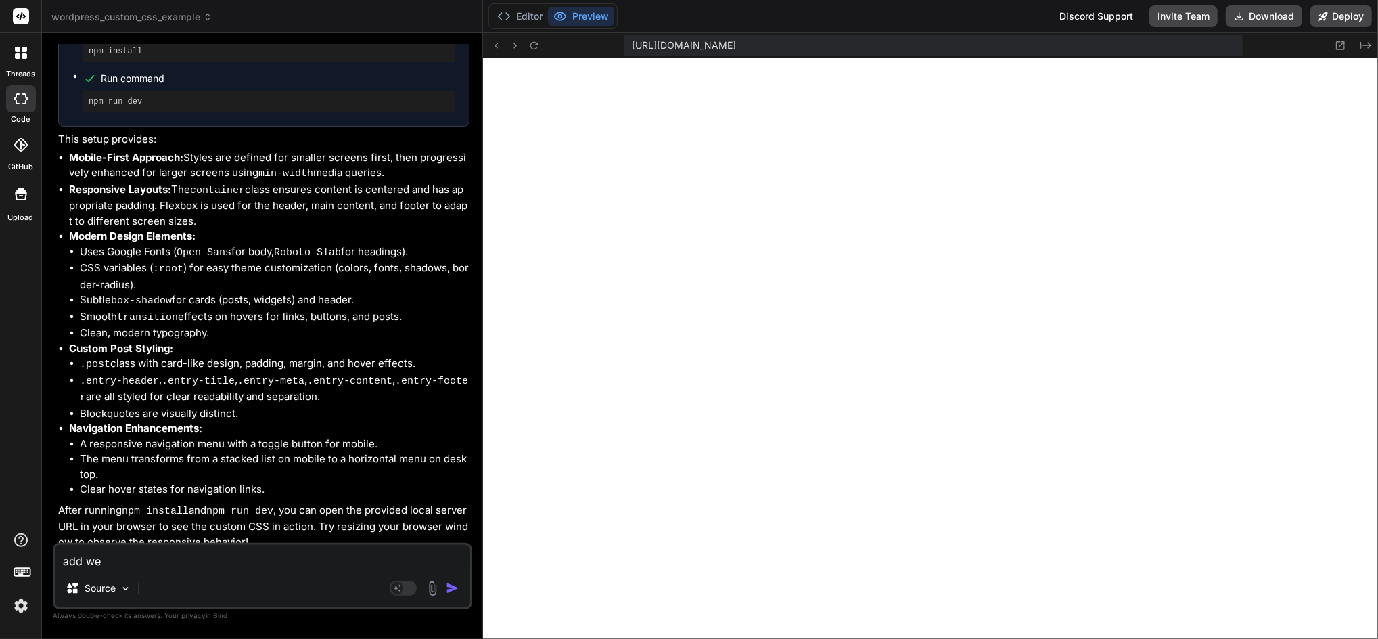
type textarea "add web"
type textarea "x"
type textarea "add webG"
type textarea "x"
type textarea "add webGL"
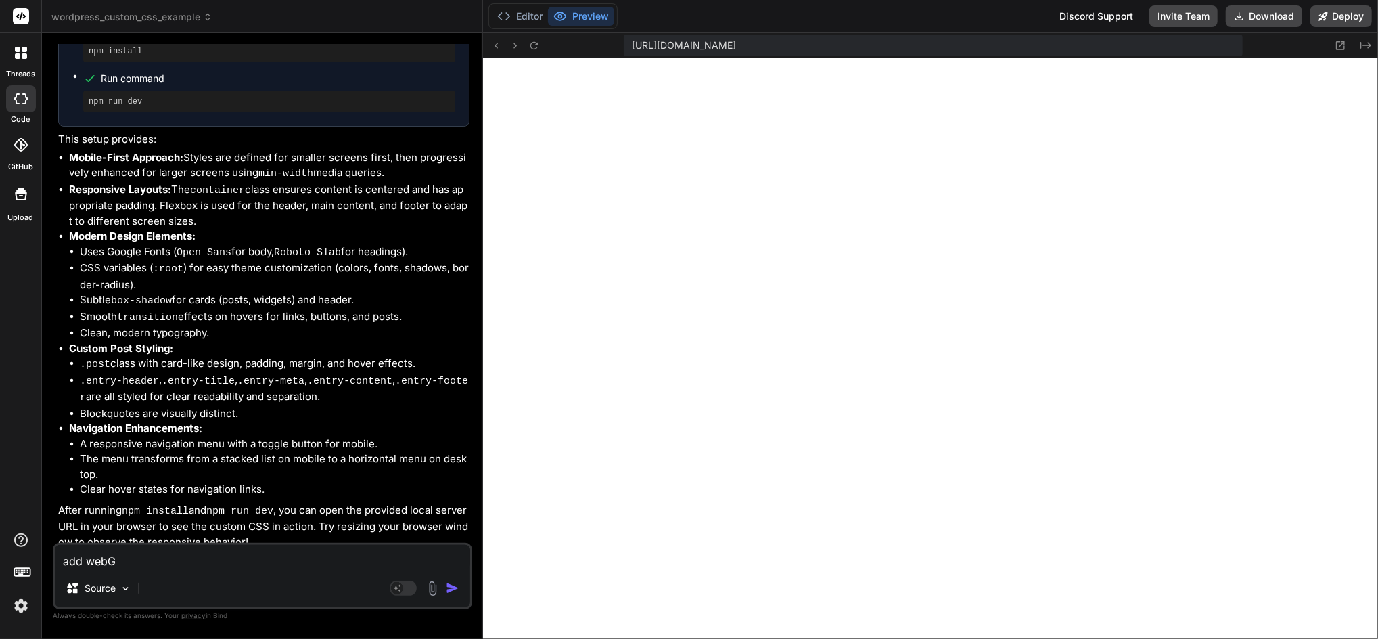
type textarea "x"
type textarea "add webGL"
type textarea "x"
type textarea "add webGL a"
type textarea "x"
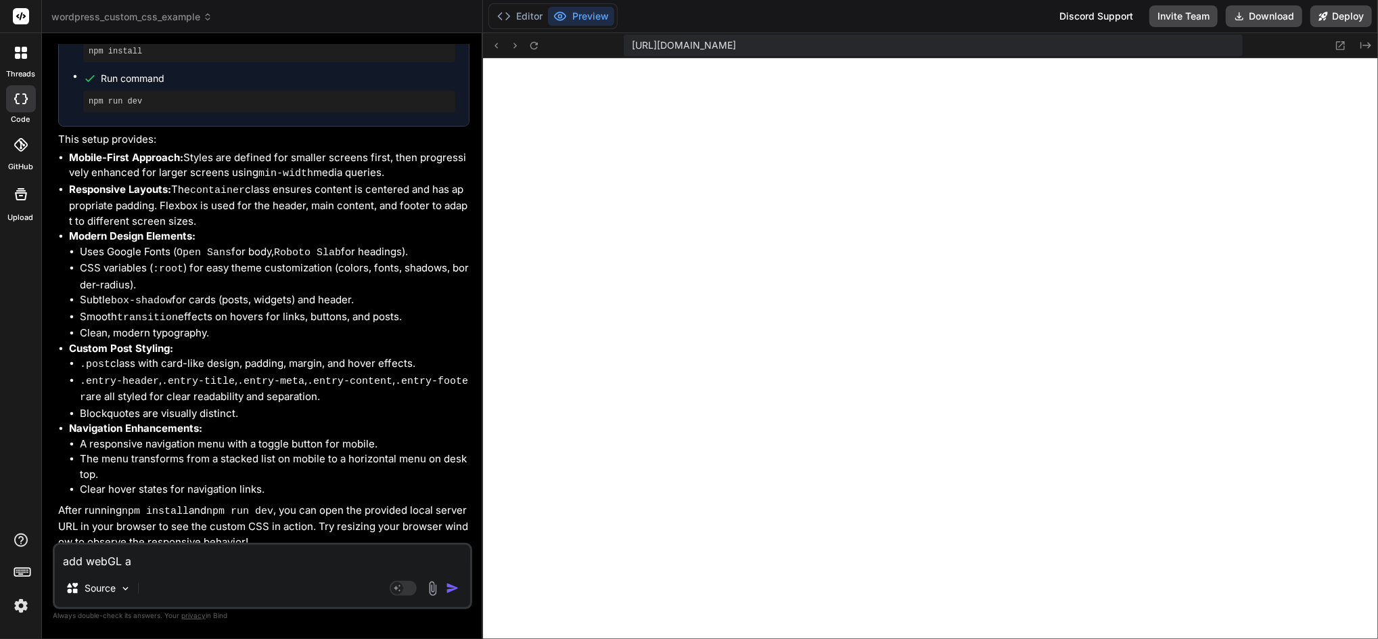
type textarea "add webGL an"
type textarea "x"
type textarea "add webGL and"
type textarea "x"
type textarea "add webGL and"
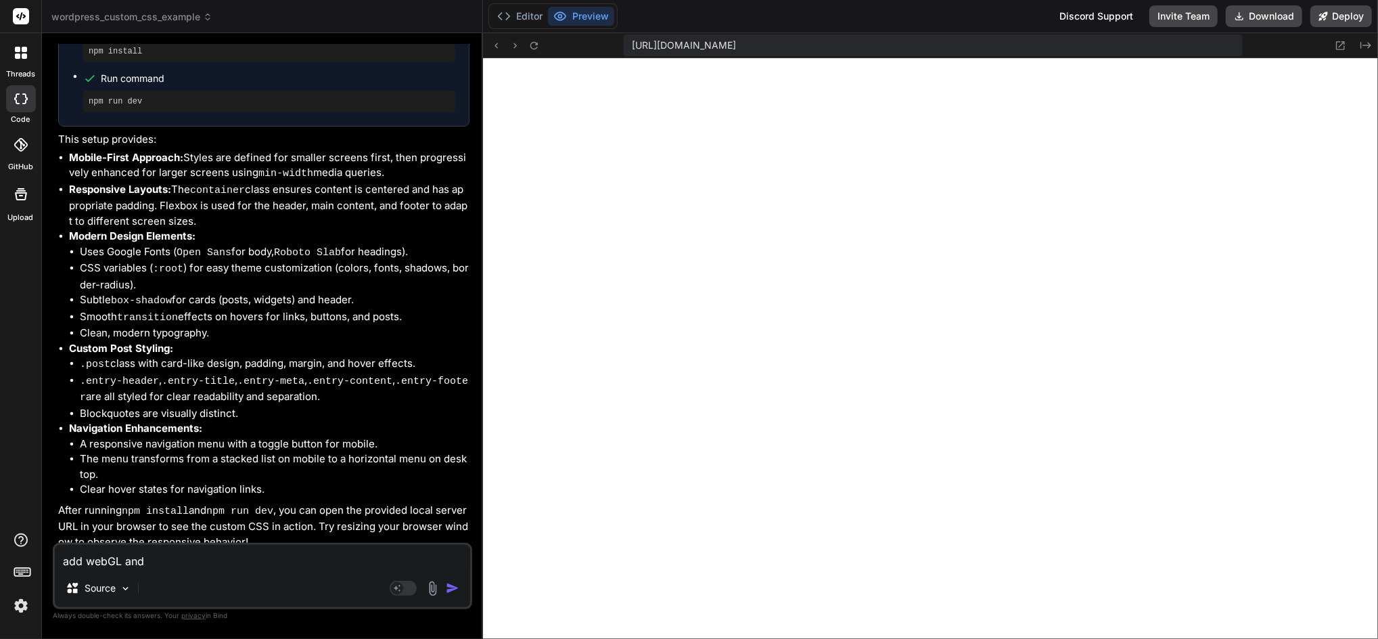
type textarea "x"
type textarea "add webGL and"
type textarea "x"
type textarea "add webGL an"
type textarea "x"
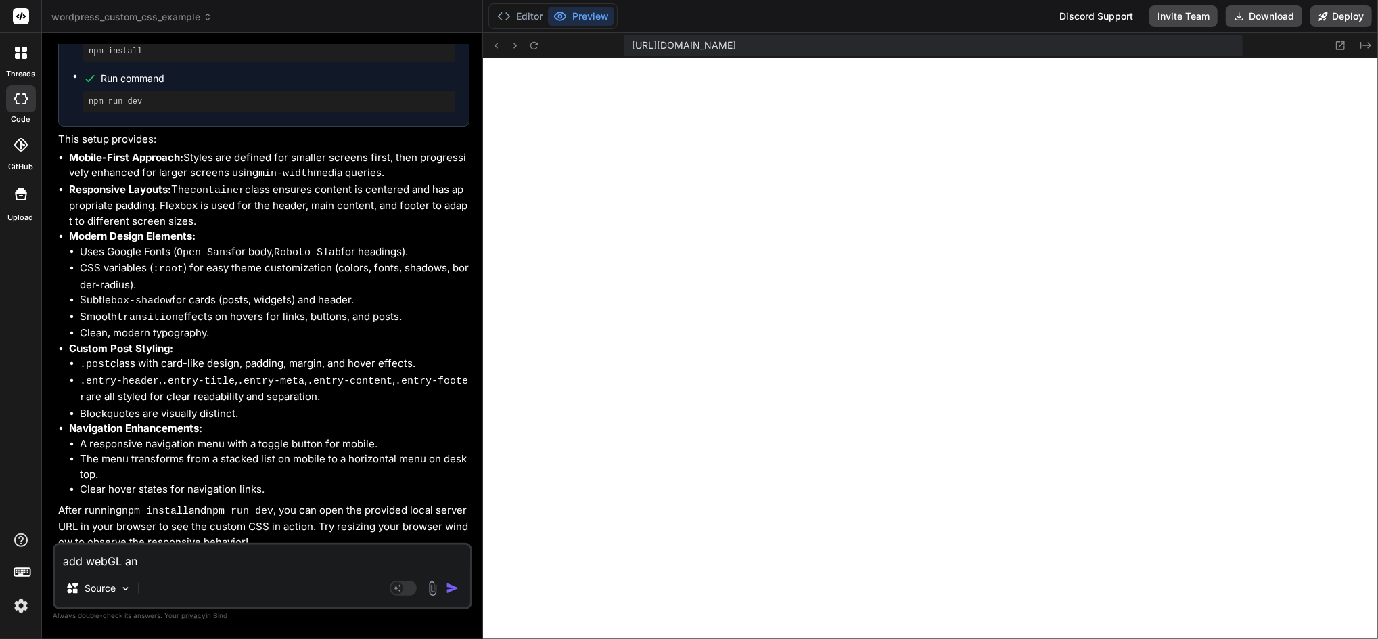
type textarea "add webGL a"
type textarea "x"
type textarea "add webGL"
type textarea "x"
type textarea "add webGL e"
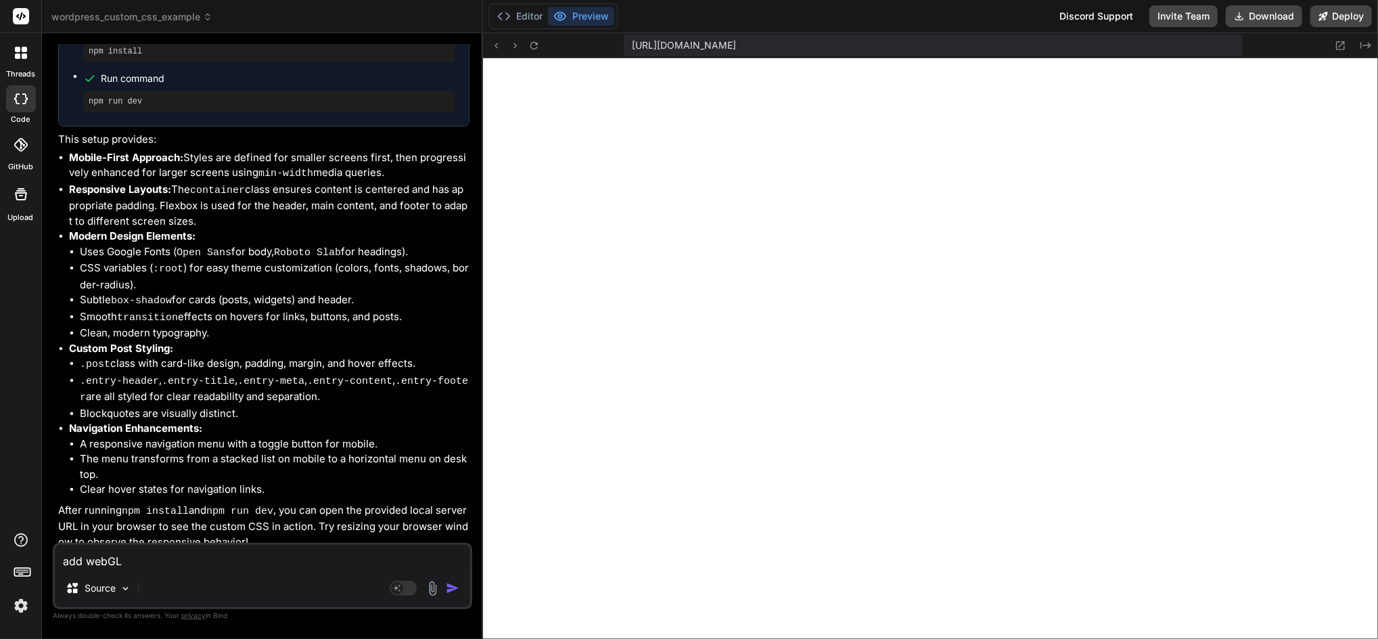
type textarea "x"
type textarea "add webGL el"
type textarea "x"
type textarea "add webGL ele"
type textarea "x"
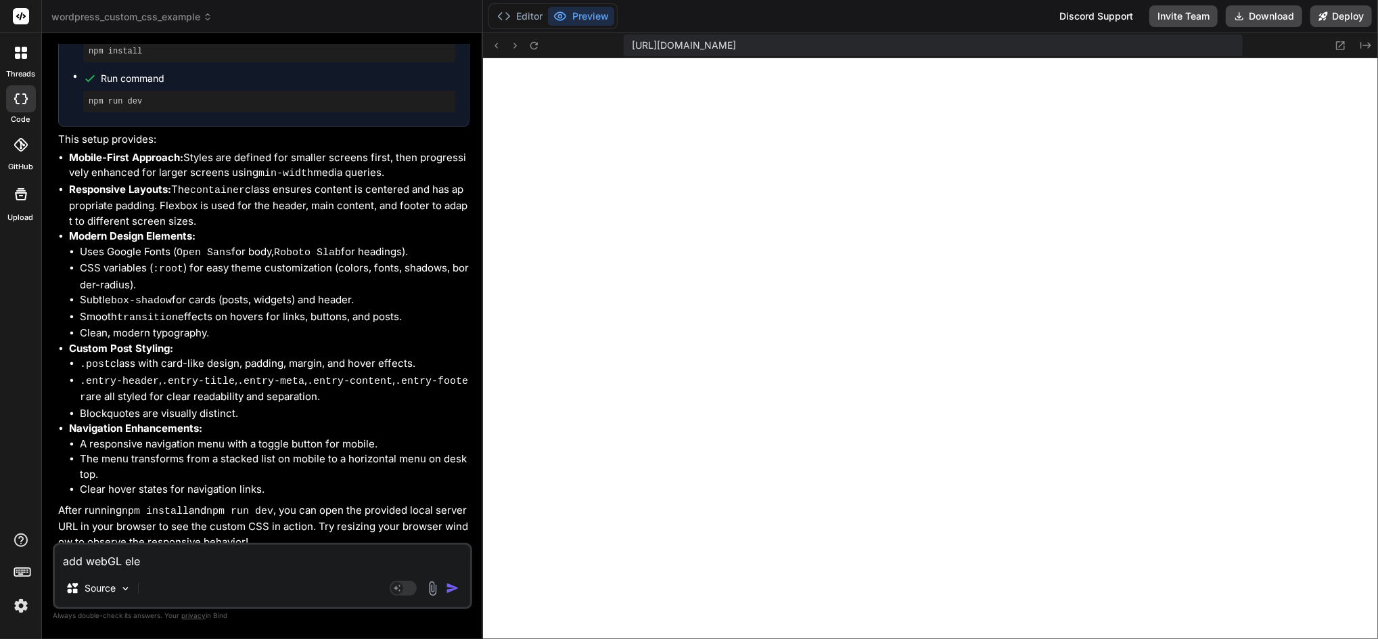
type textarea "add webGL elem"
type textarea "x"
type textarea "add webGL eleme"
type textarea "x"
type textarea "add webGL elemen"
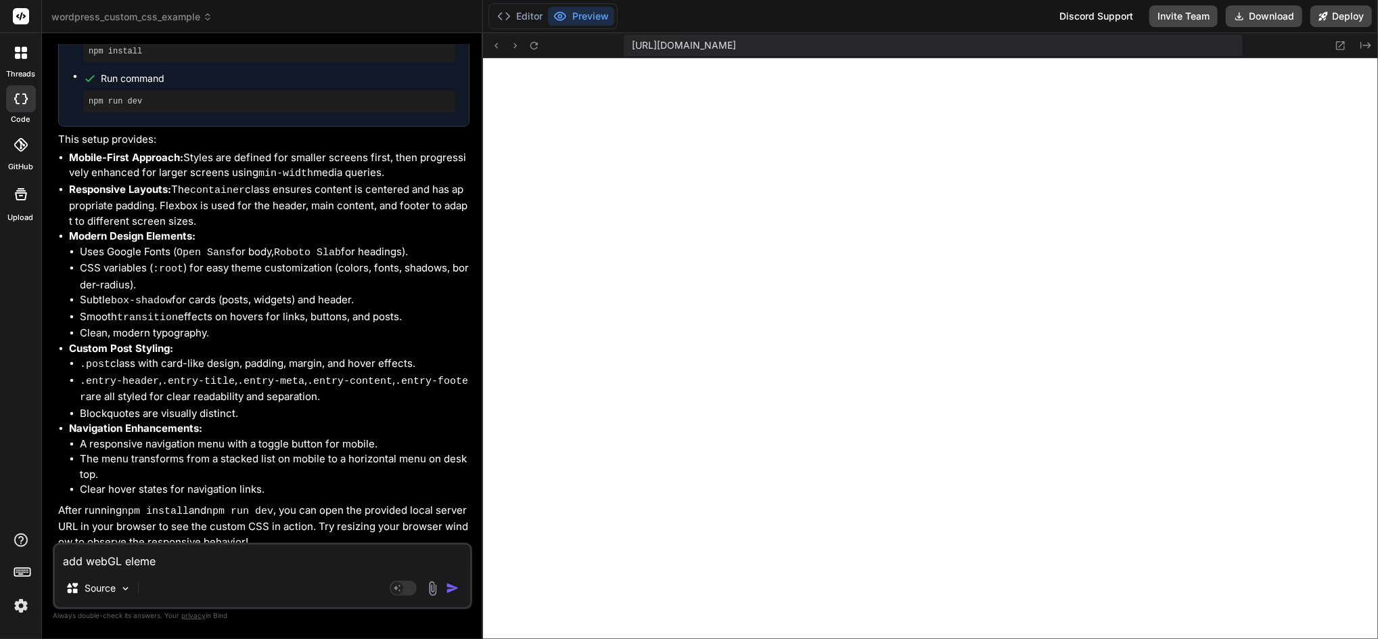
type textarea "x"
type textarea "add webGL elements"
type textarea "x"
type textarea "add webGL elements"
type textarea "x"
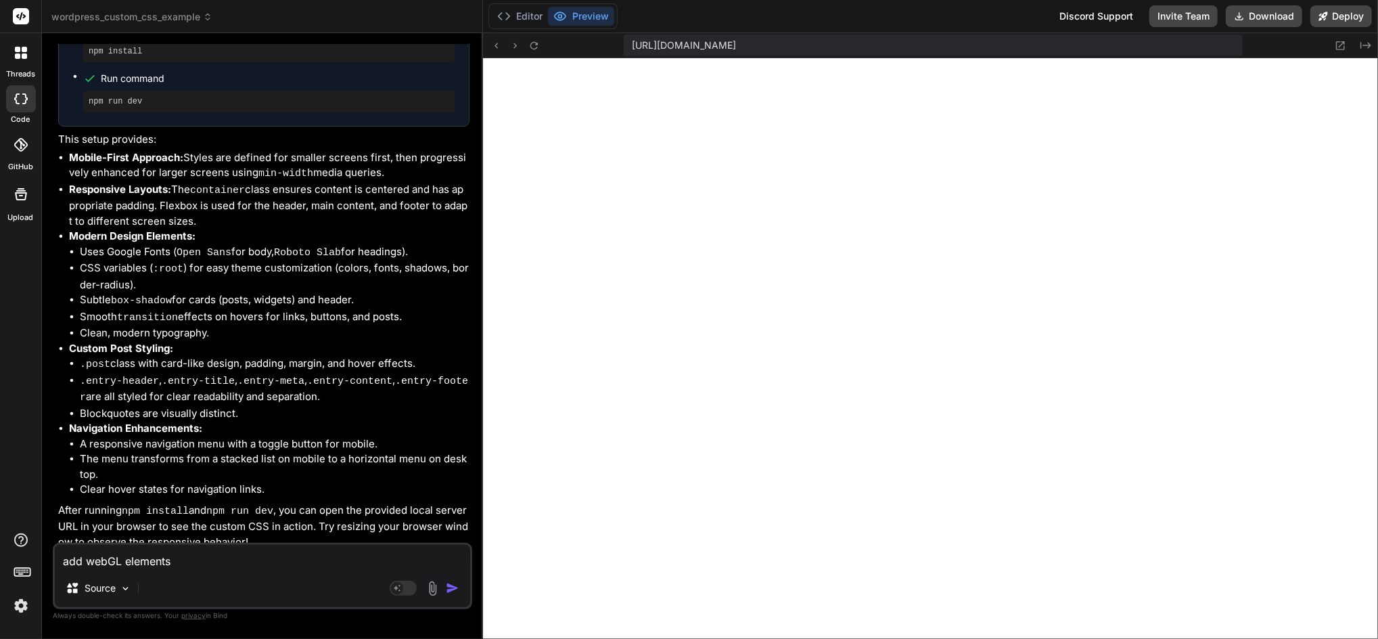
type textarea "add webGL elements t"
type textarea "x"
type textarea "add webGL elements to"
type textarea "x"
type textarea "add webGL elements to"
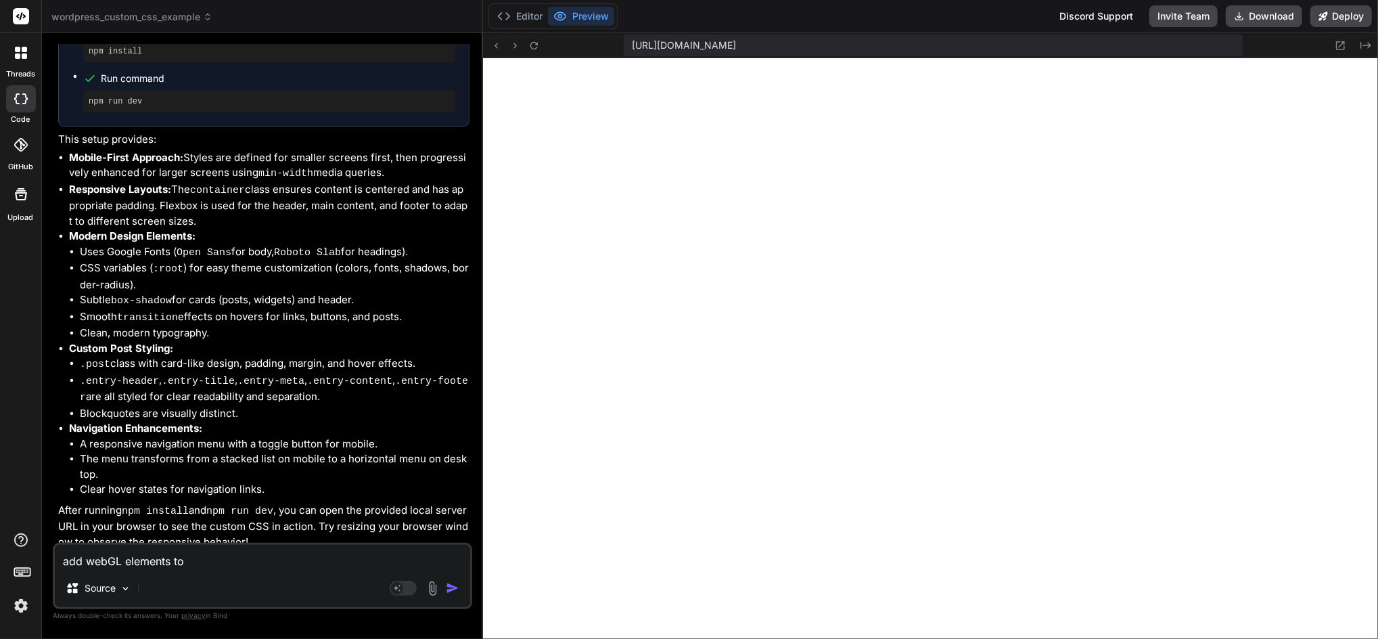
type textarea "x"
type textarea "add webGL elements to t"
type textarea "x"
type textarea "add webGL elements to th"
type textarea "x"
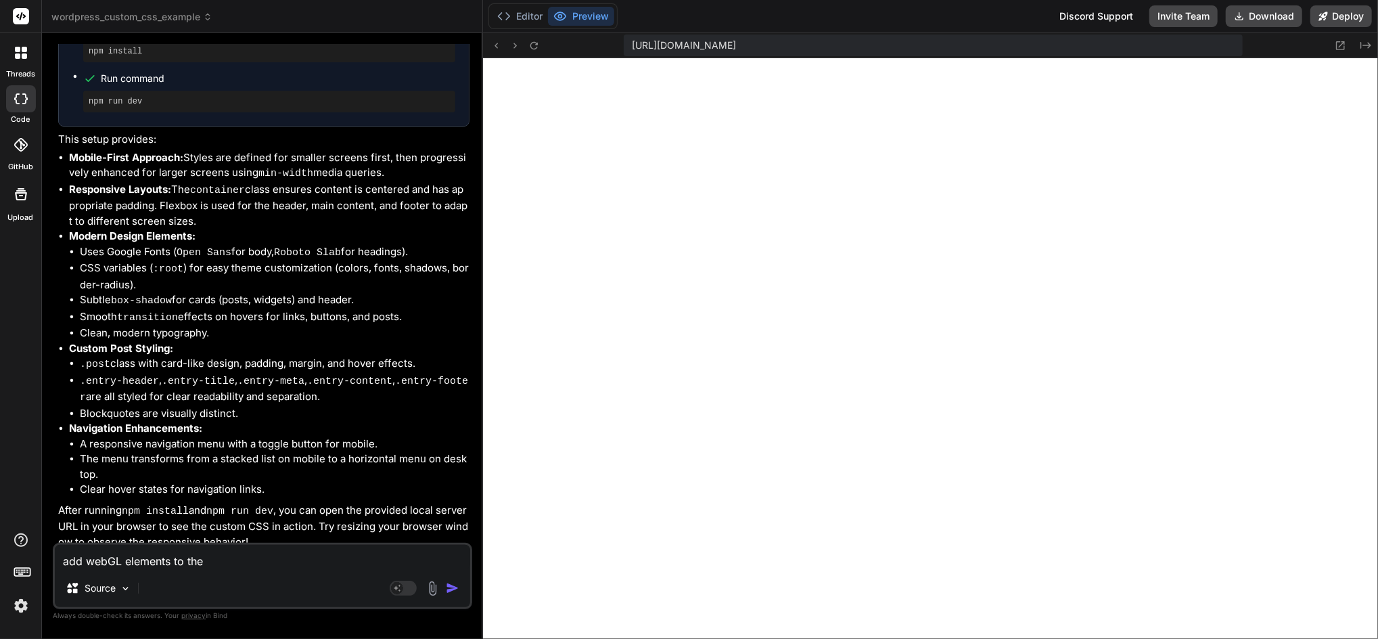
type textarea "add webGL elements to the"
type textarea "x"
type textarea "add webGL elements to the pa"
type textarea "x"
type textarea "add webGL elements to the pag"
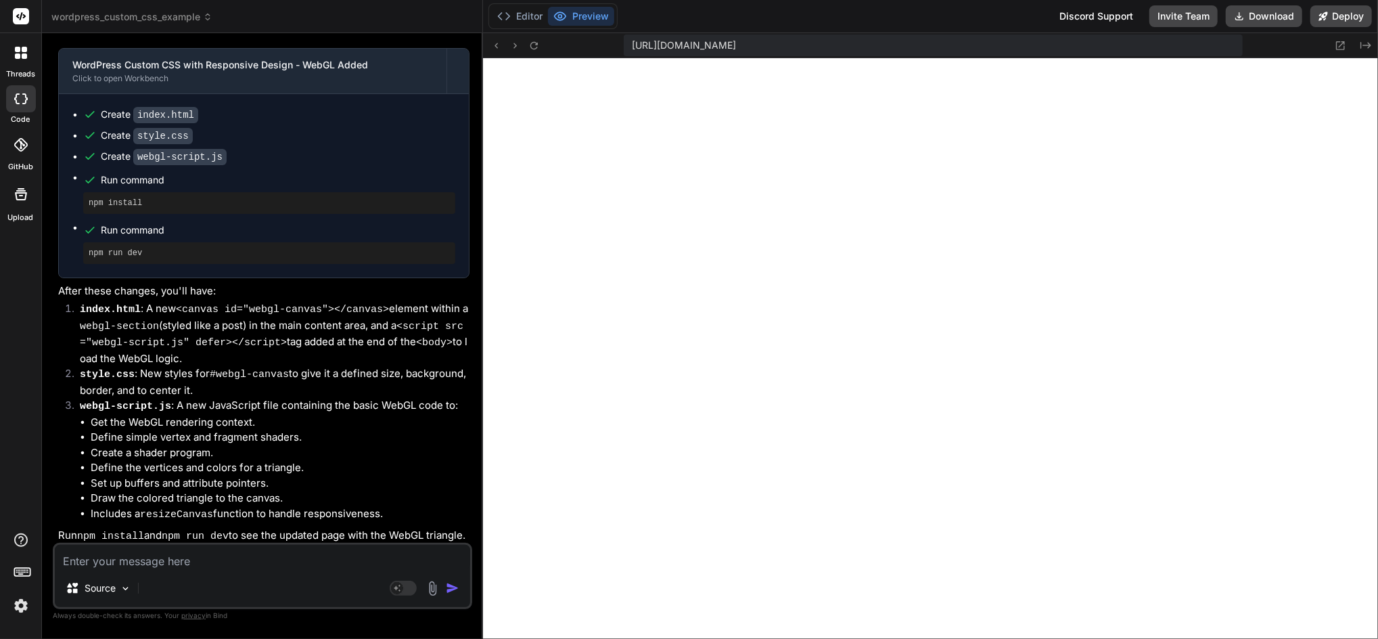
scroll to position [1004, 0]
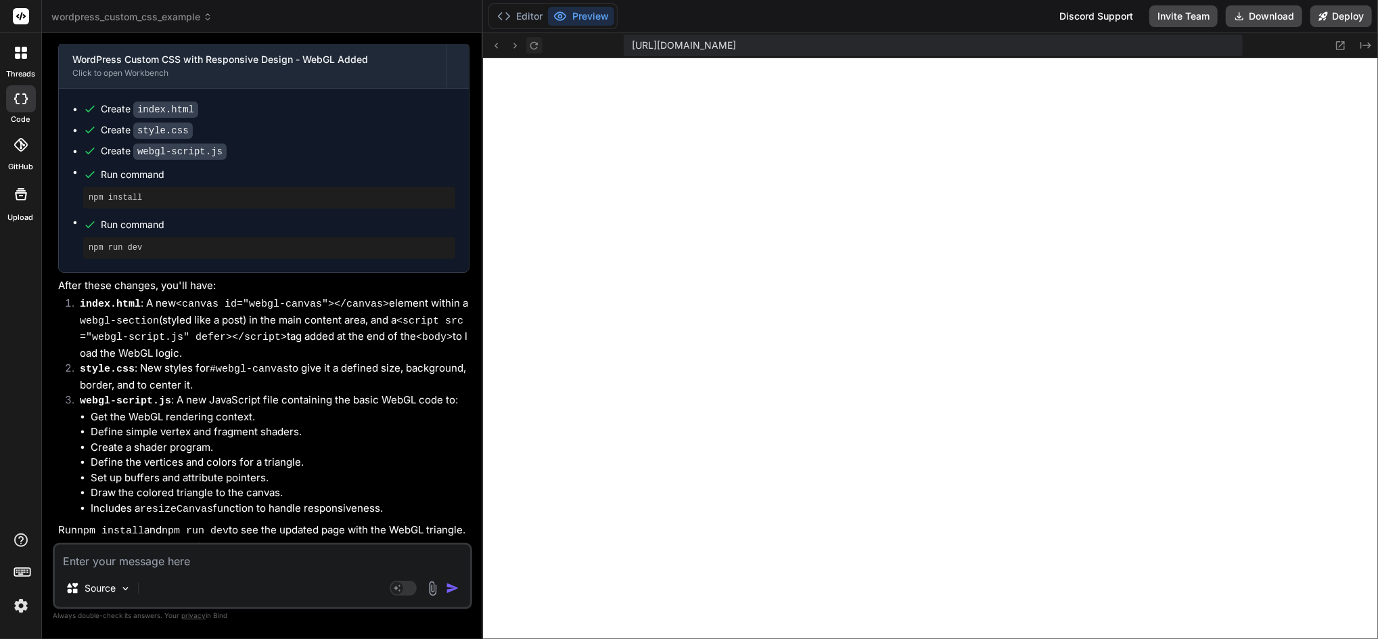
click at [535, 40] on icon at bounding box center [535, 46] width 12 height 12
drag, startPoint x: 509, startPoint y: 6, endPoint x: 494, endPoint y: 6, distance: 14.9
click at [510, 7] on button "Editor" at bounding box center [520, 16] width 56 height 19
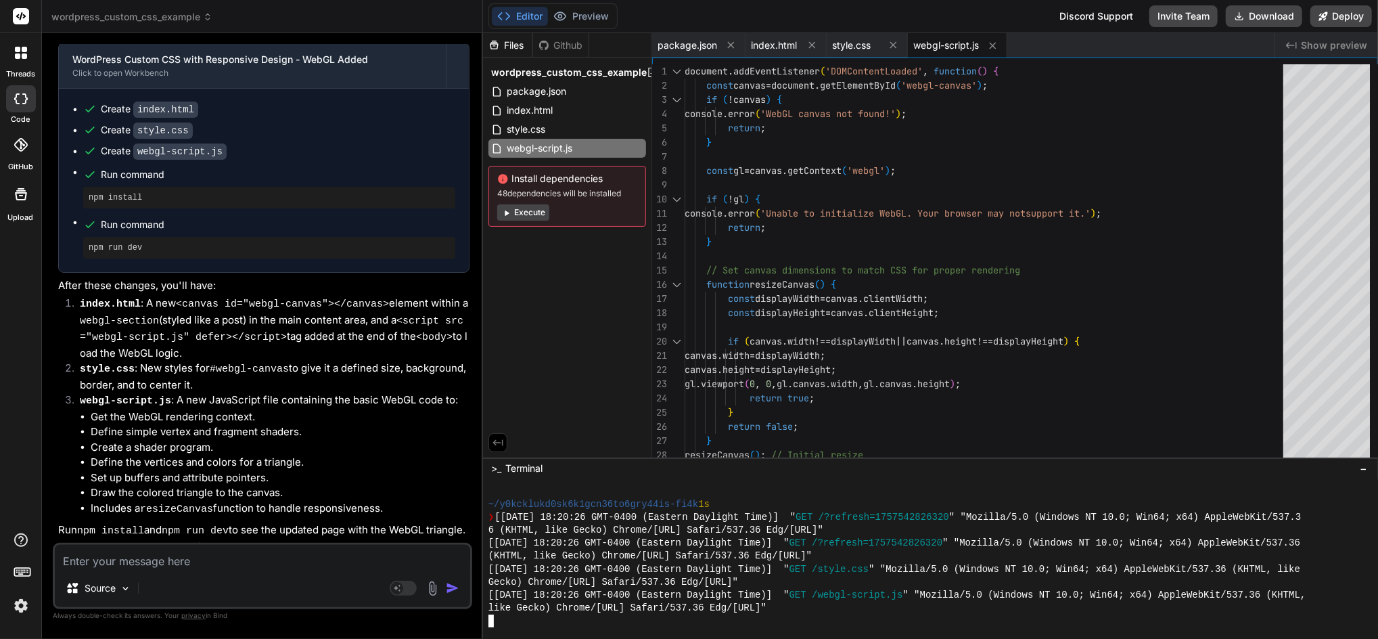
click at [847, 619] on div at bounding box center [924, 620] width 870 height 13
drag, startPoint x: 1002, startPoint y: 469, endPoint x: 978, endPoint y: 466, distance: 23.8
click at [978, 466] on div ">_ Terminal −" at bounding box center [930, 468] width 895 height 22
click at [1365, 467] on span "−" at bounding box center [1363, 469] width 7 height 14
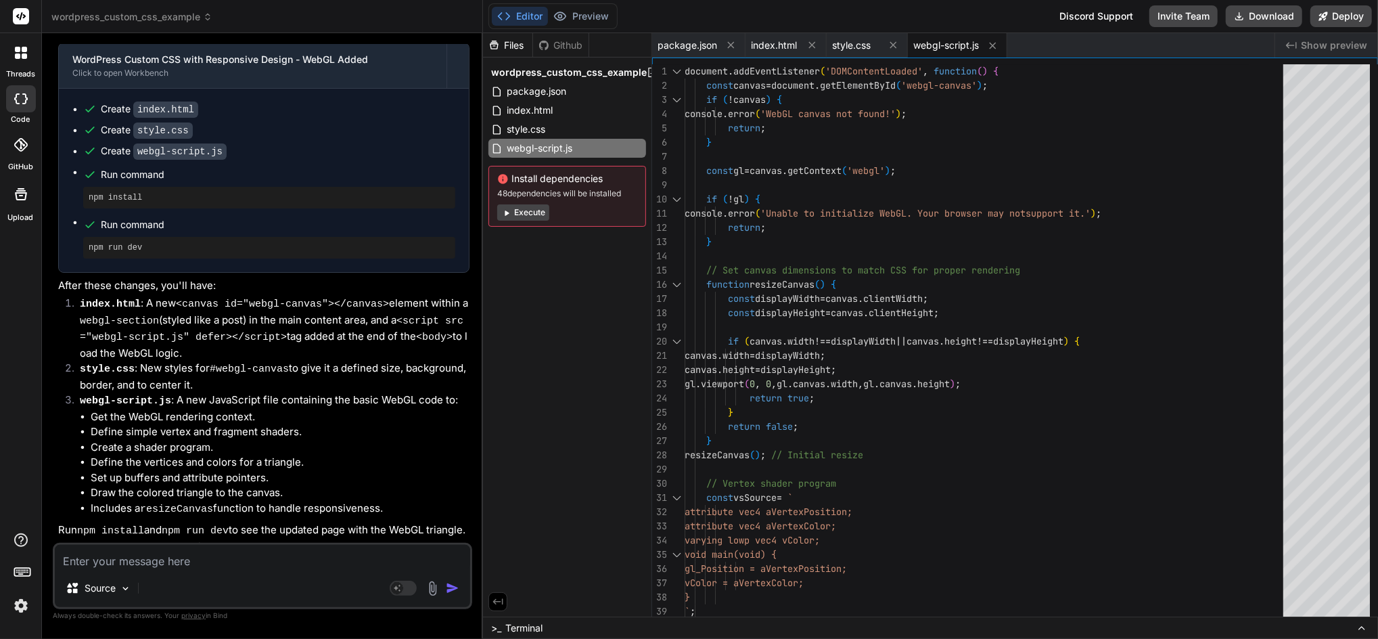
click at [1364, 627] on icon at bounding box center [1362, 628] width 11 height 11
click at [1363, 623] on icon at bounding box center [1362, 628] width 11 height 11
click at [1358, 629] on icon at bounding box center [1362, 628] width 11 height 11
click at [521, 623] on span "Terminal" at bounding box center [523, 628] width 37 height 14
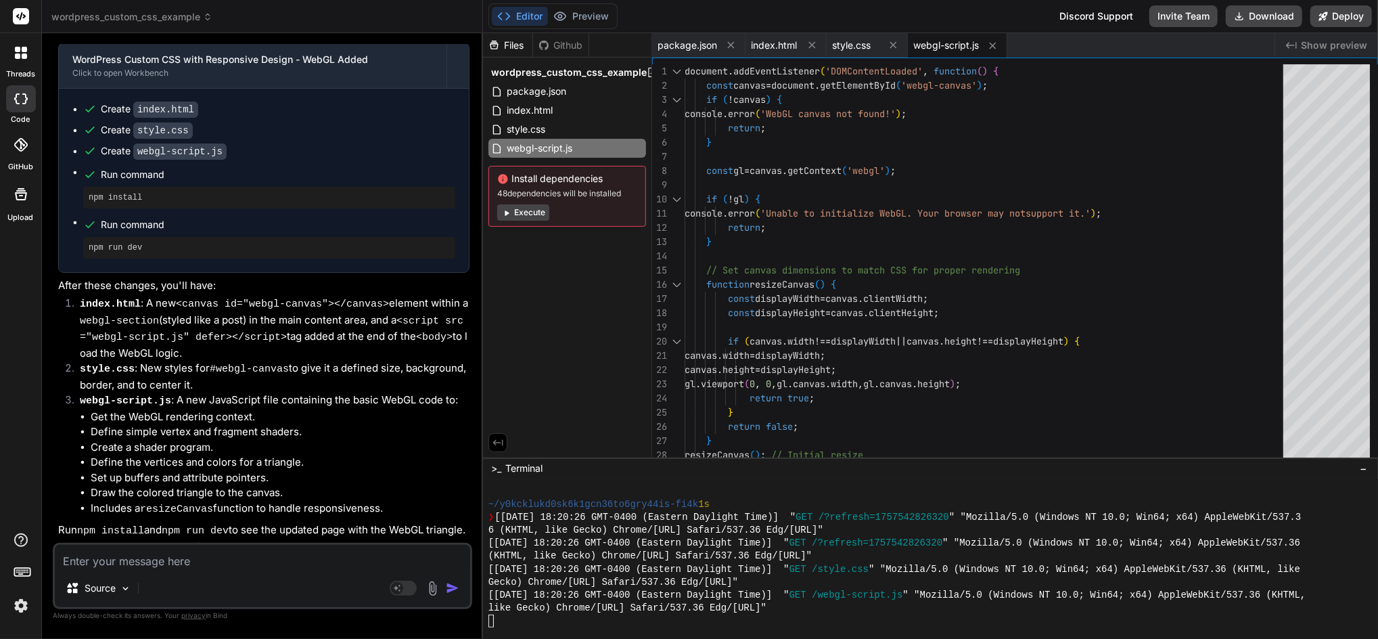
click at [240, 566] on textarea at bounding box center [262, 557] width 415 height 24
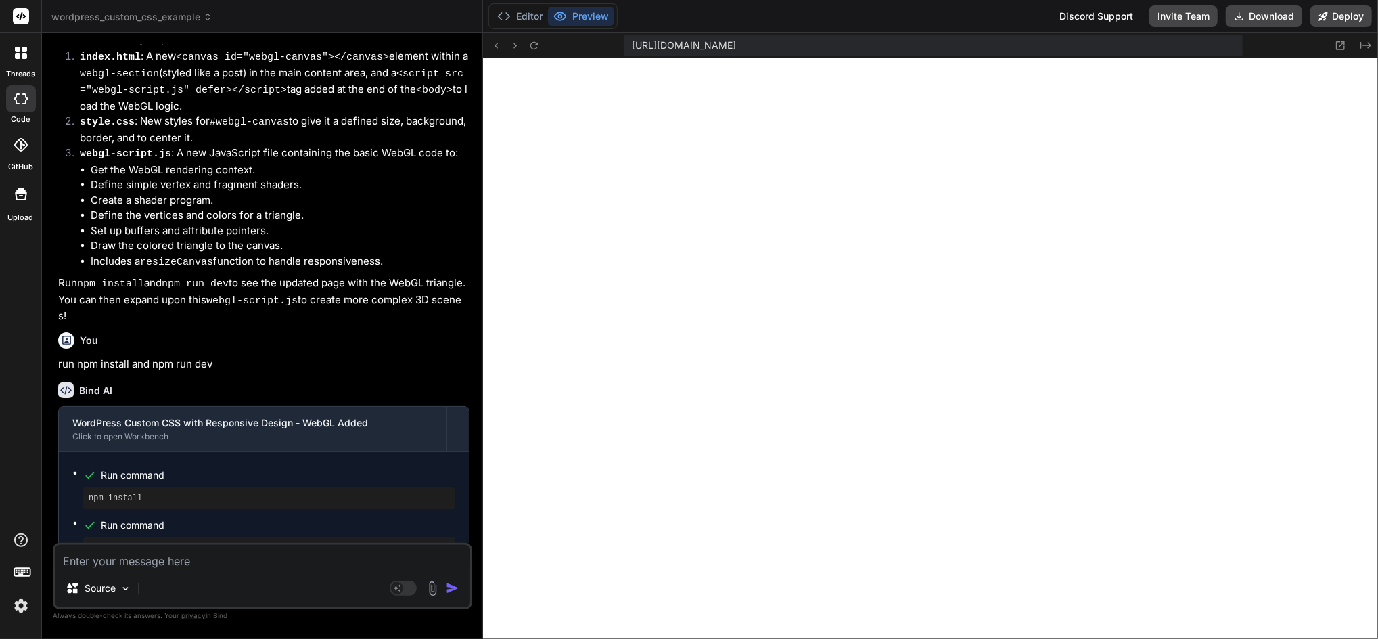
scroll to position [4106, 0]
click at [539, 41] on icon at bounding box center [535, 46] width 12 height 12
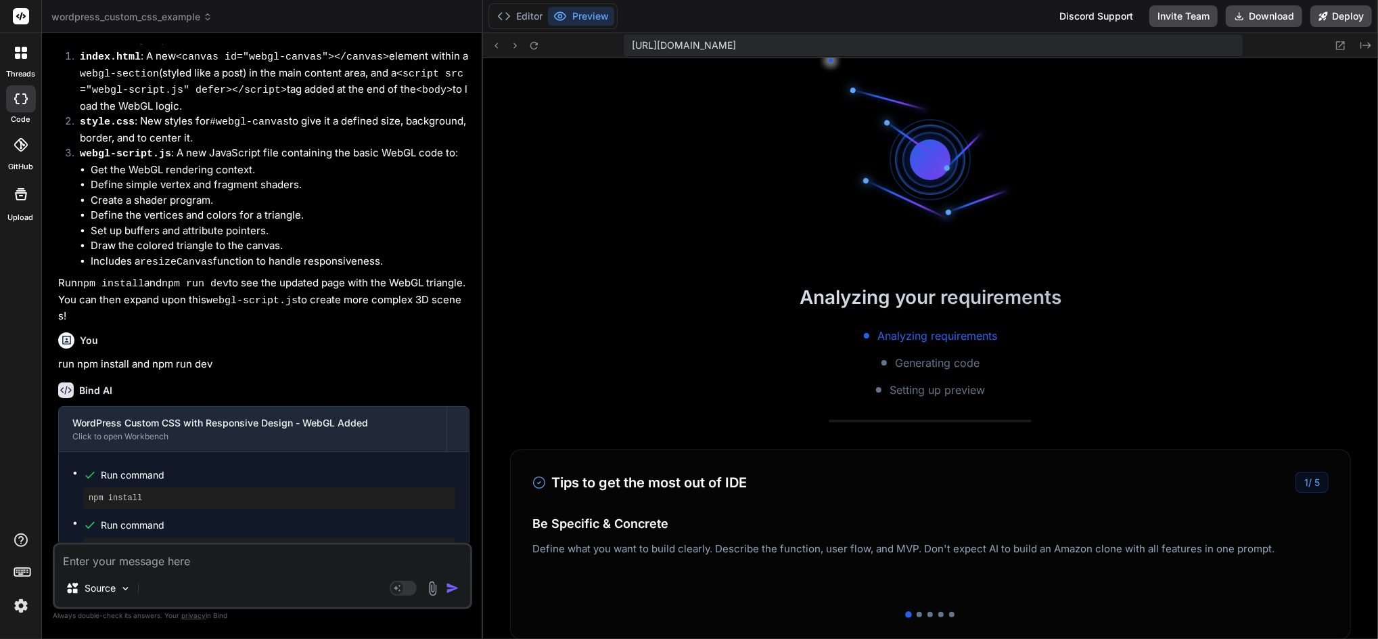
scroll to position [4209, 0]
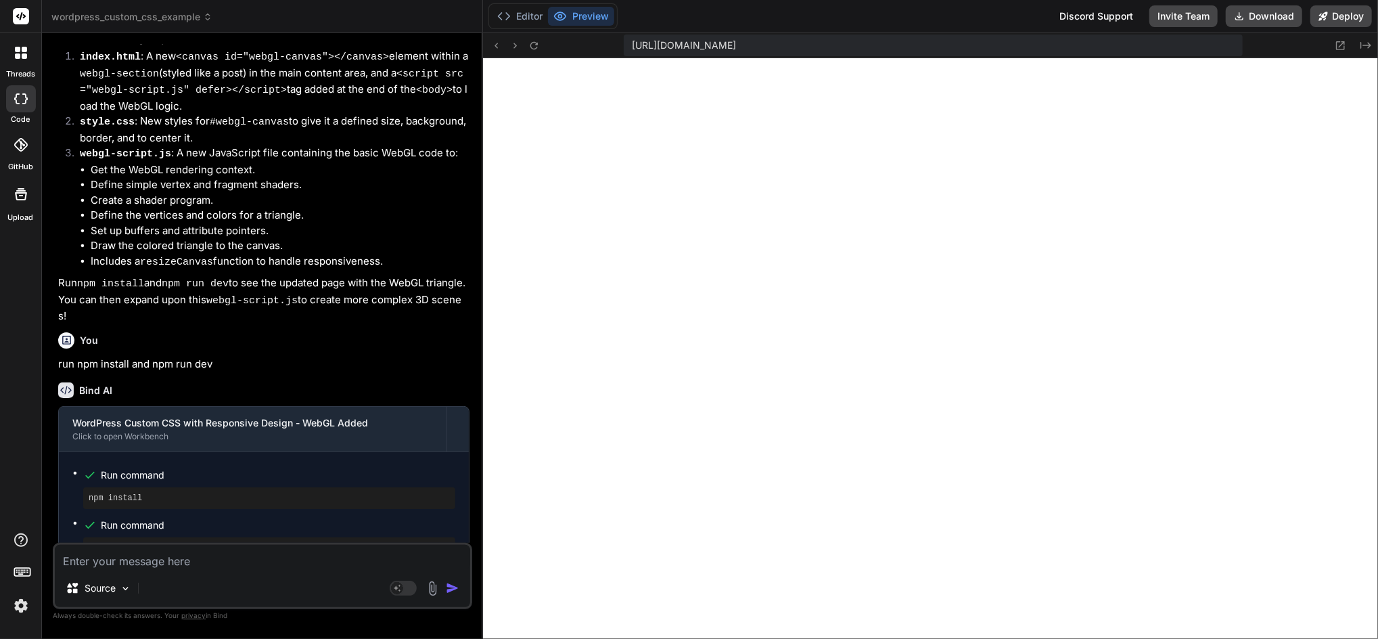
click at [155, 563] on textarea at bounding box center [262, 557] width 415 height 24
click at [189, 558] on textarea at bounding box center [262, 557] width 415 height 24
paste textarea "enhance the following for Bind AI to react appropriately update the website, us…"
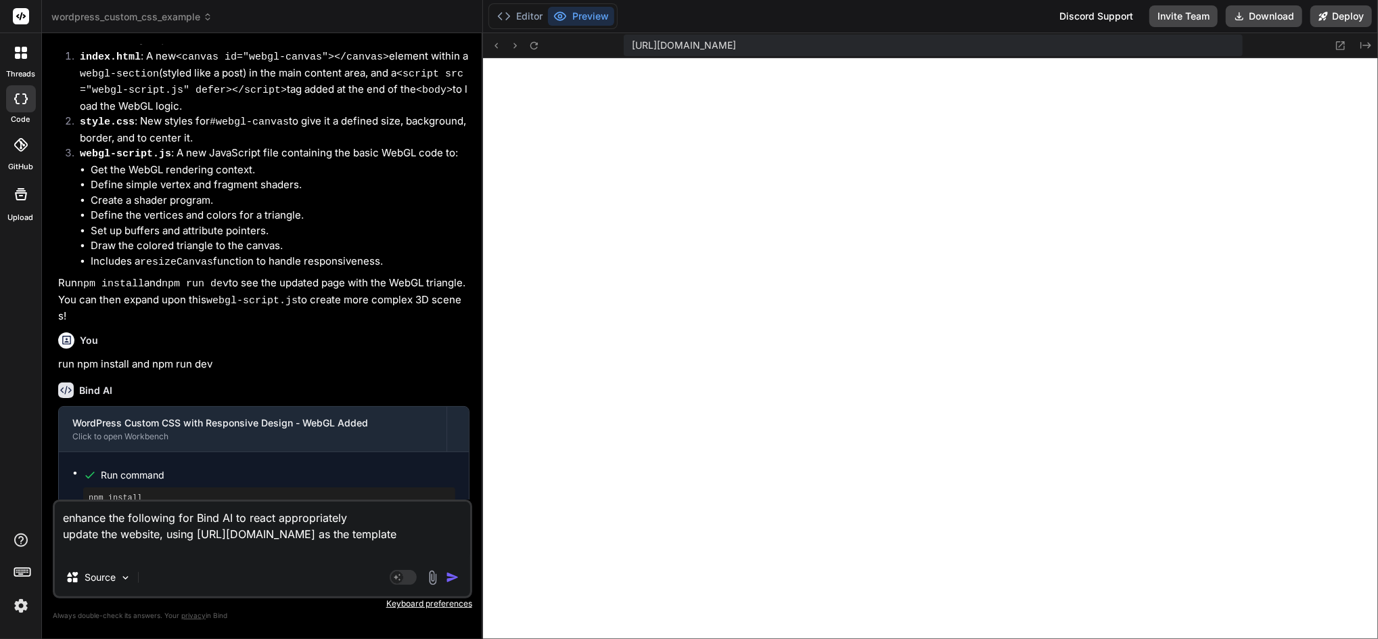
click at [449, 574] on img "button" at bounding box center [453, 577] width 14 height 14
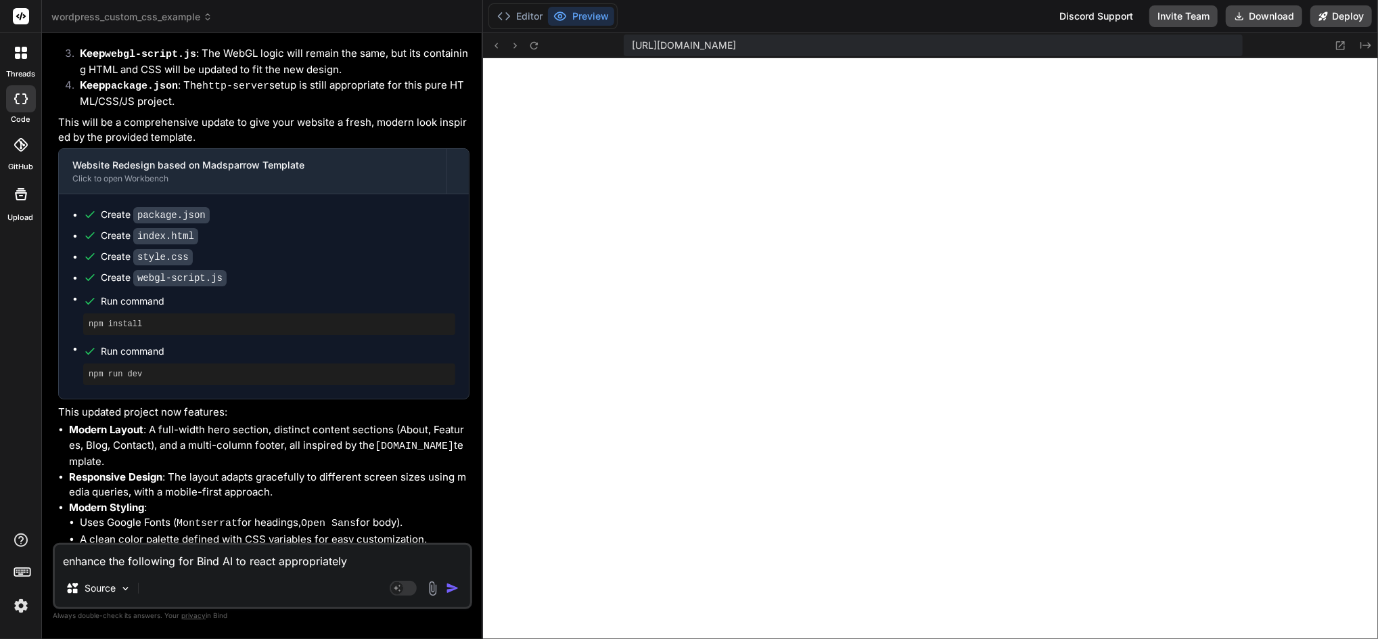
scroll to position [2199, 0]
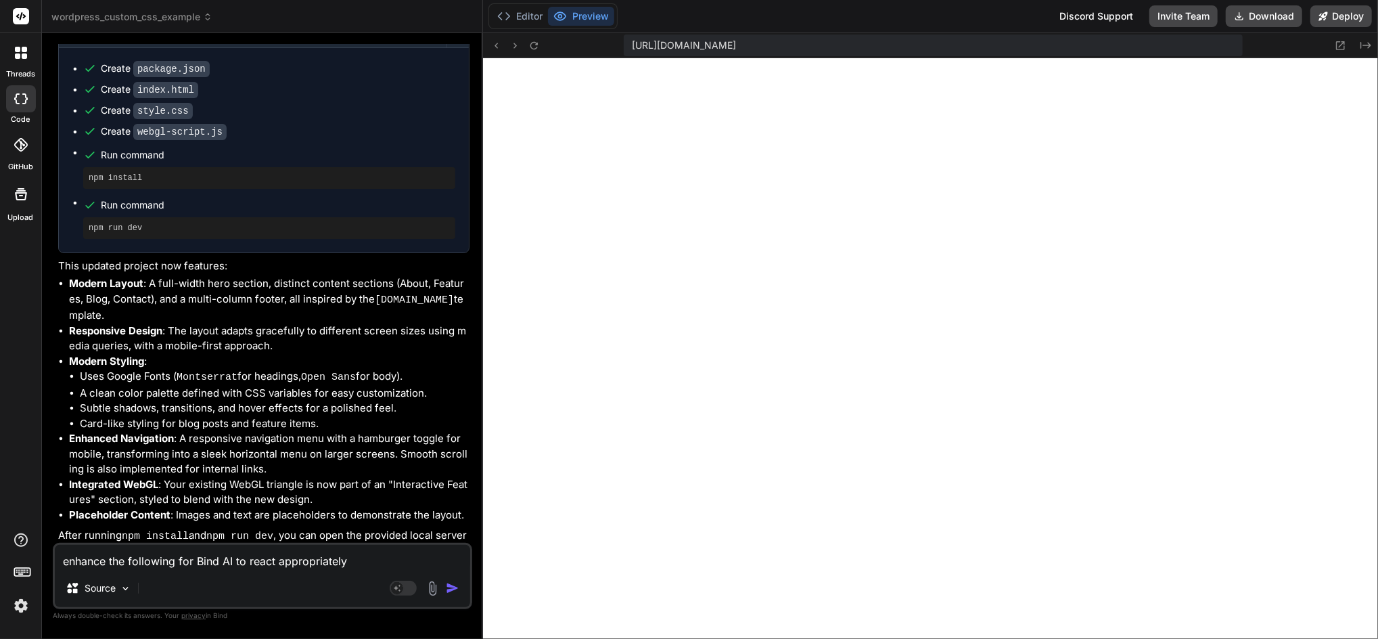
click at [169, 560] on textarea "enhance the following for Bind AI to react appropriately update the website, us…" at bounding box center [262, 557] width 415 height 24
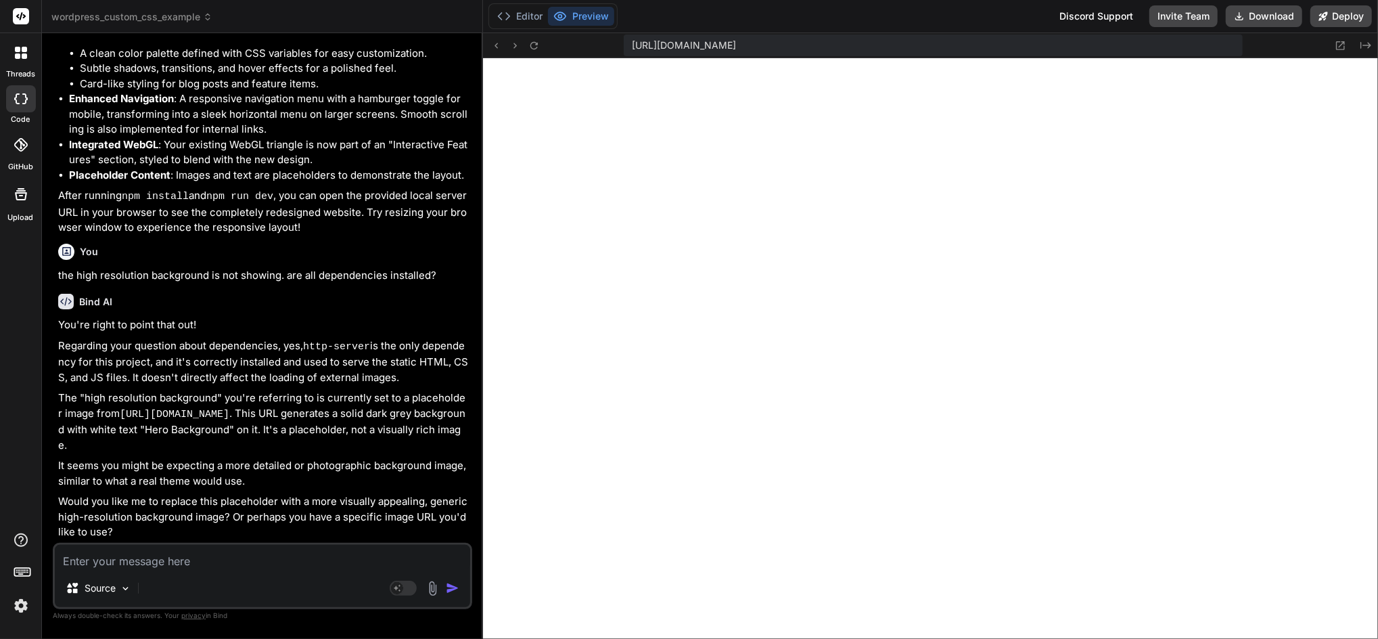
scroll to position [2540, 0]
drag, startPoint x: 114, startPoint y: 377, endPoint x: 102, endPoint y: 390, distance: 17.7
click at [120, 408] on code "[URL][DOMAIN_NAME]" at bounding box center [175, 414] width 110 height 12
drag, startPoint x: 102, startPoint y: 390, endPoint x: 207, endPoint y: 374, distance: 106.7
click at [531, 45] on icon at bounding box center [534, 44] width 7 height 7
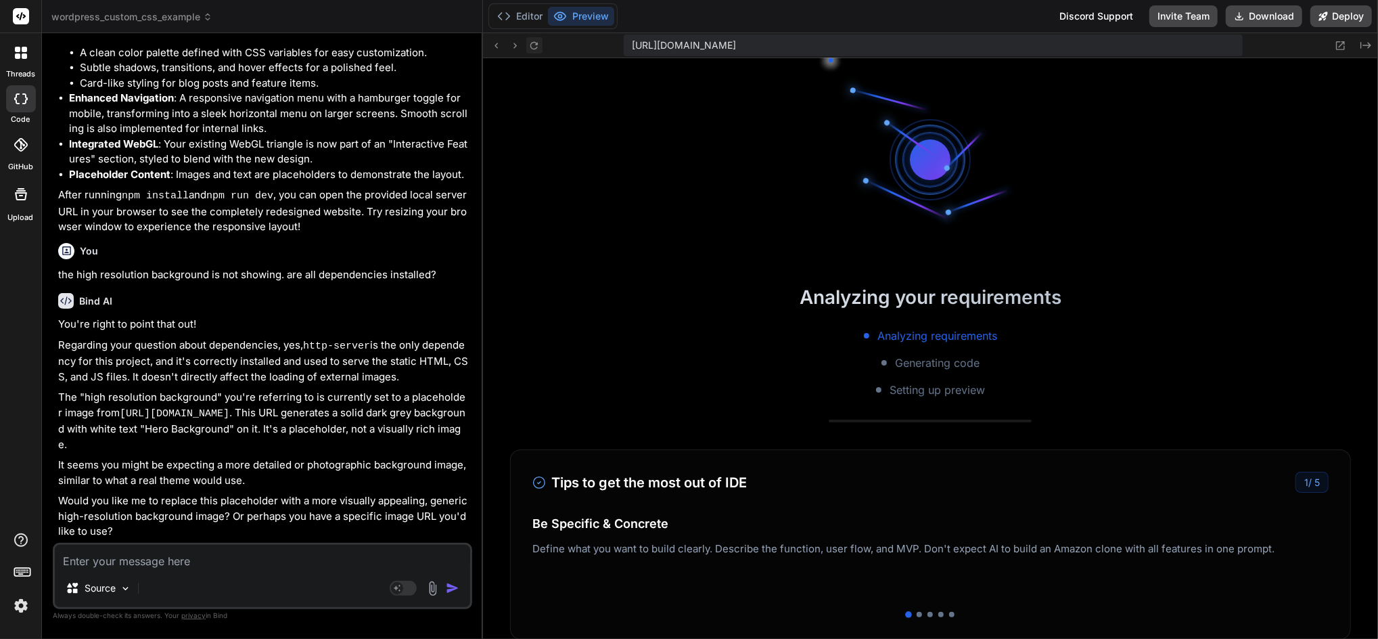
scroll to position [4885, 0]
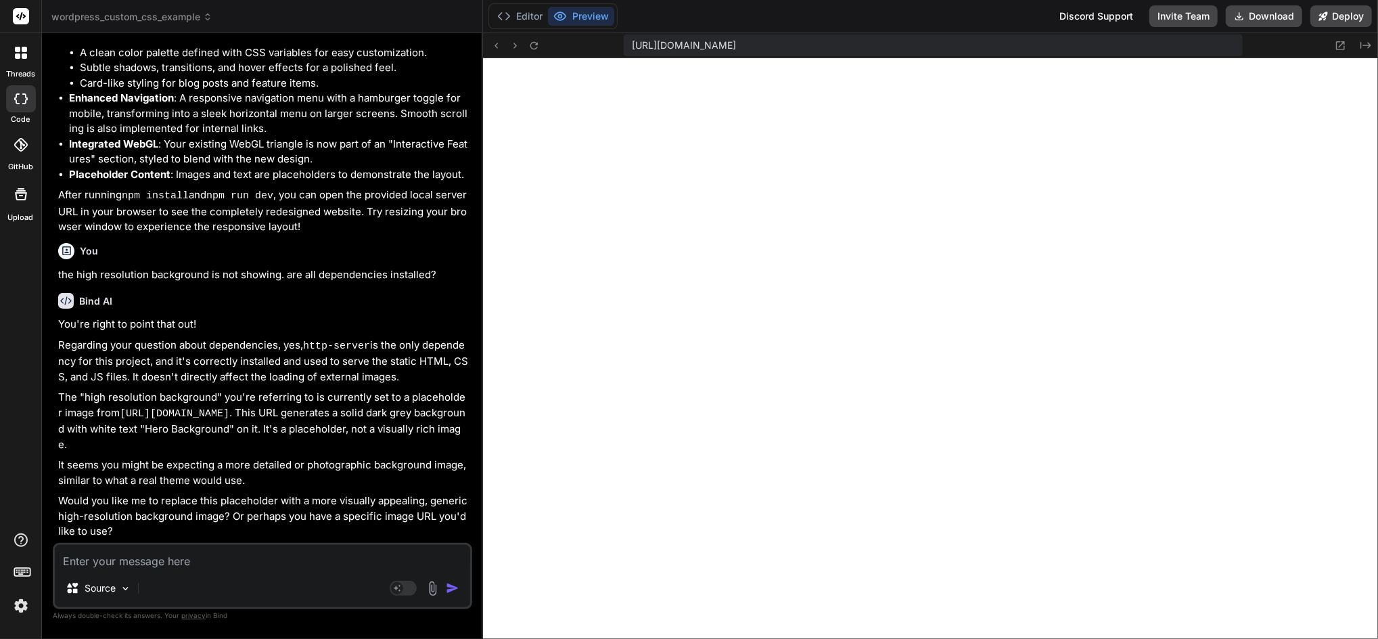
click at [18, 60] on div at bounding box center [21, 53] width 28 height 28
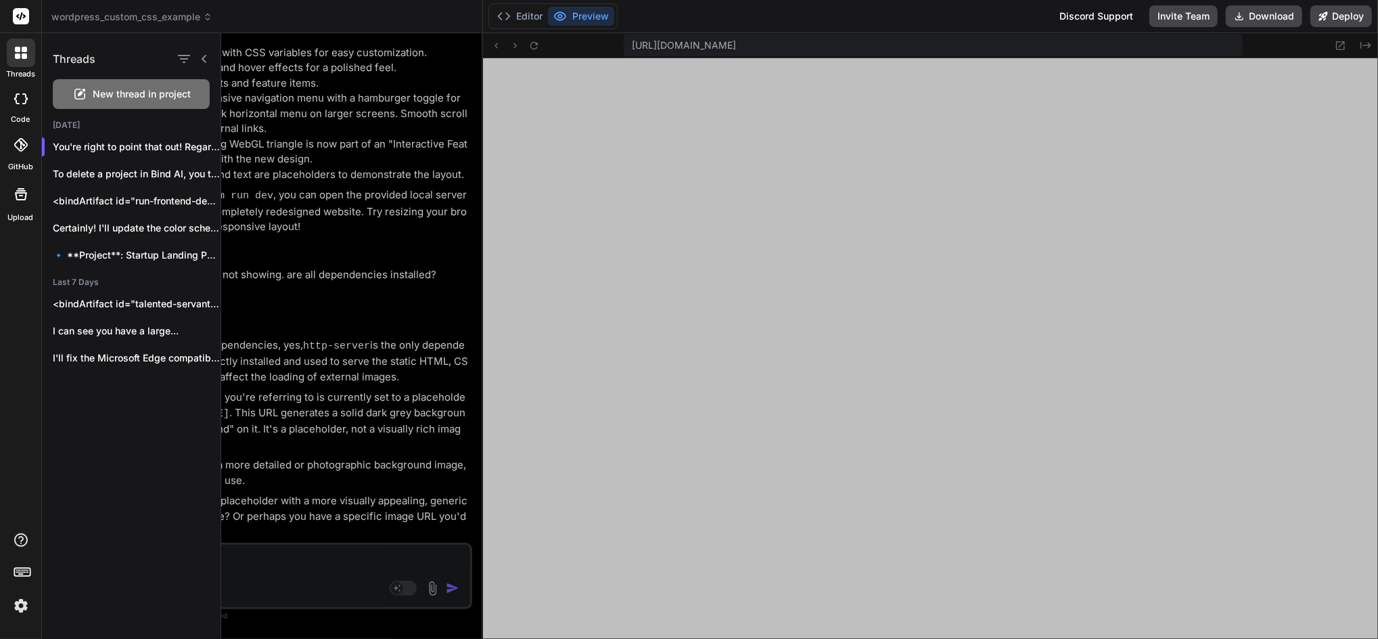
click at [144, 90] on span "New thread in project" at bounding box center [142, 94] width 98 height 14
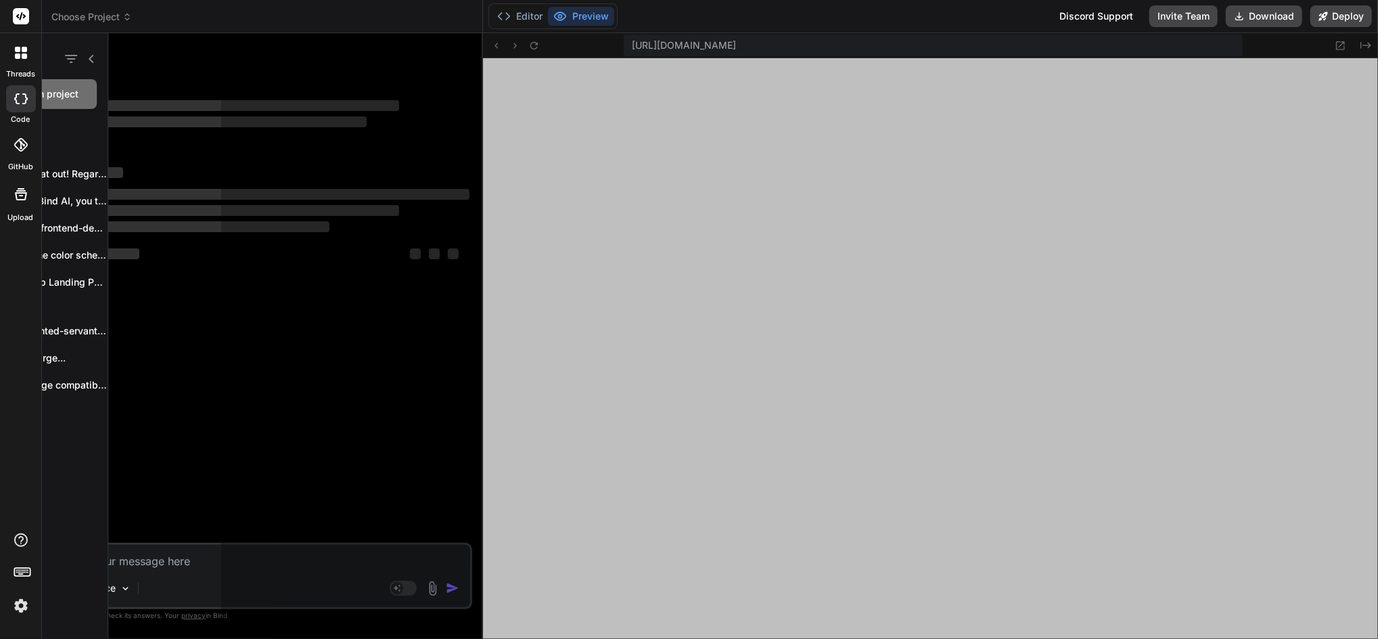
scroll to position [4937, 0]
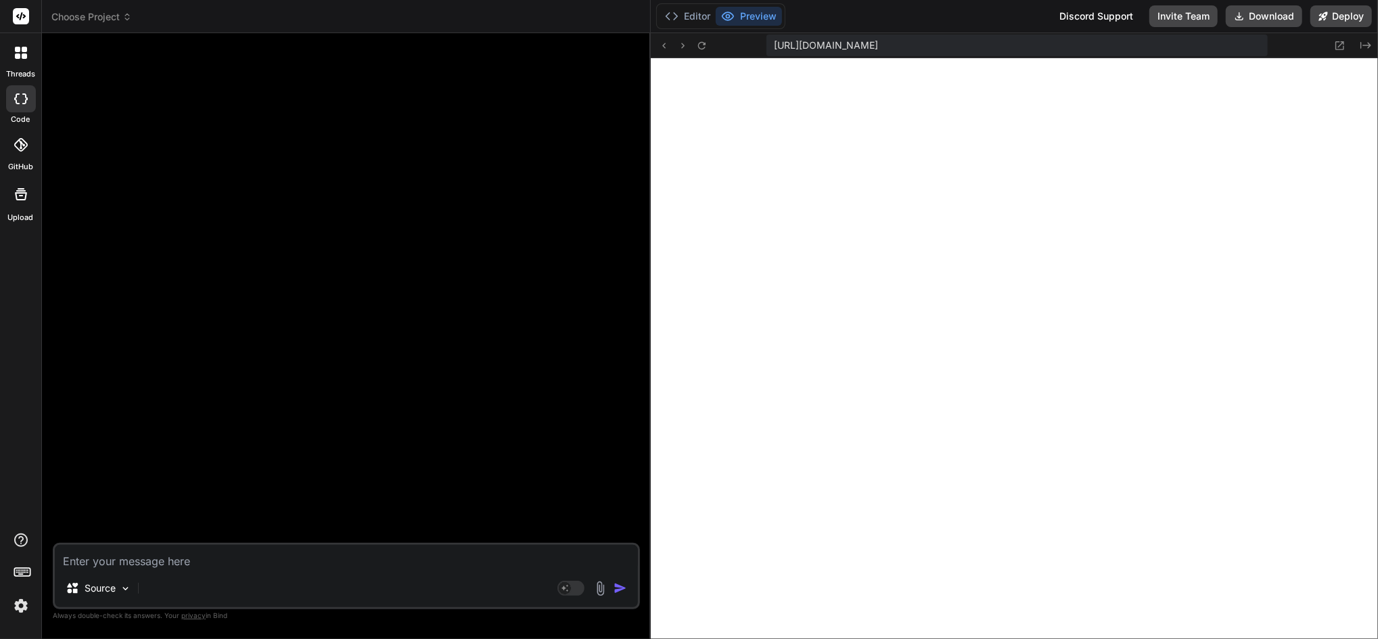
drag, startPoint x: 485, startPoint y: 176, endPoint x: 635, endPoint y: 191, distance: 150.3
click at [635, 191] on div "Bind AI Web Search Created with Pixso. Code Generator 🎉 Your Preview is Ready! …" at bounding box center [346, 336] width 609 height 606
click at [23, 12] on rect at bounding box center [21, 16] width 16 height 16
